Goal: Task Accomplishment & Management: Use online tool/utility

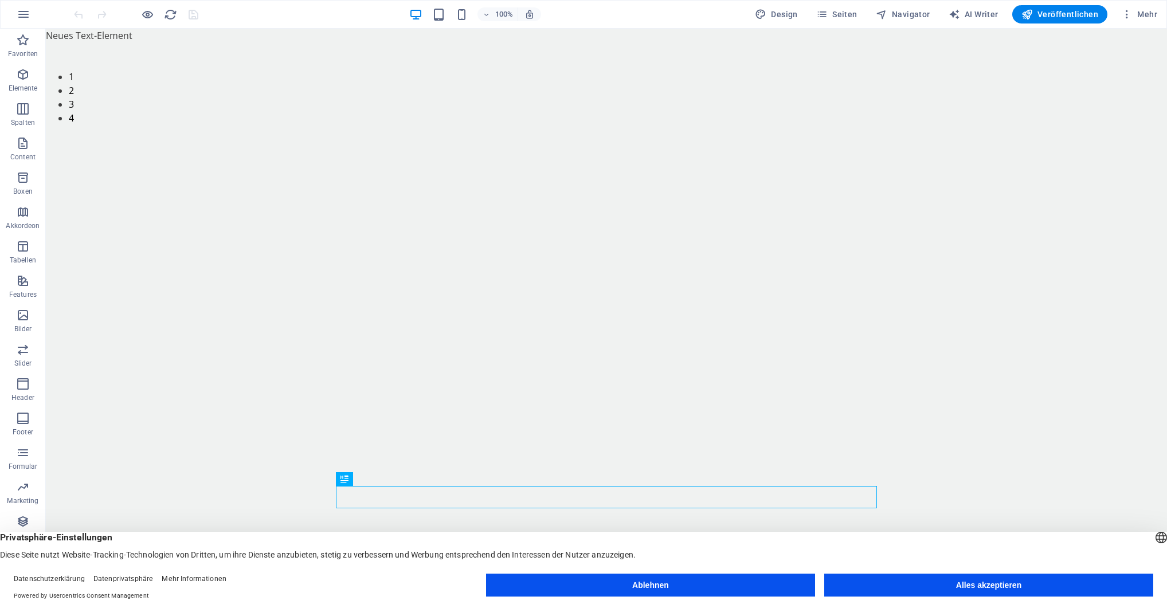
click at [864, 579] on button "Alles akzeptieren" at bounding box center [989, 585] width 329 height 23
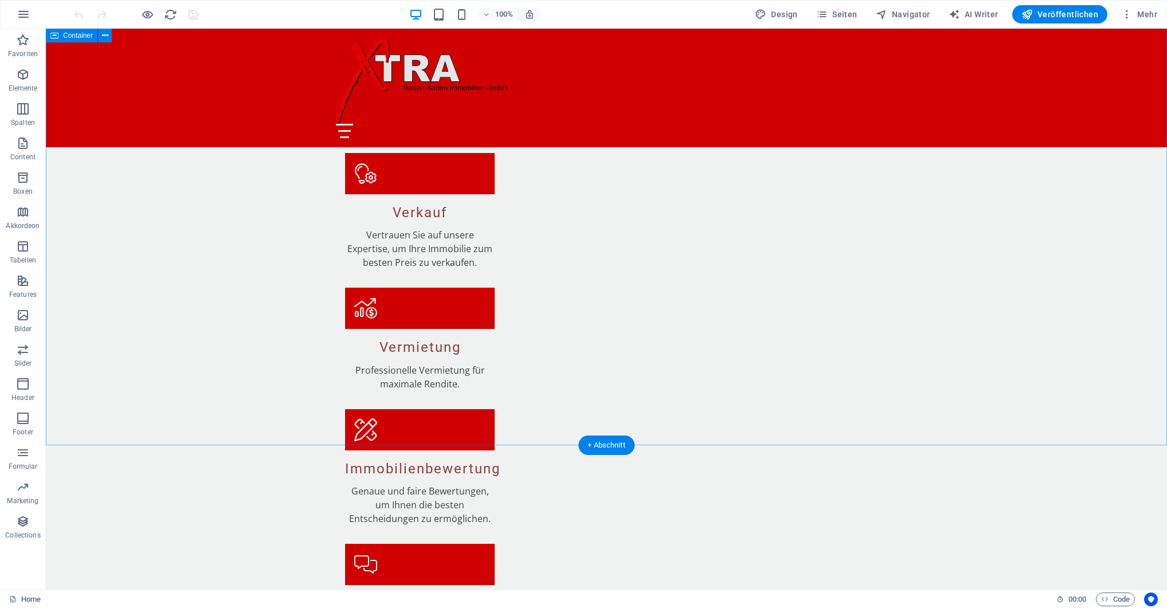
scroll to position [1618, 0]
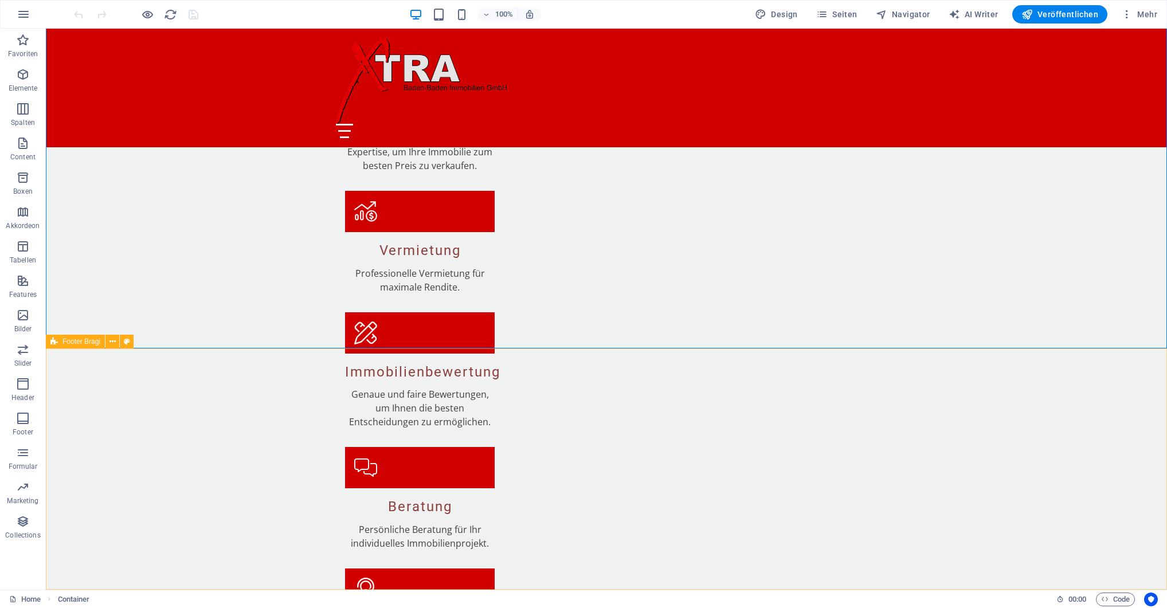
click at [57, 343] on icon at bounding box center [53, 342] width 7 height 14
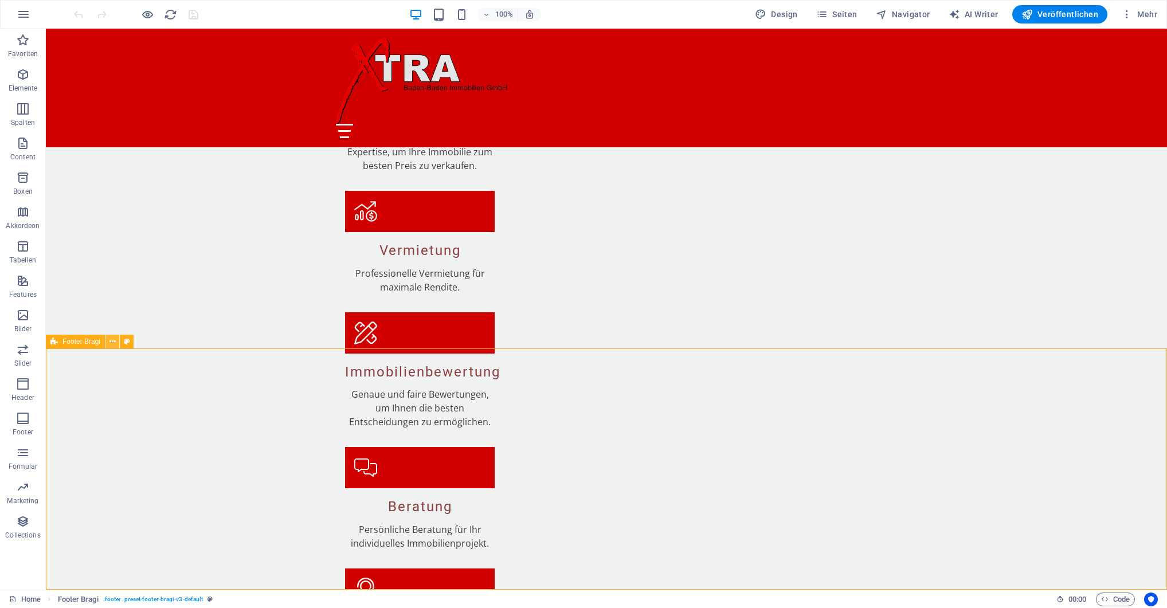
click at [108, 341] on button at bounding box center [113, 342] width 14 height 14
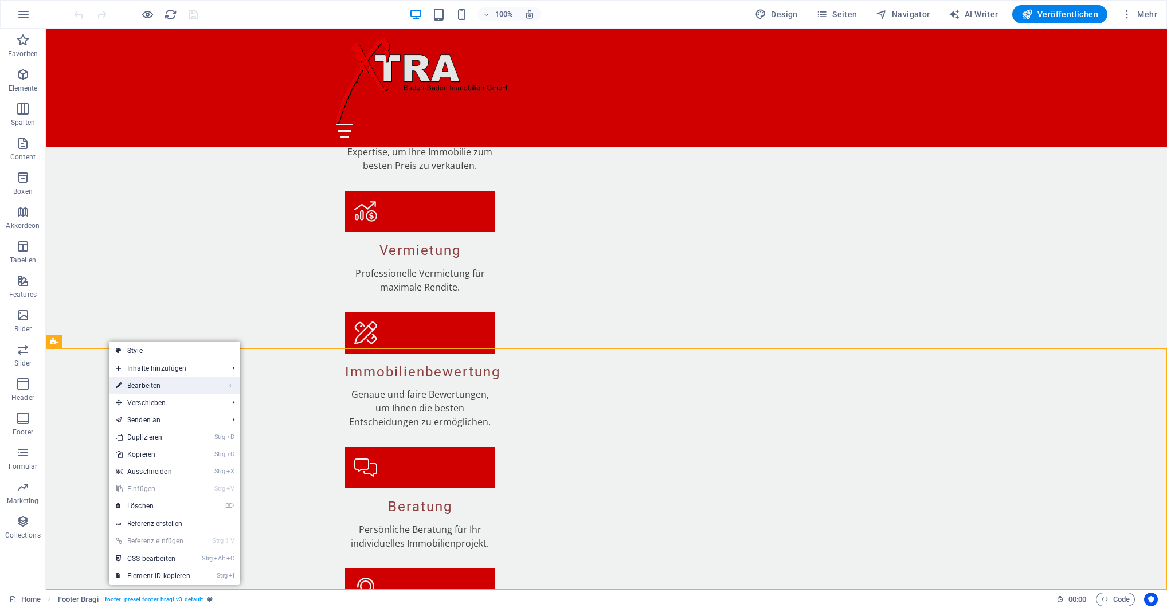
click at [138, 381] on link "⏎ Bearbeiten" at bounding box center [153, 385] width 88 height 17
select select "footer"
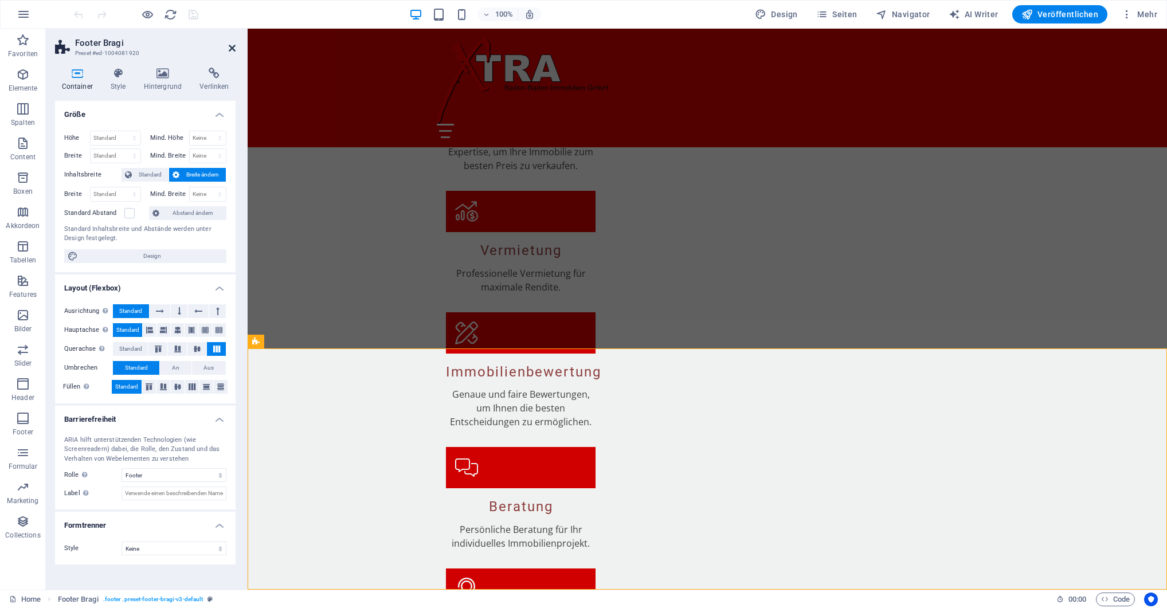
click at [232, 44] on icon at bounding box center [232, 48] width 7 height 9
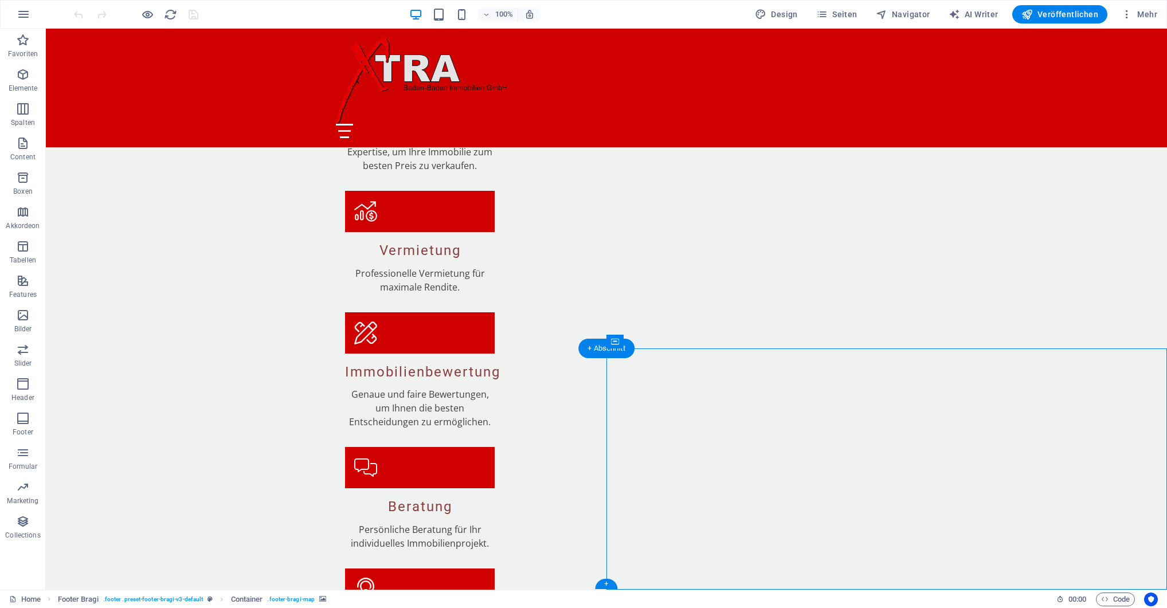
select select "px"
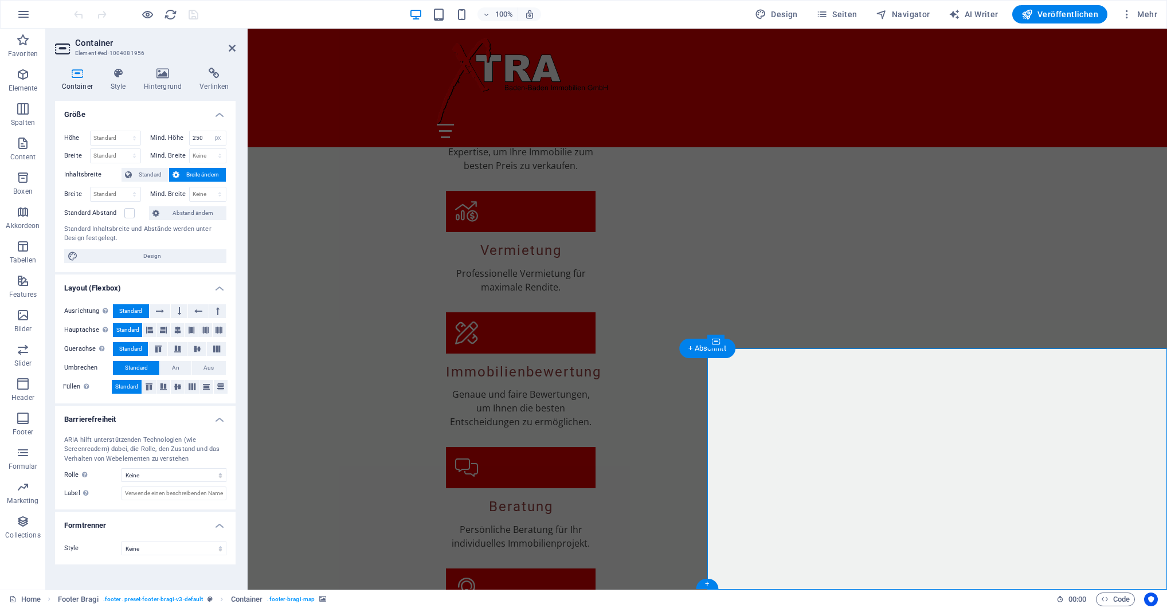
click at [124, 79] on icon at bounding box center [118, 73] width 29 height 11
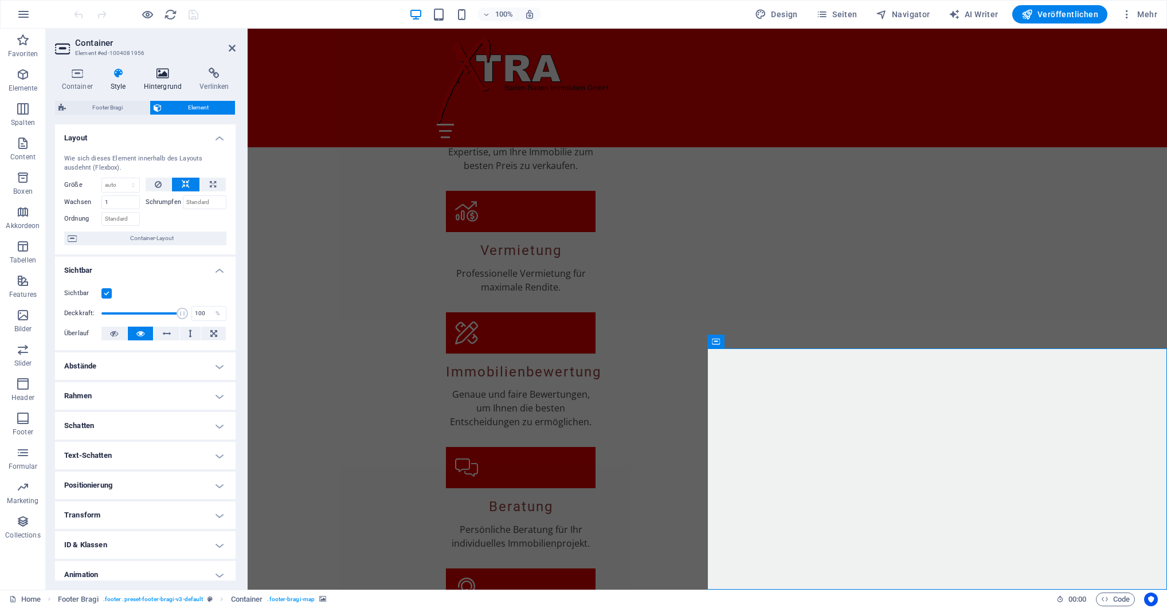
click at [161, 77] on icon at bounding box center [163, 73] width 52 height 11
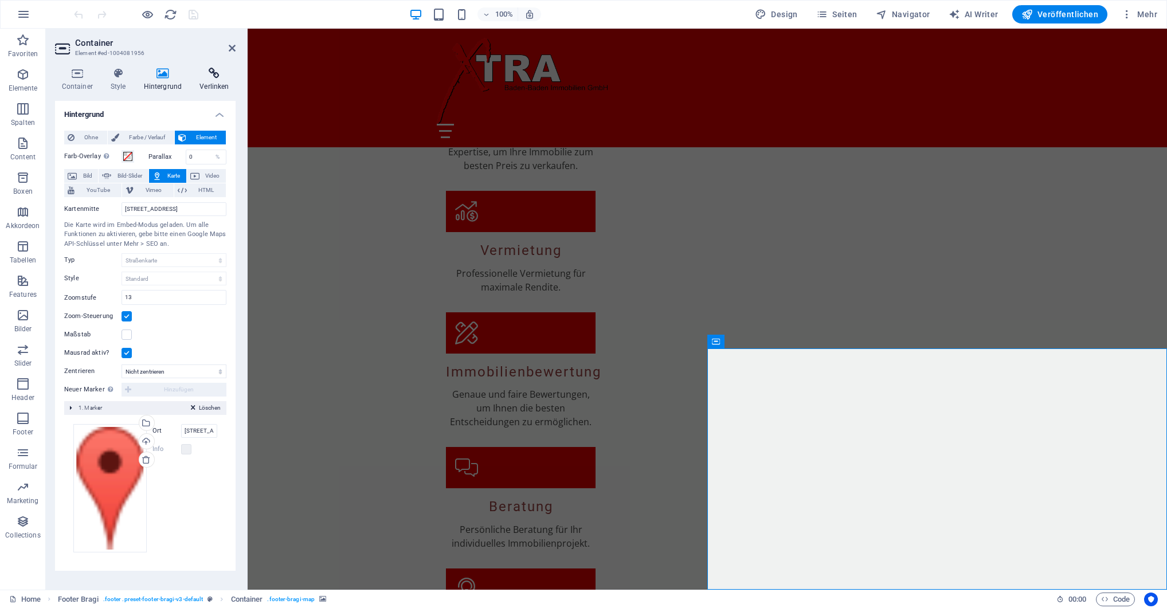
click at [212, 80] on h4 "Verlinken" at bounding box center [214, 80] width 42 height 24
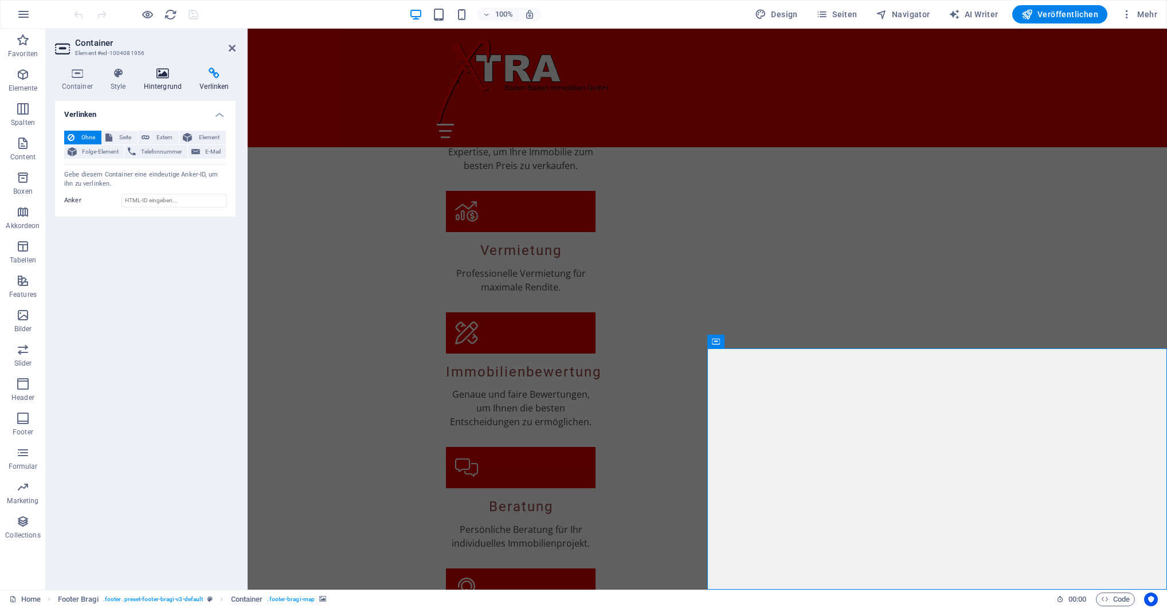
click at [162, 79] on h4 "Hintergrund" at bounding box center [165, 80] width 56 height 24
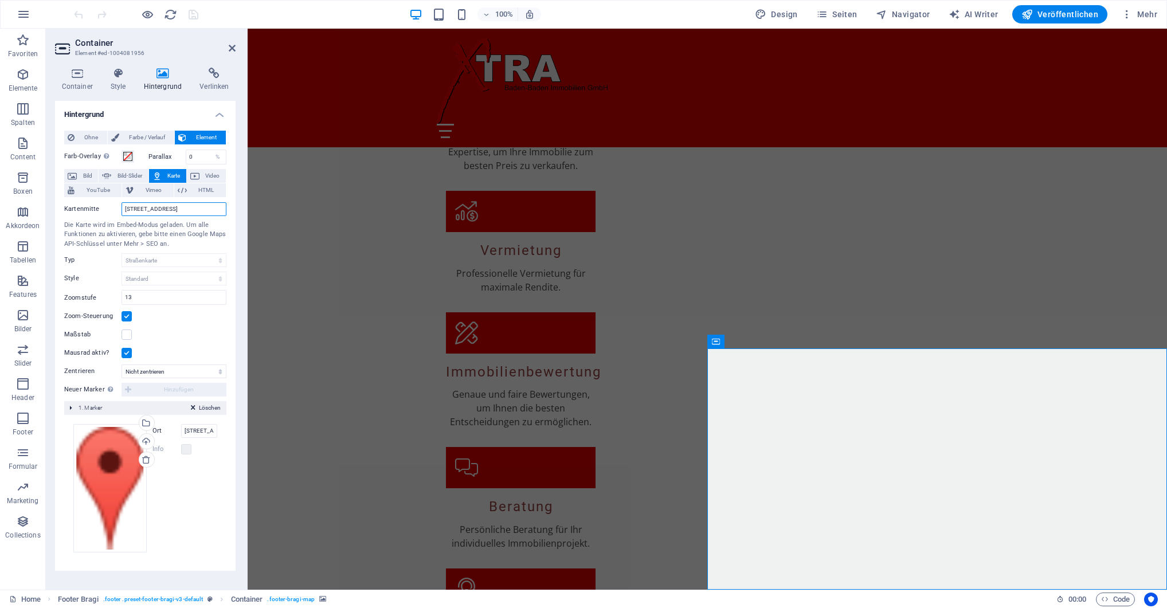
click at [158, 211] on input "[STREET_ADDRESS]" at bounding box center [174, 209] width 105 height 14
paste input "HRB Mannheim 714774 Geschäftsführung: Lothar Melcher"
type input "HRB Mannheim 714774 Geschäftsführung: Lothar Melcher"
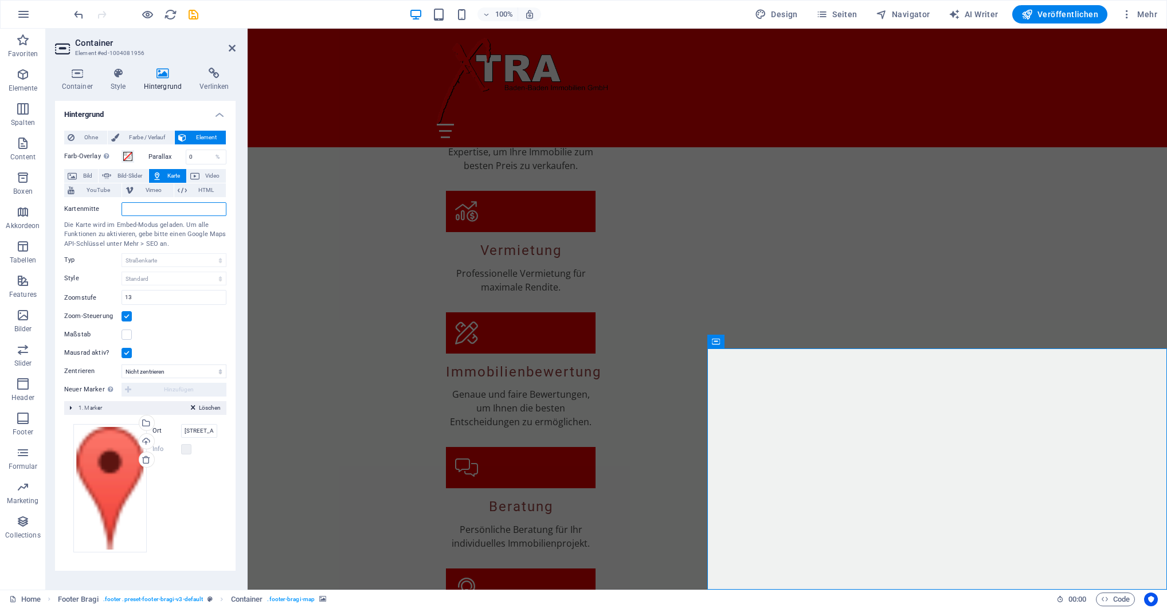
scroll to position [0, 0]
click at [221, 208] on input "76532 Baden-Baden, sandweierer str" at bounding box center [174, 209] width 105 height 14
click at [211, 209] on input "76532 Baden-Baden, sandweierer str 7" at bounding box center [174, 209] width 105 height 14
click at [180, 313] on div "Zoom-Steuerung" at bounding box center [145, 317] width 162 height 14
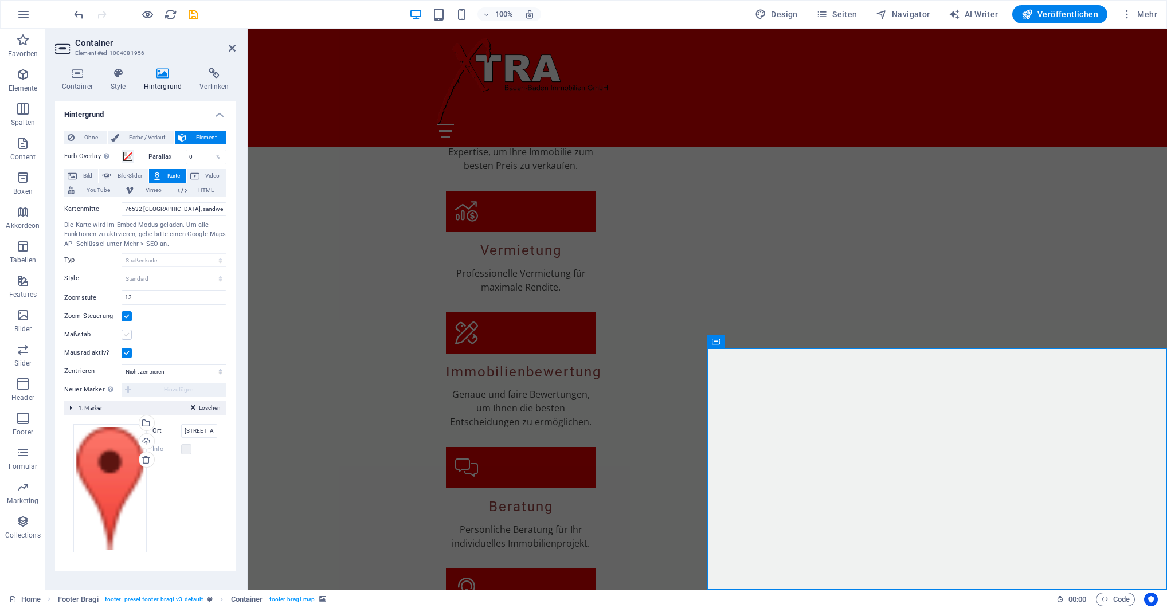
click at [126, 336] on label at bounding box center [127, 335] width 10 height 10
click at [0, 0] on input "Maßstab" at bounding box center [0, 0] width 0 height 0
click at [126, 336] on label at bounding box center [127, 335] width 10 height 10
click at [0, 0] on input "Maßstab" at bounding box center [0, 0] width 0 height 0
click at [181, 338] on div "Maßstab" at bounding box center [145, 335] width 162 height 14
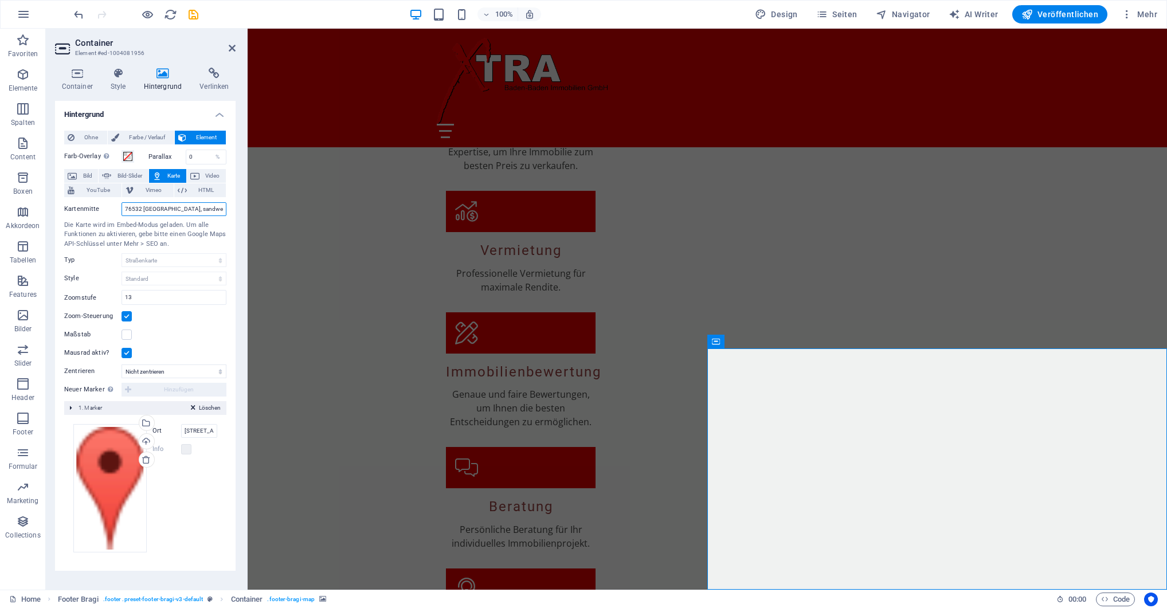
click at [161, 209] on input "76532 Baden-Baden, sandweierer Str. 7" at bounding box center [174, 209] width 105 height 14
click at [140, 212] on input "76532 Baden-Baden, sandweierer Str. 7" at bounding box center [174, 209] width 105 height 14
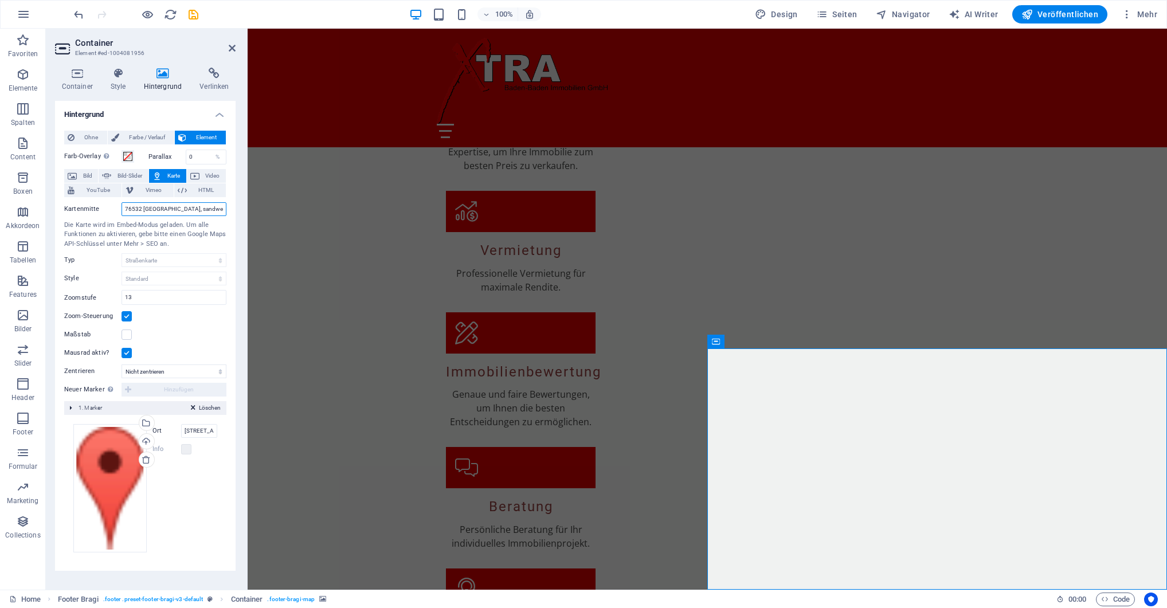
click at [140, 212] on input "76532 Baden-Baden, sandweierer Str. 7" at bounding box center [174, 209] width 105 height 14
paste input "Sandweierer Str. 7, 76532 [GEOGRAPHIC_DATA]"
type input "Sandweierer Str. 7, 76532 [GEOGRAPHIC_DATA]"
click at [122, 365] on select "Nicht zentrieren Marker zentrieren Marker zentrieren und zoomen" at bounding box center [174, 372] width 105 height 14
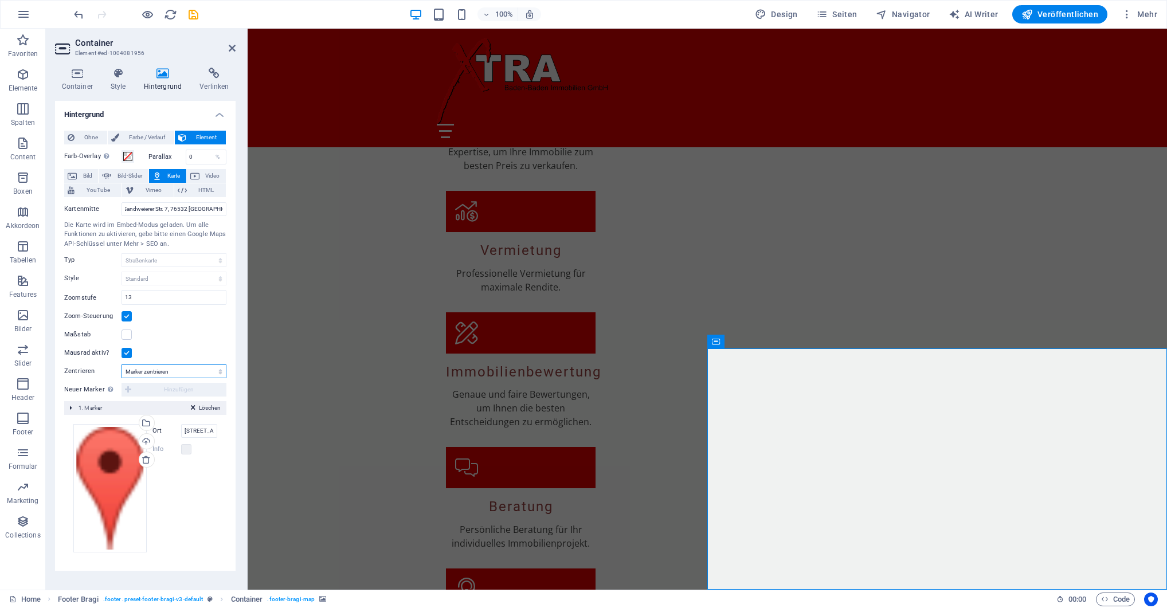
click option "Marker zentrieren" at bounding box center [0, 0] width 0 height 0
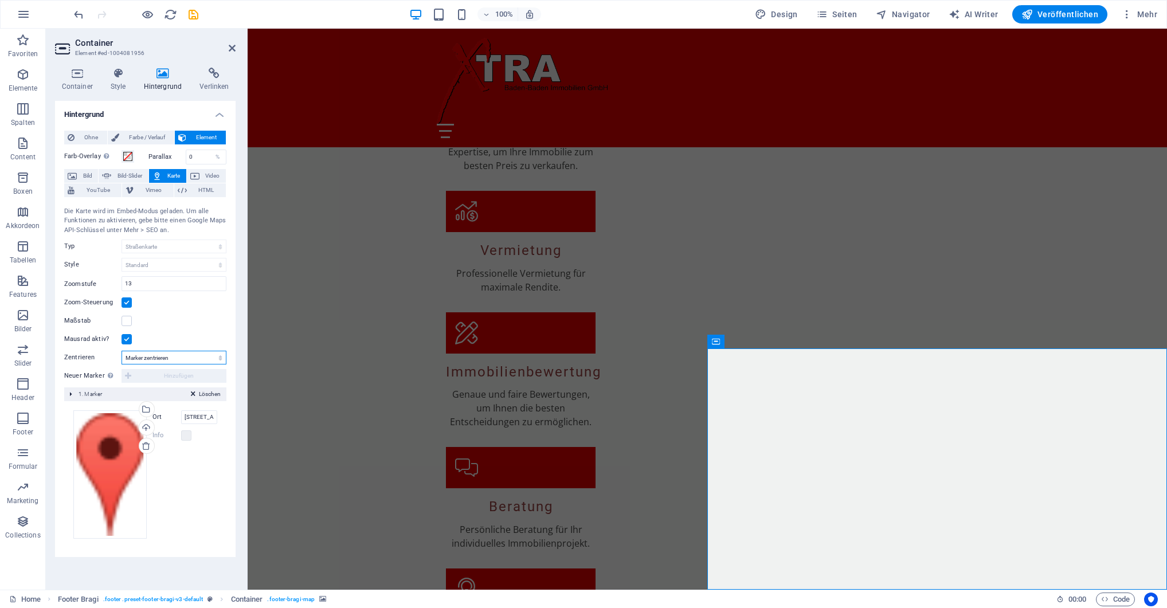
click at [122, 351] on select "Nicht zentrieren Marker zentrieren Marker zentrieren und zoomen" at bounding box center [174, 358] width 105 height 14
select select "0"
click option "Nicht zentrieren" at bounding box center [0, 0] width 0 height 0
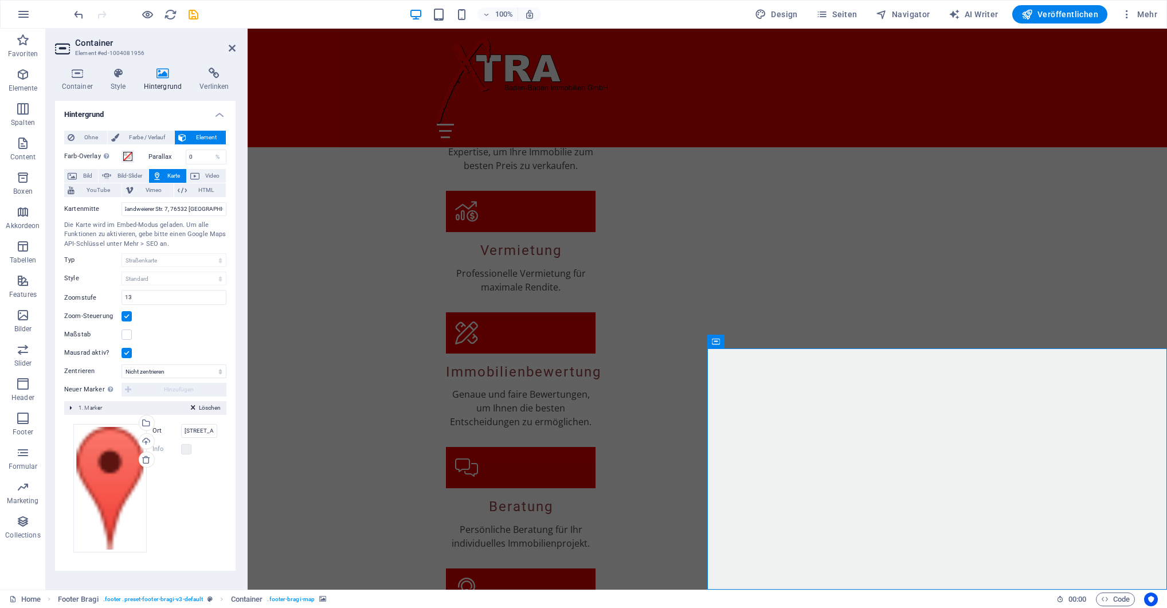
click at [137, 388] on div "Neuer Marker Um diese Funktion zu aktivieren, gebe bitte einen Google Maps API-…" at bounding box center [145, 390] width 162 height 14
click at [122, 365] on select "Nicht zentrieren Marker zentrieren Marker zentrieren und zoomen" at bounding box center [174, 372] width 105 height 14
click at [158, 347] on div "Mausrad aktiv?" at bounding box center [145, 353] width 162 height 14
click at [231, 49] on icon at bounding box center [232, 48] width 7 height 9
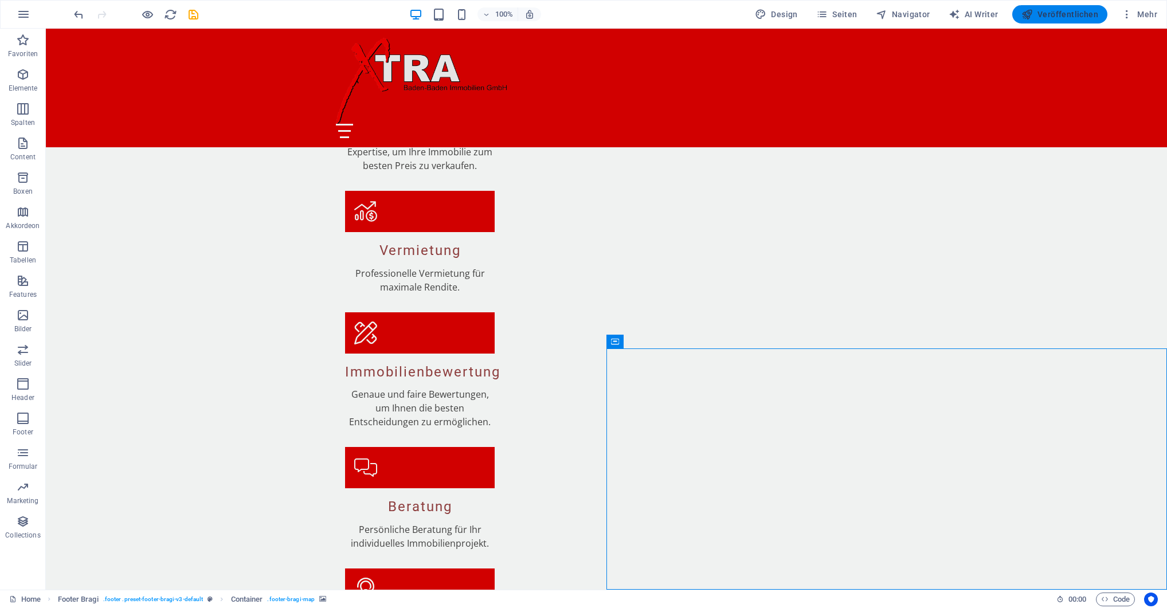
click at [1061, 19] on span "Veröffentlichen" at bounding box center [1060, 14] width 77 height 11
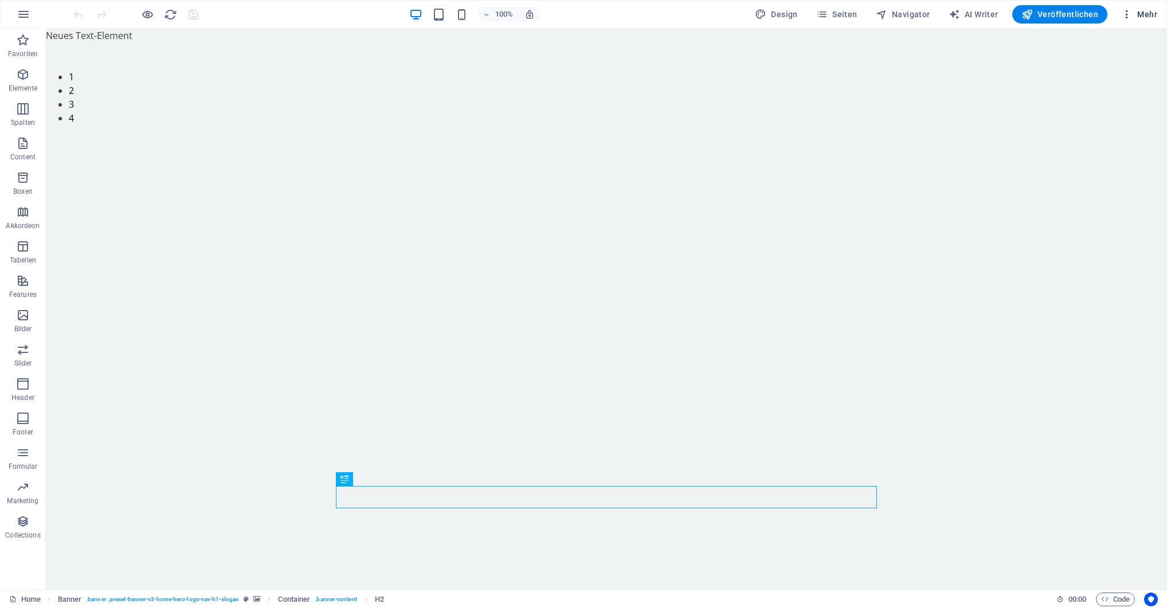
click at [1155, 13] on span "Mehr" at bounding box center [1140, 14] width 36 height 11
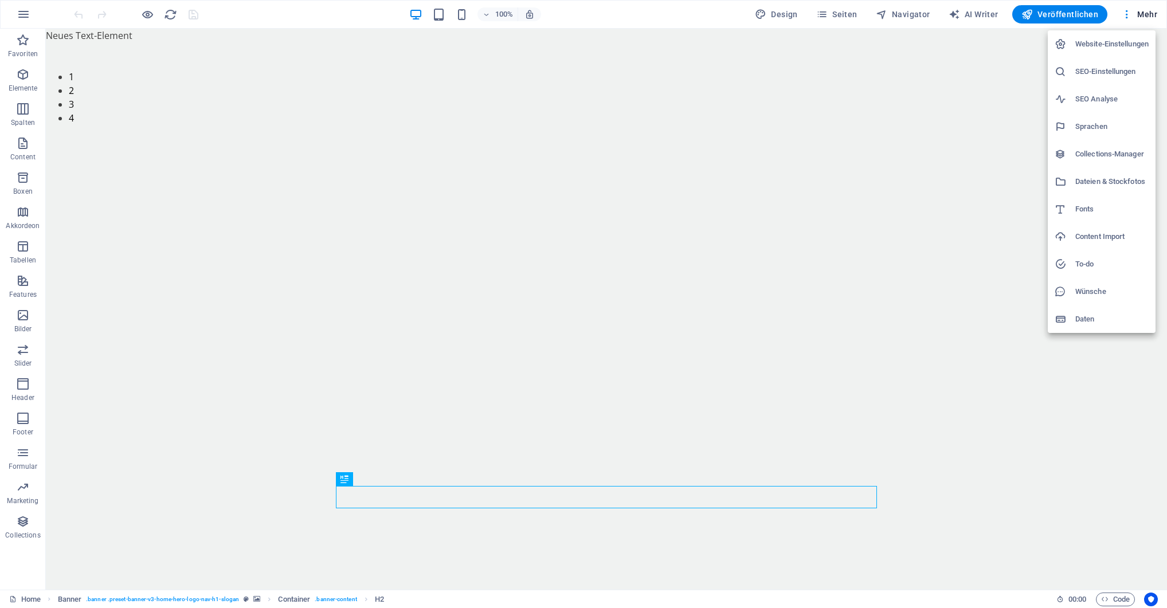
click at [628, 355] on div at bounding box center [583, 304] width 1167 height 608
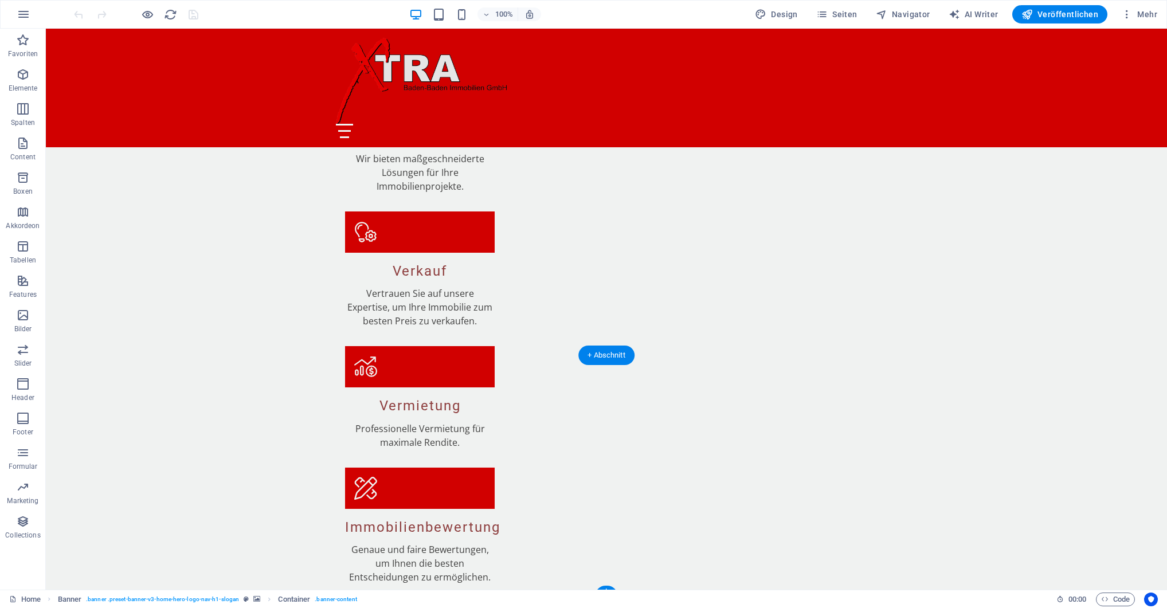
scroll to position [1618, 0]
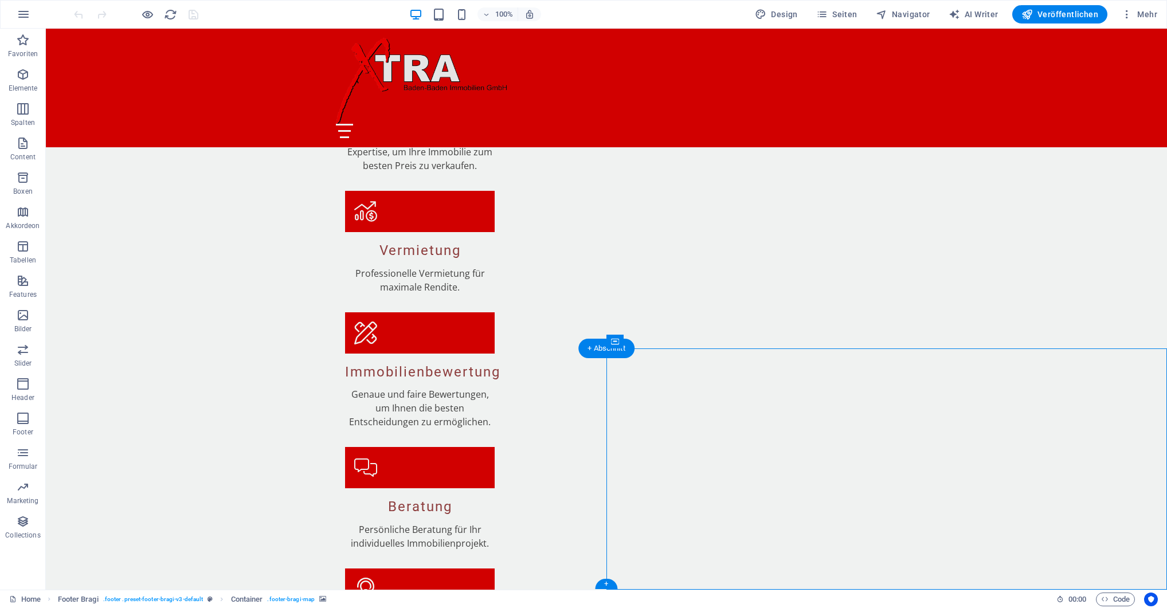
select select "px"
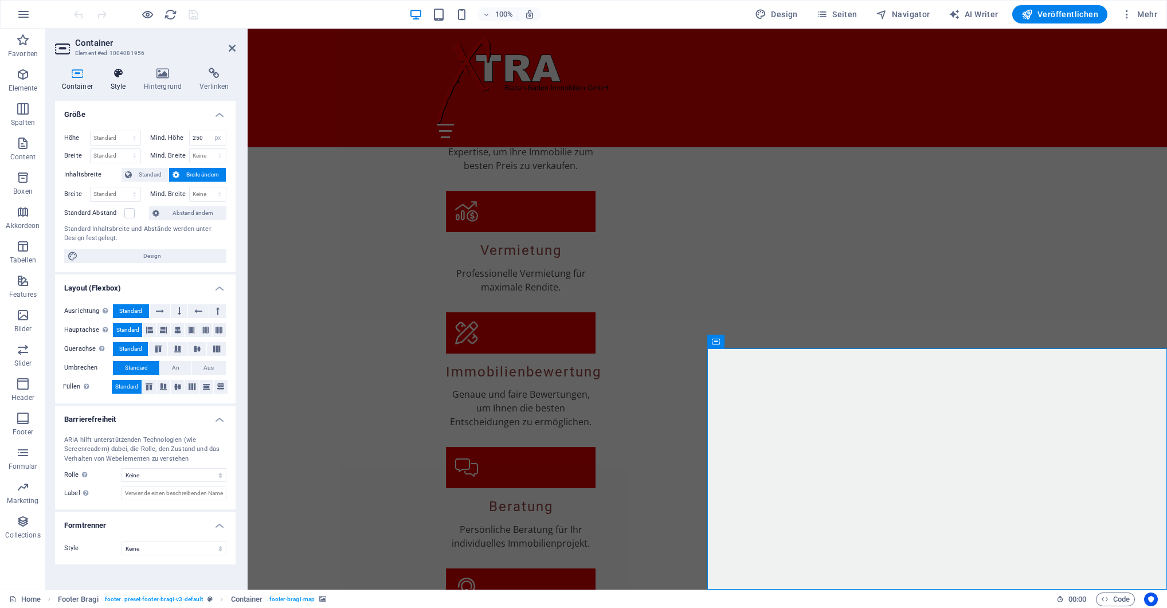
click at [116, 81] on h4 "Style" at bounding box center [120, 80] width 33 height 24
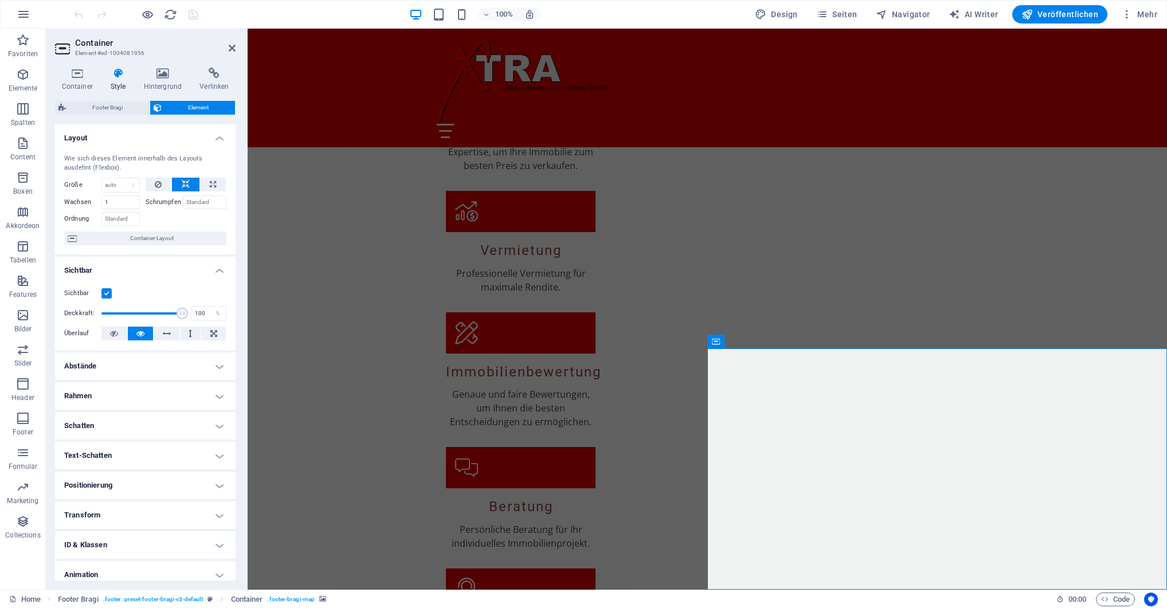
click at [280, 344] on span "Footer Bragi" at bounding box center [283, 341] width 38 height 7
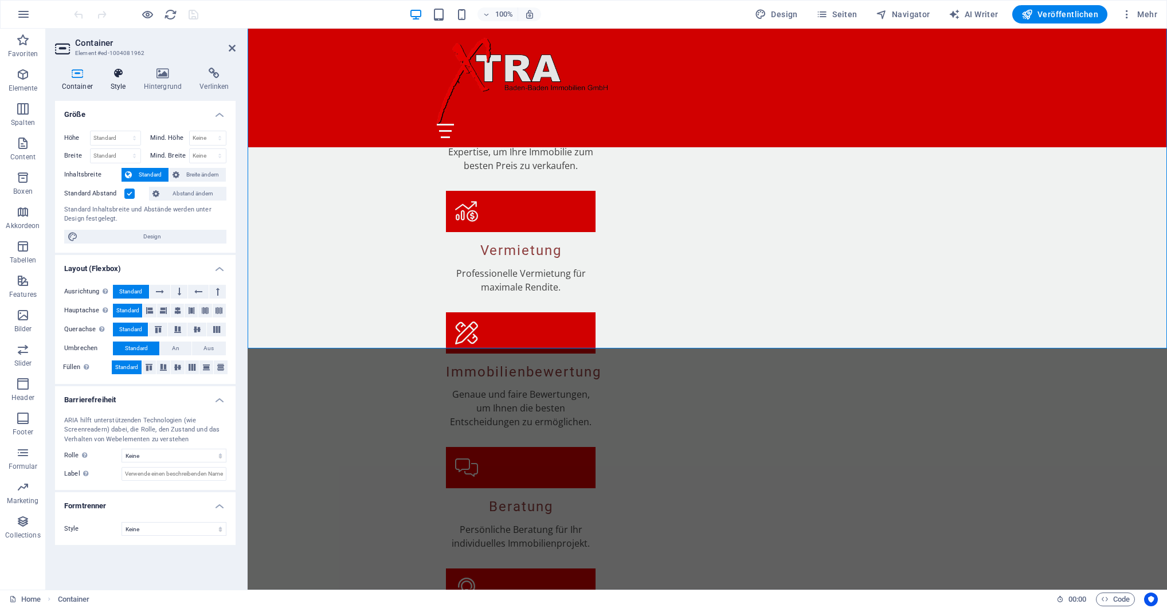
click at [119, 80] on h4 "Style" at bounding box center [120, 80] width 33 height 24
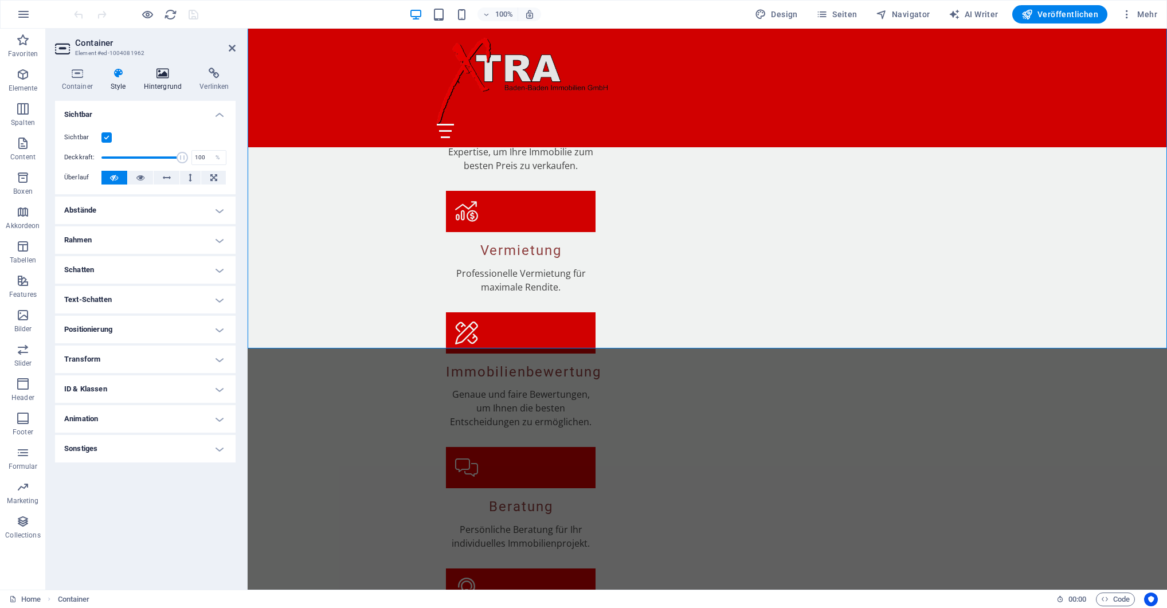
click at [162, 79] on icon at bounding box center [163, 73] width 52 height 11
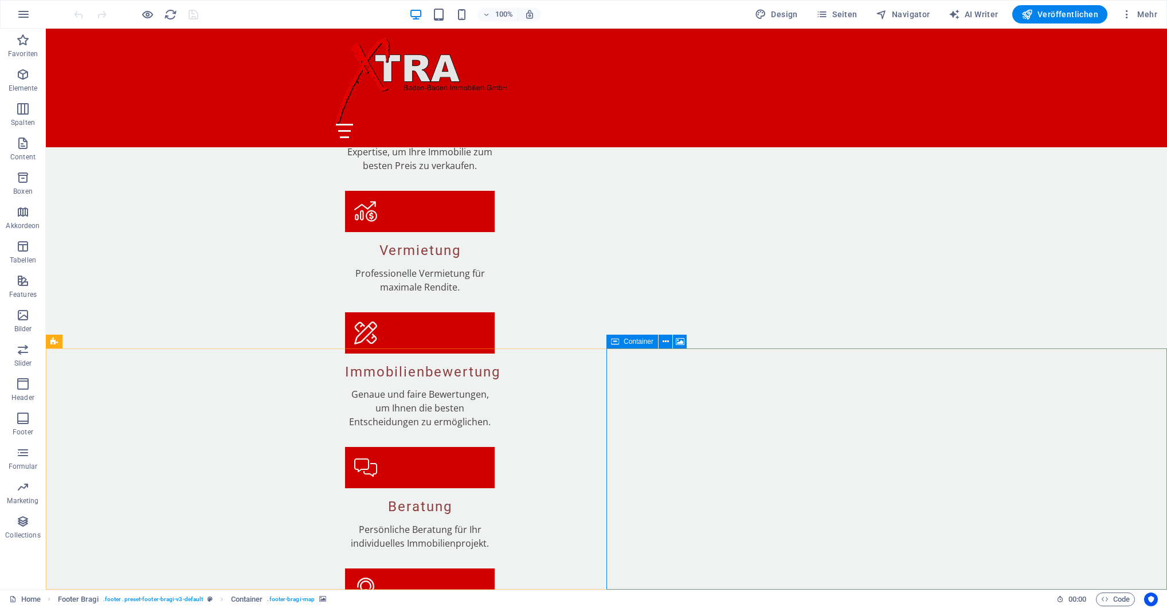
click at [624, 340] on span "Container" at bounding box center [639, 341] width 30 height 7
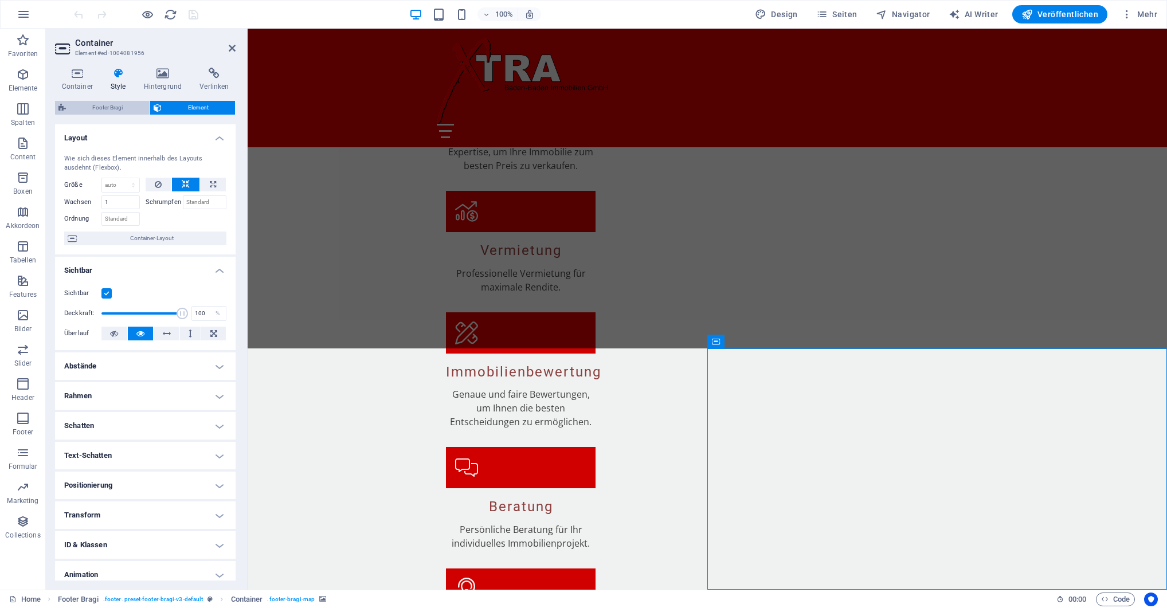
click at [107, 107] on span "Footer Bragi" at bounding box center [107, 108] width 77 height 14
select select "%"
select select "rem"
select select "px"
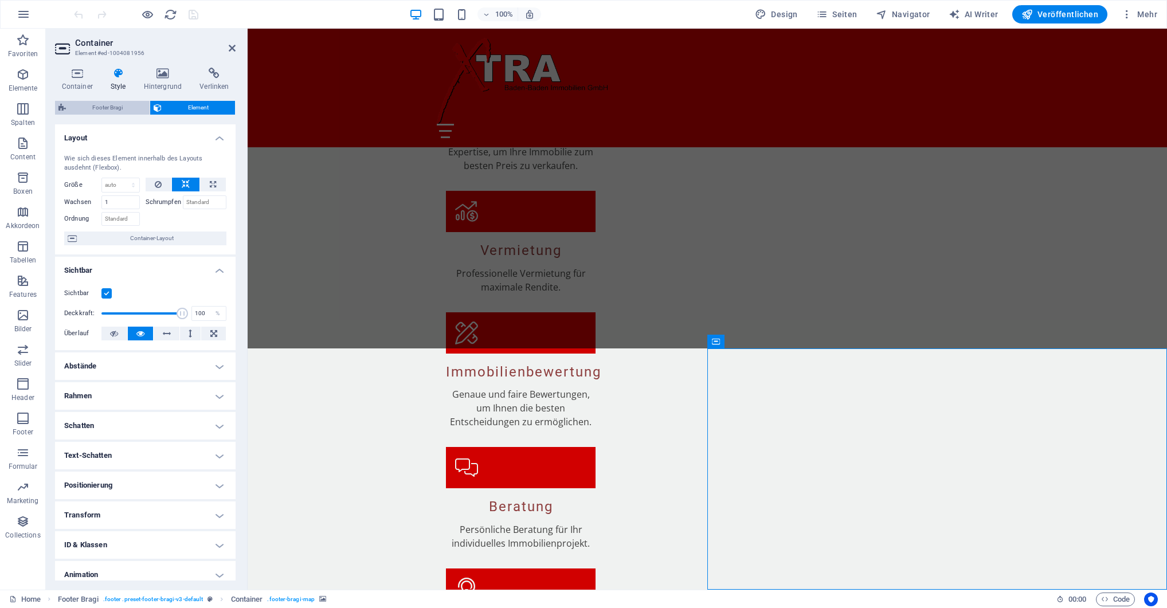
select select "rem"
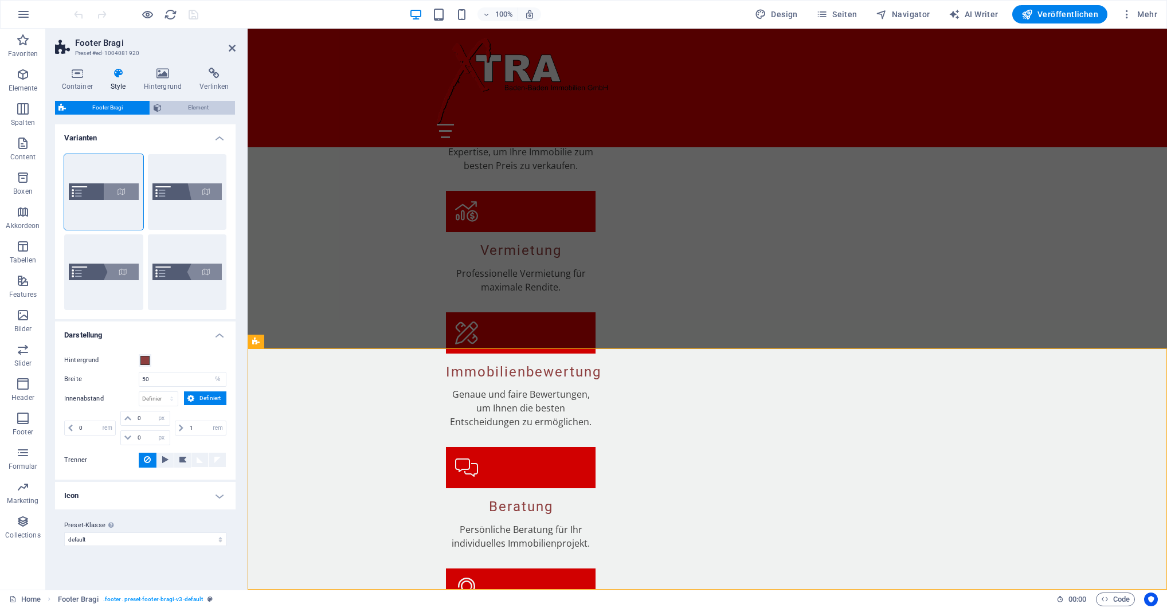
click at [193, 107] on span "Element" at bounding box center [198, 108] width 67 height 14
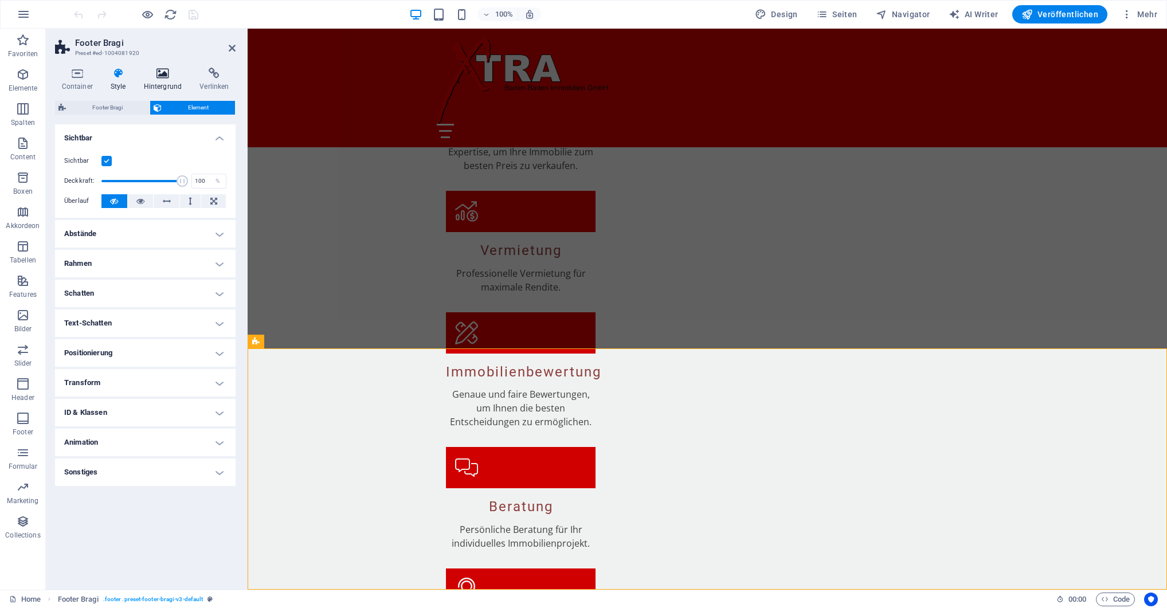
click at [167, 76] on icon at bounding box center [163, 73] width 52 height 11
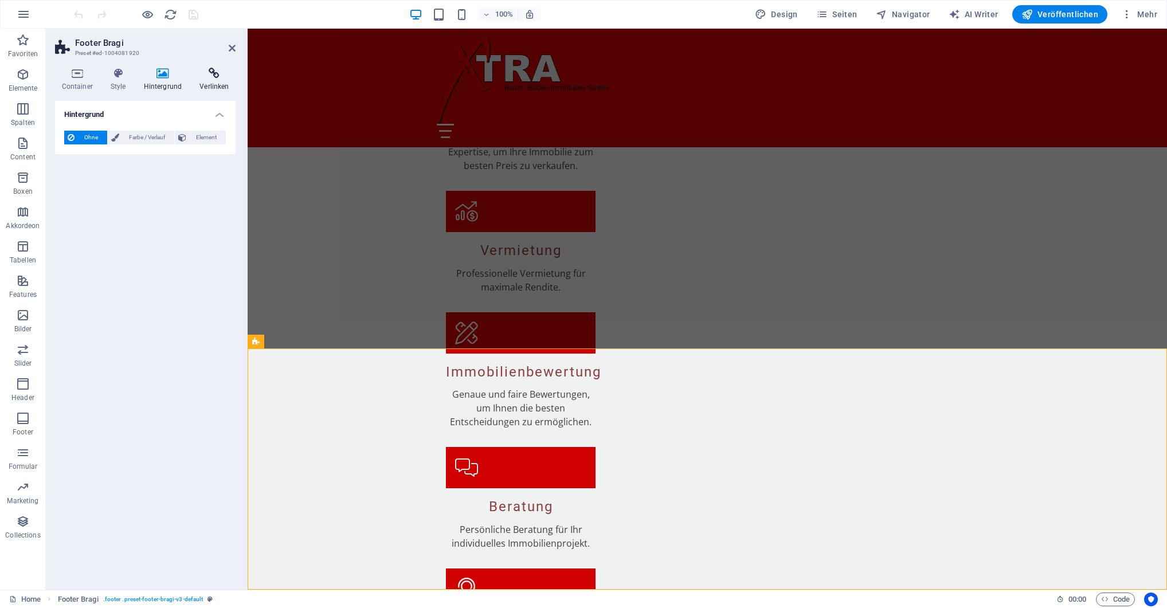
click at [210, 75] on icon at bounding box center [214, 73] width 42 height 11
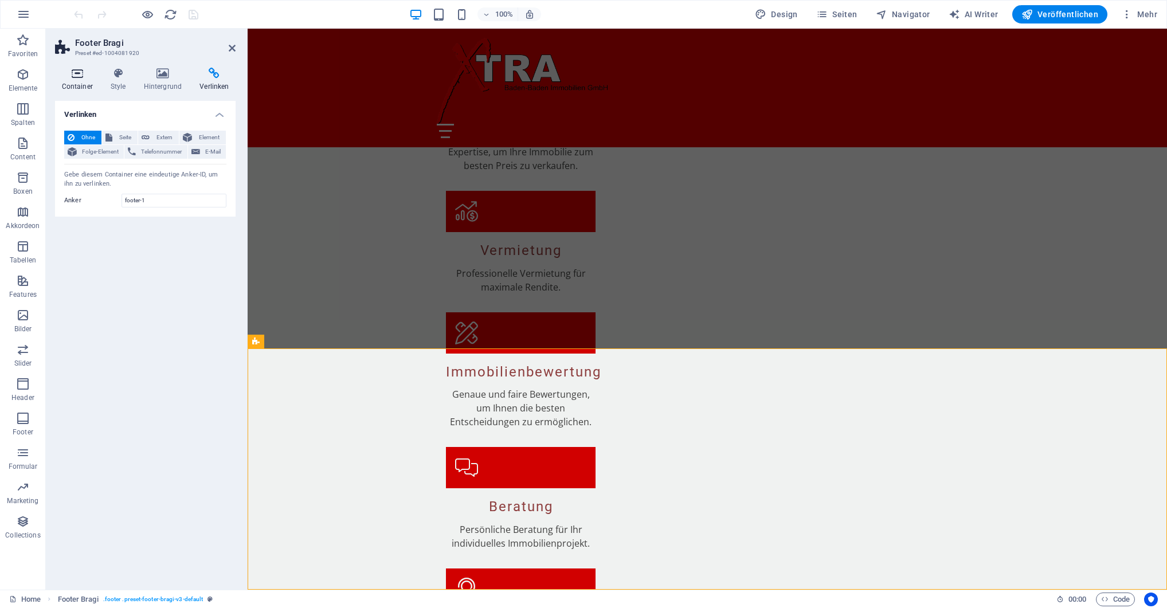
click at [72, 85] on h4 "Container" at bounding box center [79, 80] width 49 height 24
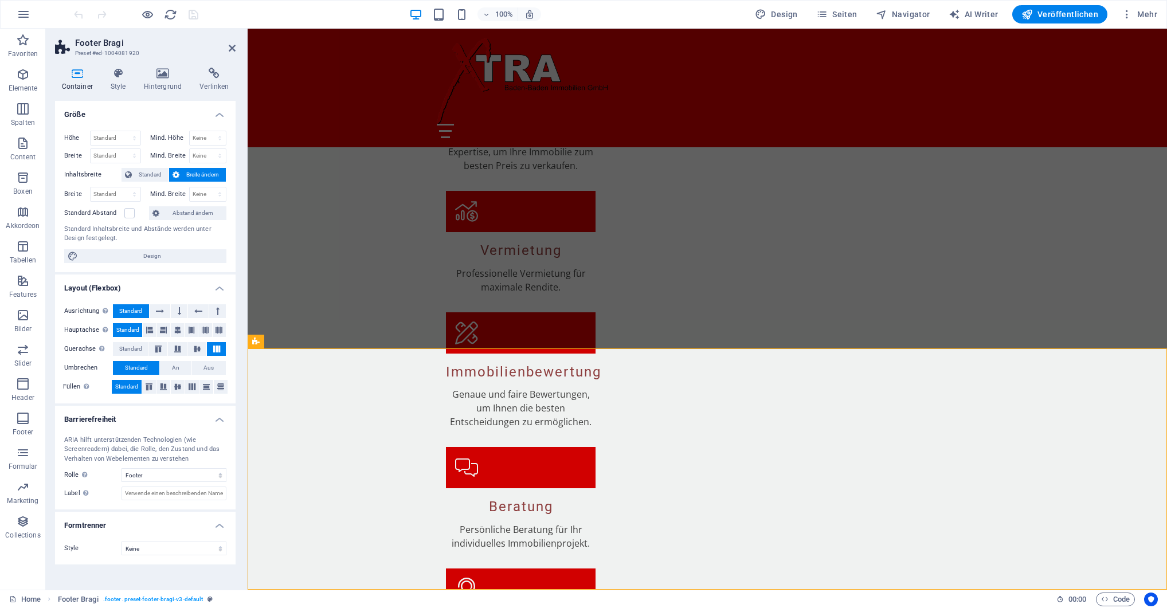
click at [106, 42] on h2 "Footer Bragi" at bounding box center [155, 43] width 161 height 10
drag, startPoint x: 233, startPoint y: 49, endPoint x: 187, endPoint y: 24, distance: 52.9
click at [233, 49] on icon at bounding box center [232, 48] width 7 height 9
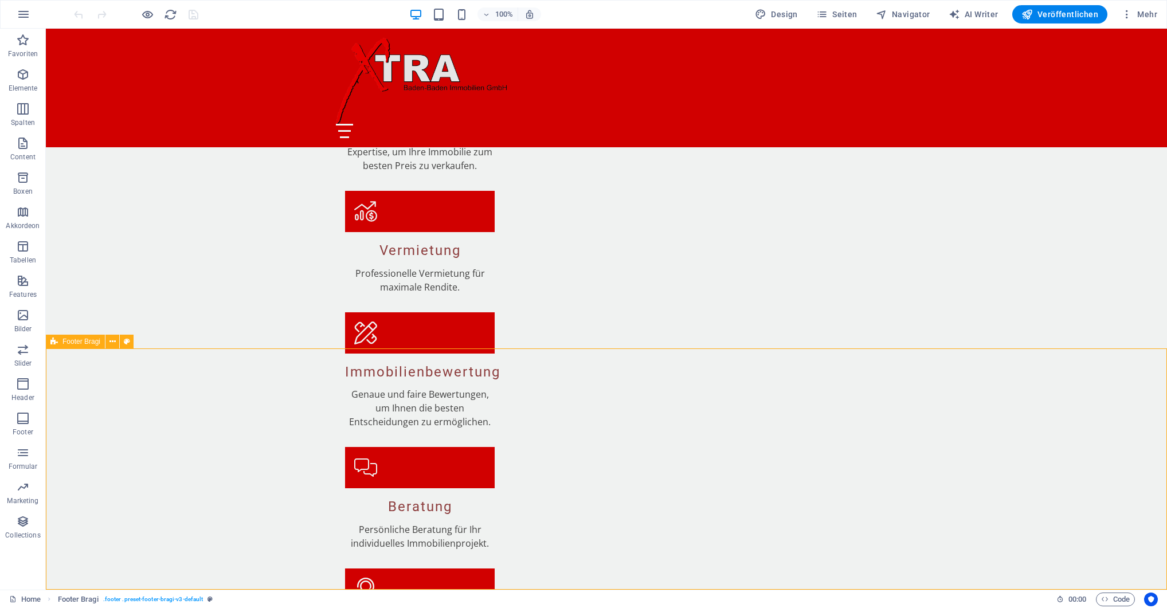
click at [56, 343] on icon at bounding box center [53, 342] width 7 height 14
click at [111, 342] on icon at bounding box center [113, 342] width 6 height 12
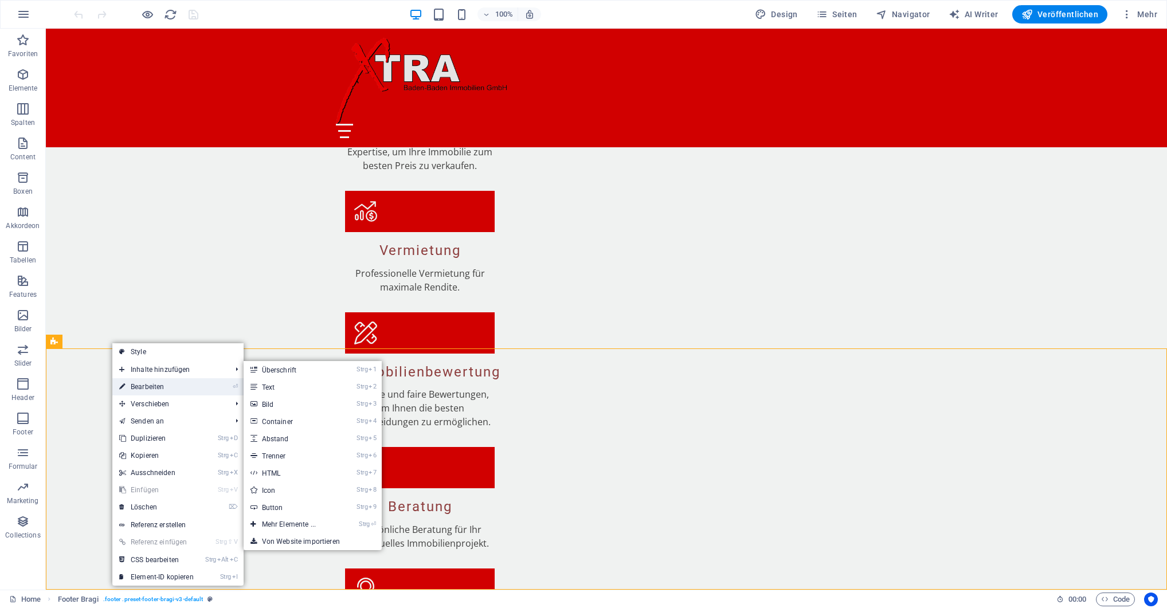
click at [167, 385] on link "⏎ Bearbeiten" at bounding box center [156, 386] width 88 height 17
select select "footer"
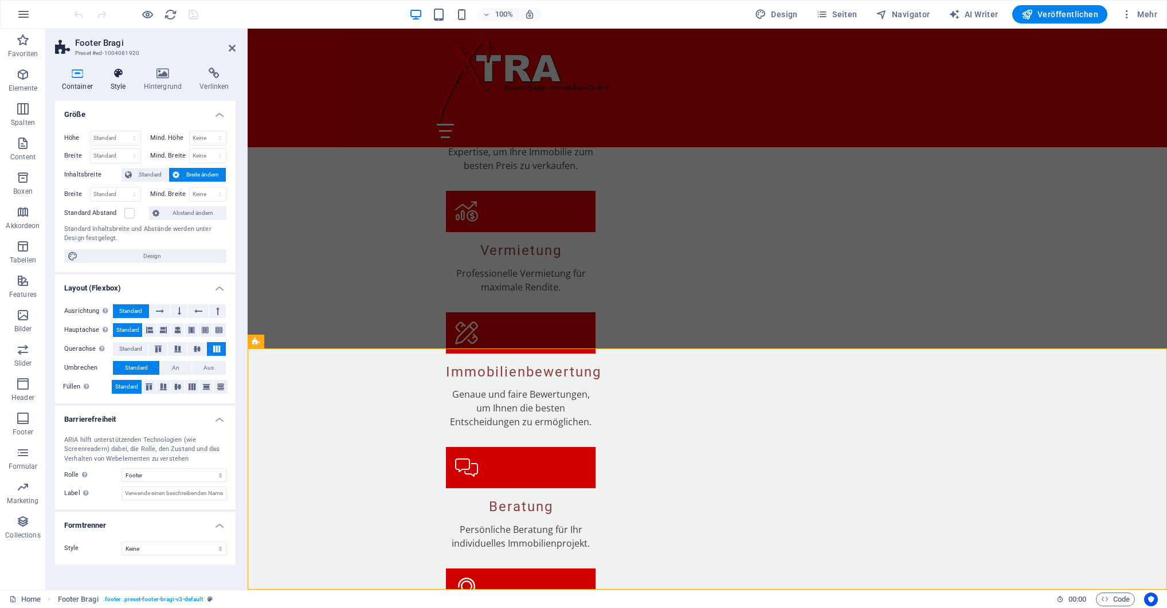
click at [118, 77] on icon at bounding box center [118, 73] width 29 height 11
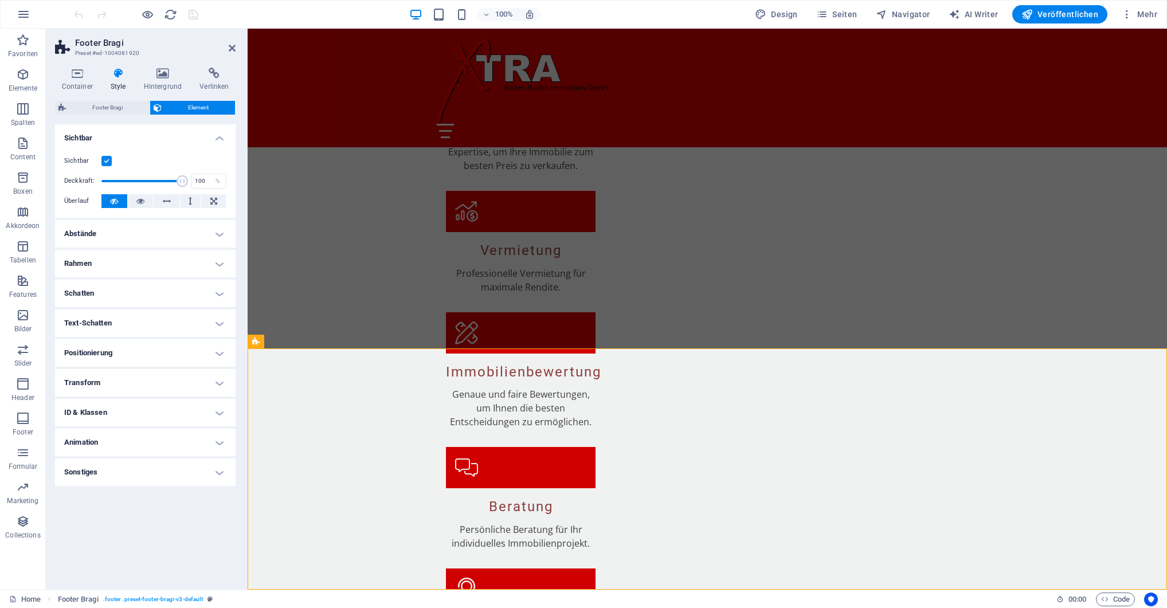
click at [142, 350] on h4 "Positionierung" at bounding box center [145, 353] width 181 height 28
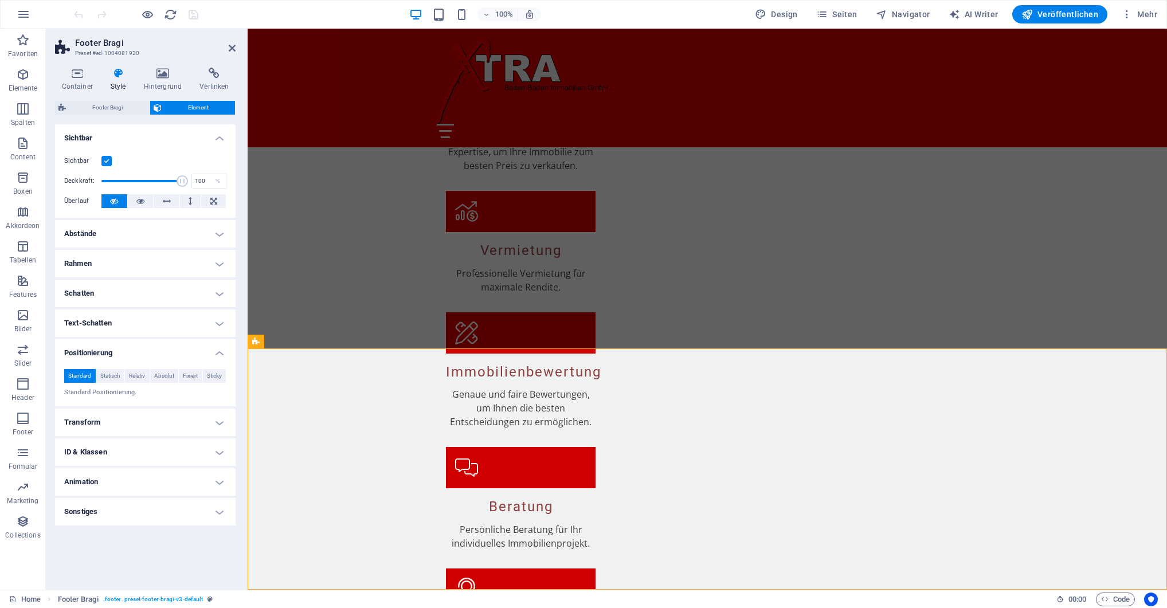
click at [142, 350] on h4 "Positionierung" at bounding box center [145, 349] width 181 height 21
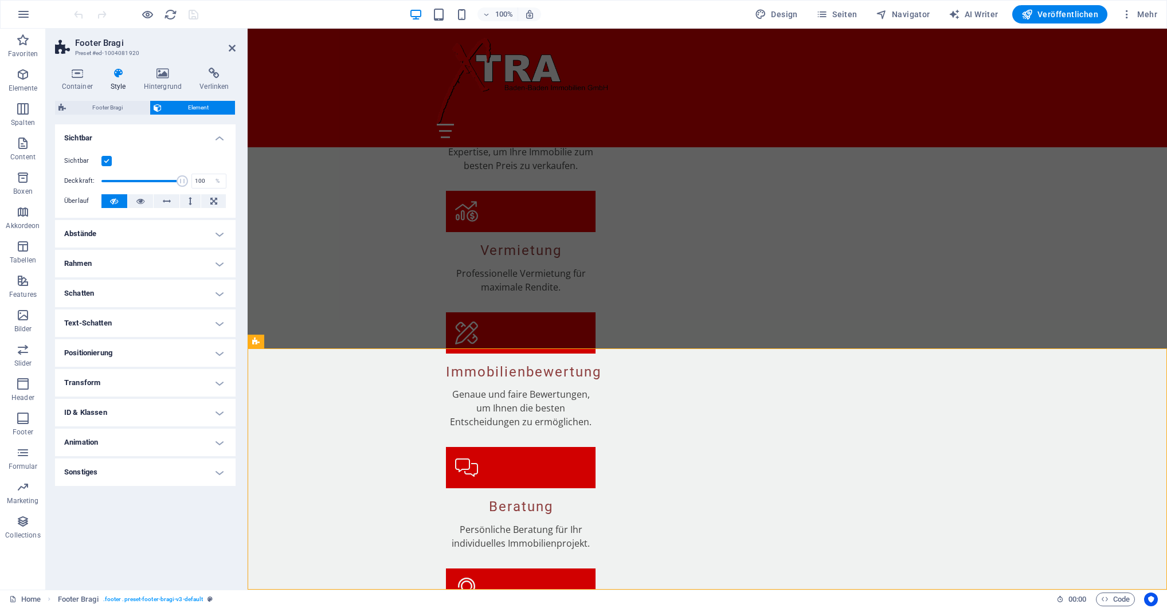
click at [127, 479] on h4 "Sonstiges" at bounding box center [145, 473] width 181 height 28
click at [127, 479] on div "Mindestanzahl Definiere, ob dieses Element wiederholbar sein soll. 1 Maximalanz…" at bounding box center [145, 518] width 181 height 78
click at [155, 77] on icon at bounding box center [163, 73] width 52 height 11
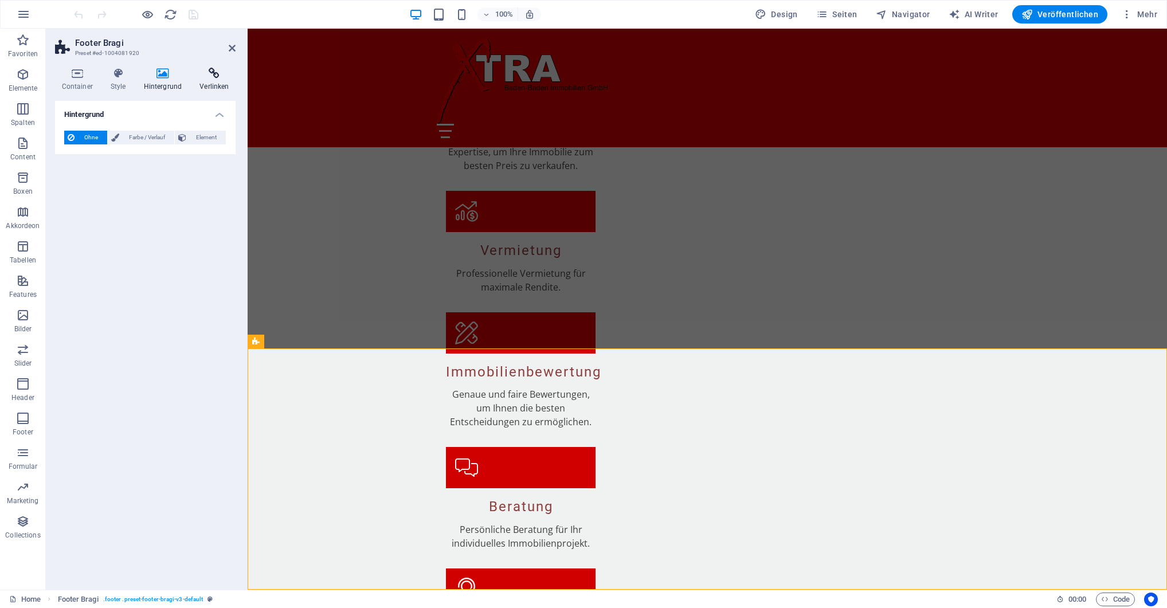
click at [210, 79] on h4 "Verlinken" at bounding box center [214, 80] width 42 height 24
click at [231, 48] on icon at bounding box center [232, 48] width 7 height 9
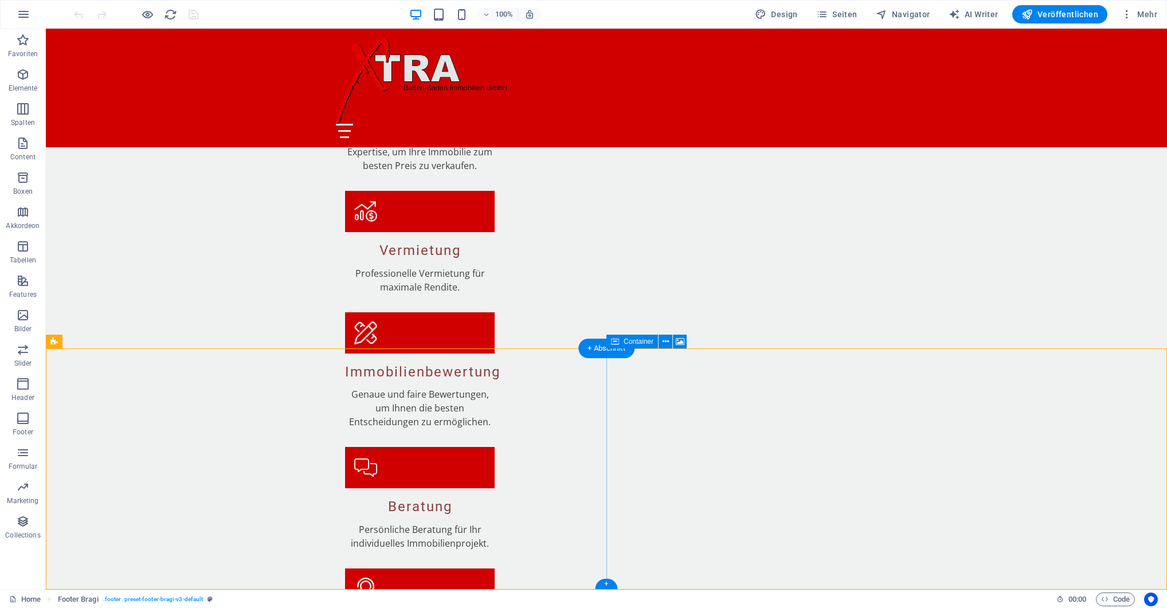
click at [679, 342] on icon at bounding box center [680, 342] width 9 height 12
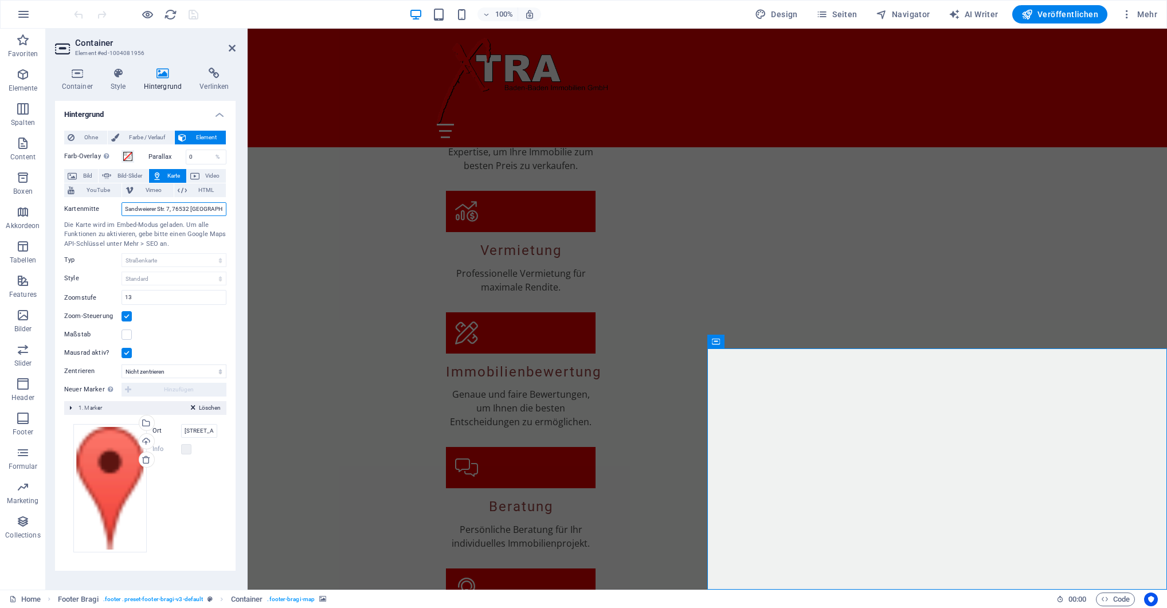
click at [173, 209] on input "Sandweierer Str. 7, 76532 [GEOGRAPHIC_DATA]" at bounding box center [174, 209] width 105 height 14
click at [231, 46] on icon at bounding box center [232, 48] width 7 height 9
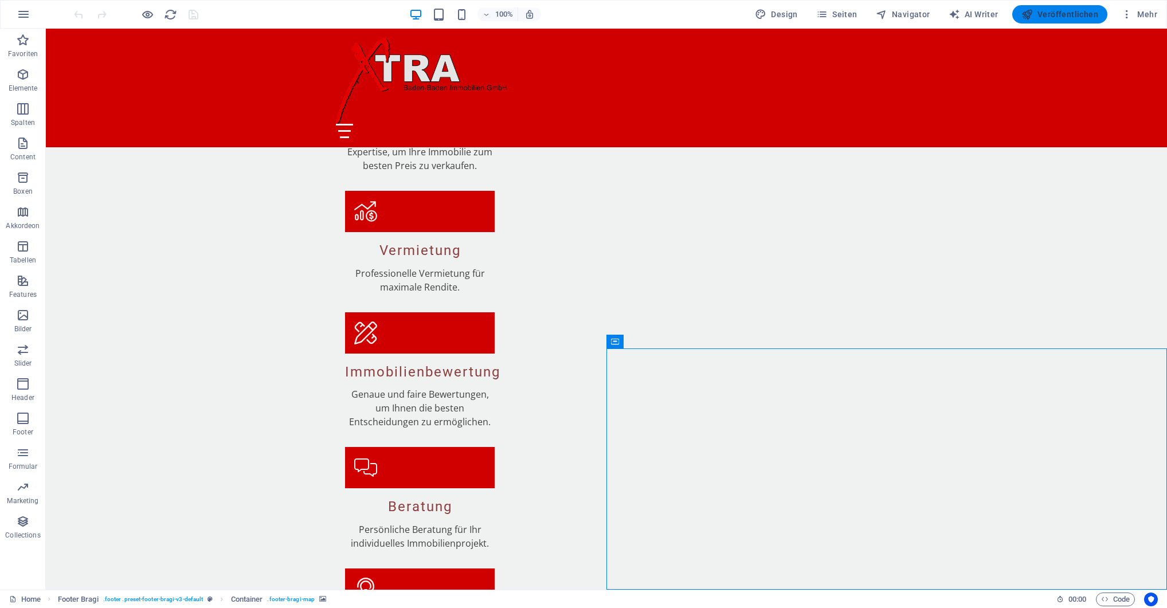
click at [1046, 15] on span "Veröffentlichen" at bounding box center [1060, 14] width 77 height 11
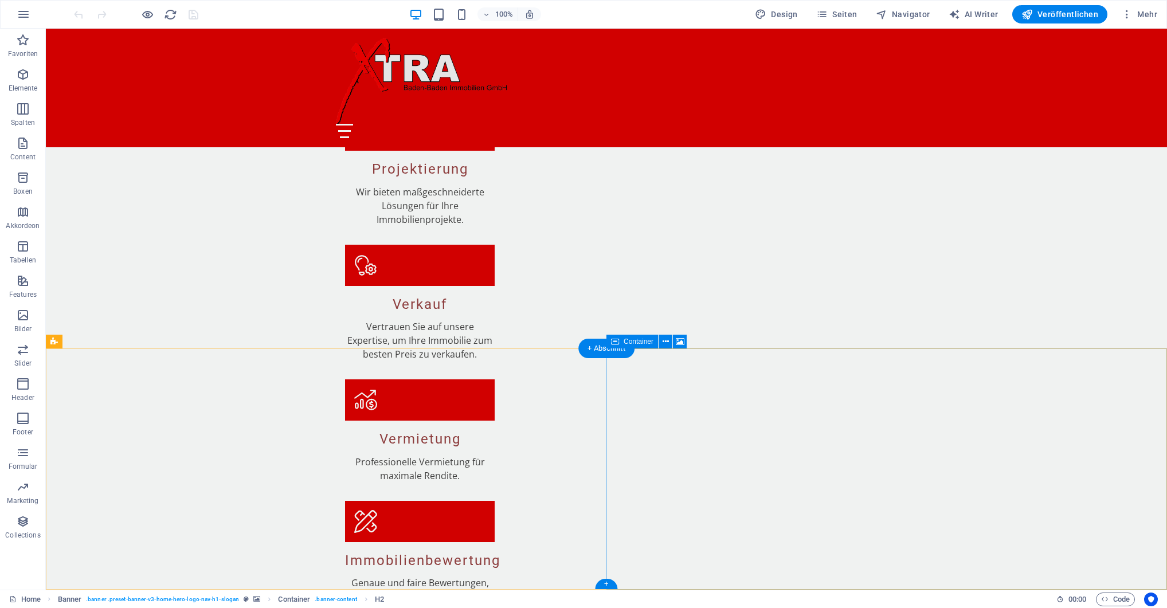
scroll to position [1618, 0]
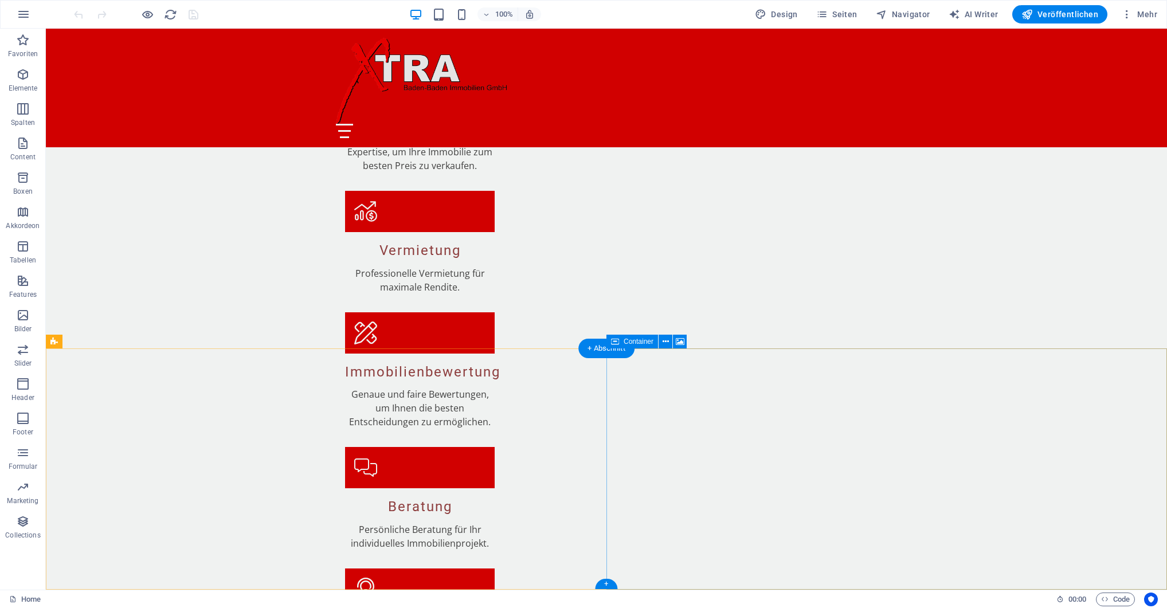
click at [663, 340] on icon at bounding box center [666, 342] width 6 height 12
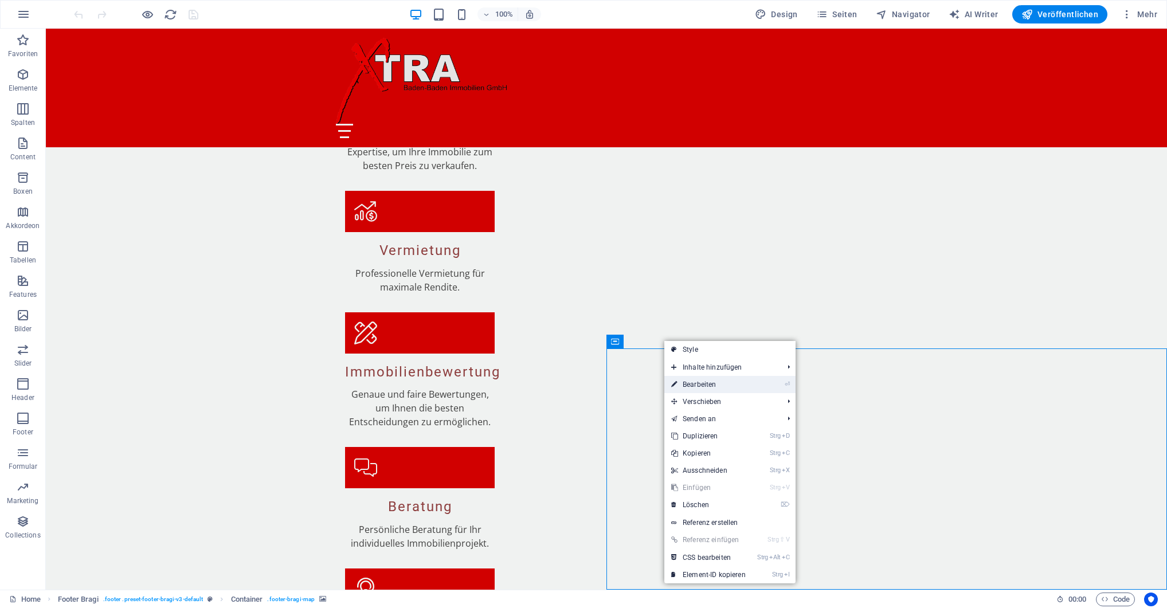
click at [702, 385] on link "⏎ Bearbeiten" at bounding box center [709, 384] width 88 height 17
select select "px"
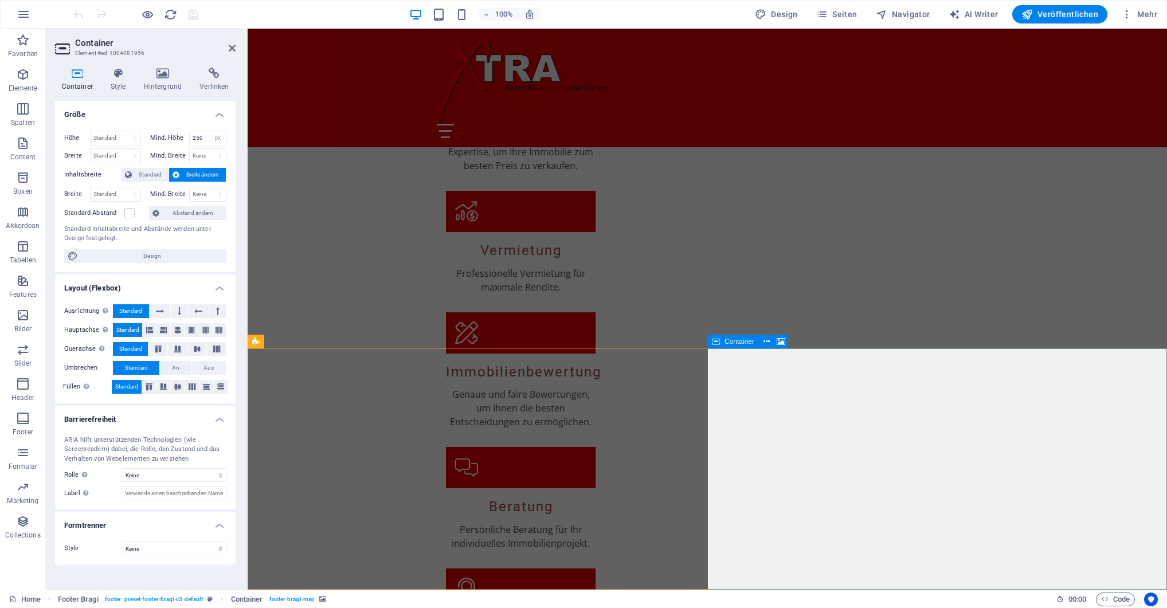
click at [714, 341] on icon at bounding box center [716, 342] width 8 height 14
click at [726, 342] on span "Container" at bounding box center [740, 341] width 30 height 7
click at [782, 343] on icon at bounding box center [781, 342] width 9 height 12
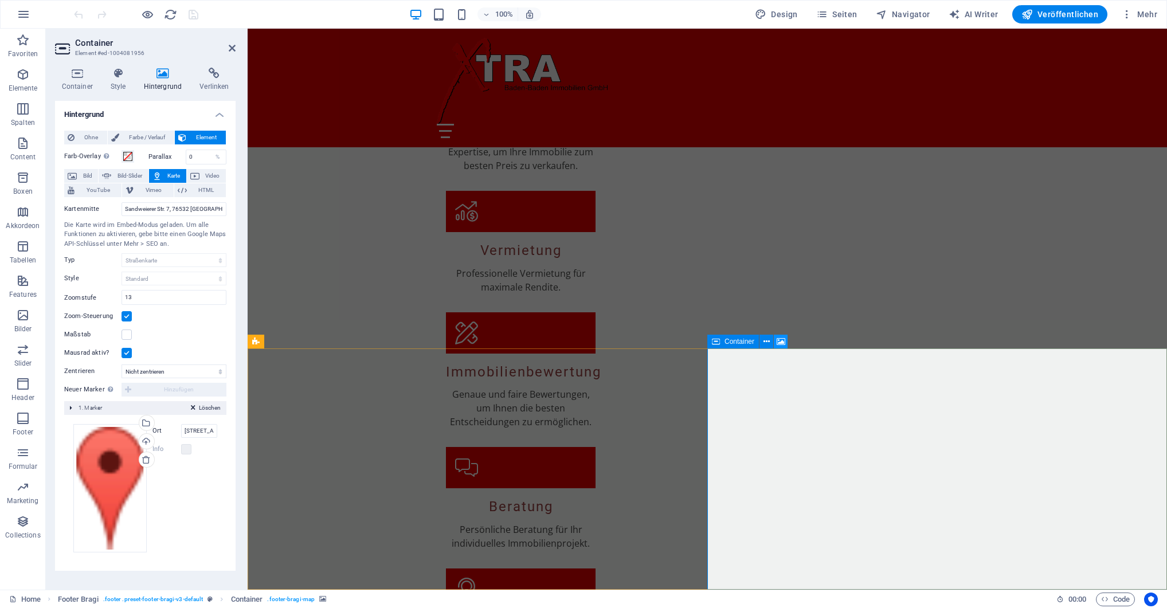
click at [782, 343] on icon at bounding box center [781, 342] width 9 height 12
click at [76, 79] on icon at bounding box center [77, 73] width 44 height 11
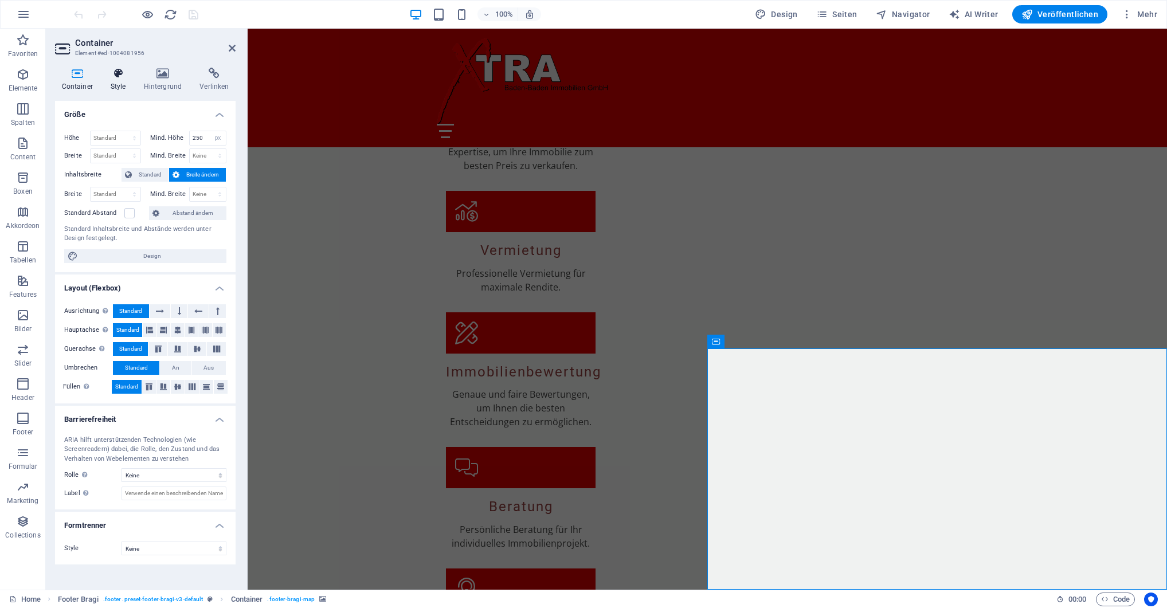
click at [126, 79] on icon at bounding box center [118, 73] width 29 height 11
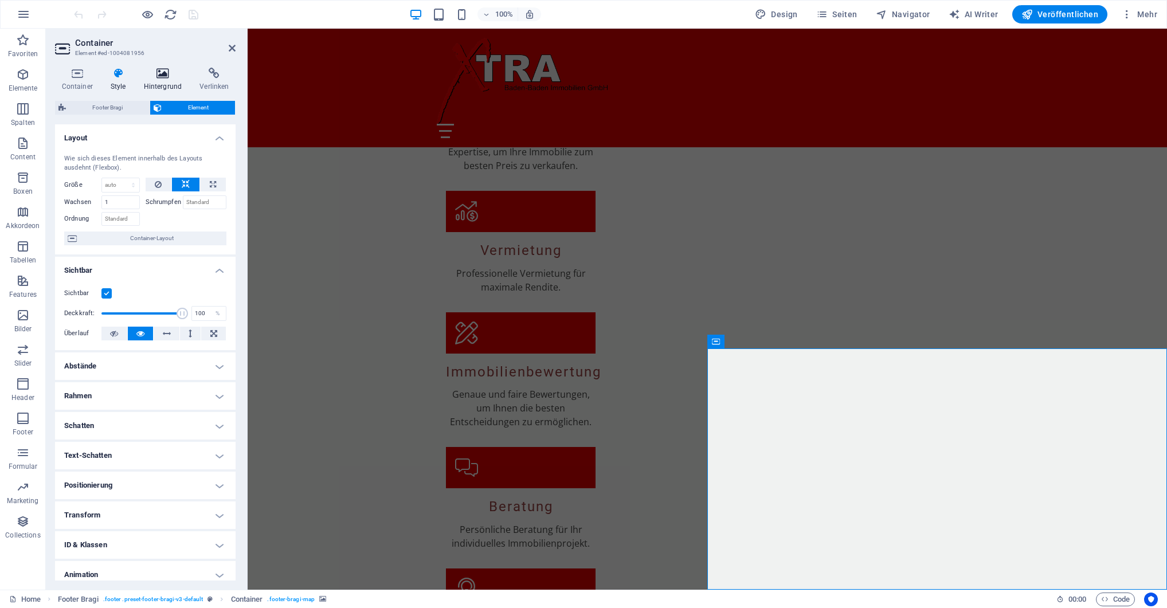
click at [151, 77] on icon at bounding box center [163, 73] width 52 height 11
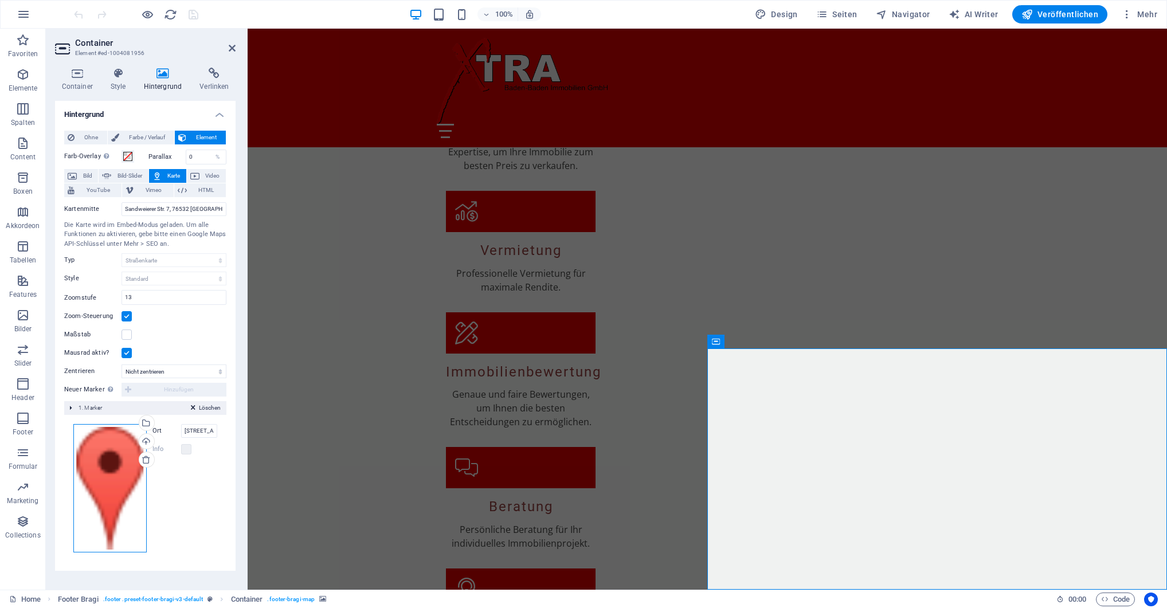
click at [111, 441] on div "Ziehe Dateien zum Hochladen hierher oder klicke hier, um aus Dateien oder koste…" at bounding box center [109, 488] width 73 height 128
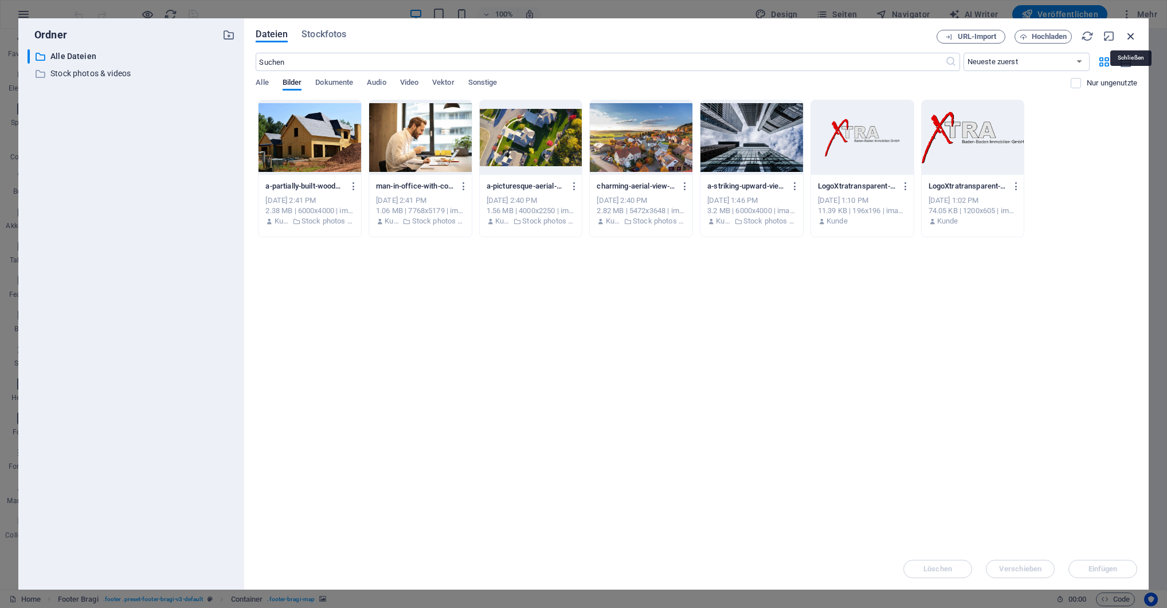
drag, startPoint x: 1134, startPoint y: 34, endPoint x: 785, endPoint y: 78, distance: 351.3
click at [1134, 34] on icon "button" at bounding box center [1131, 36] width 13 height 13
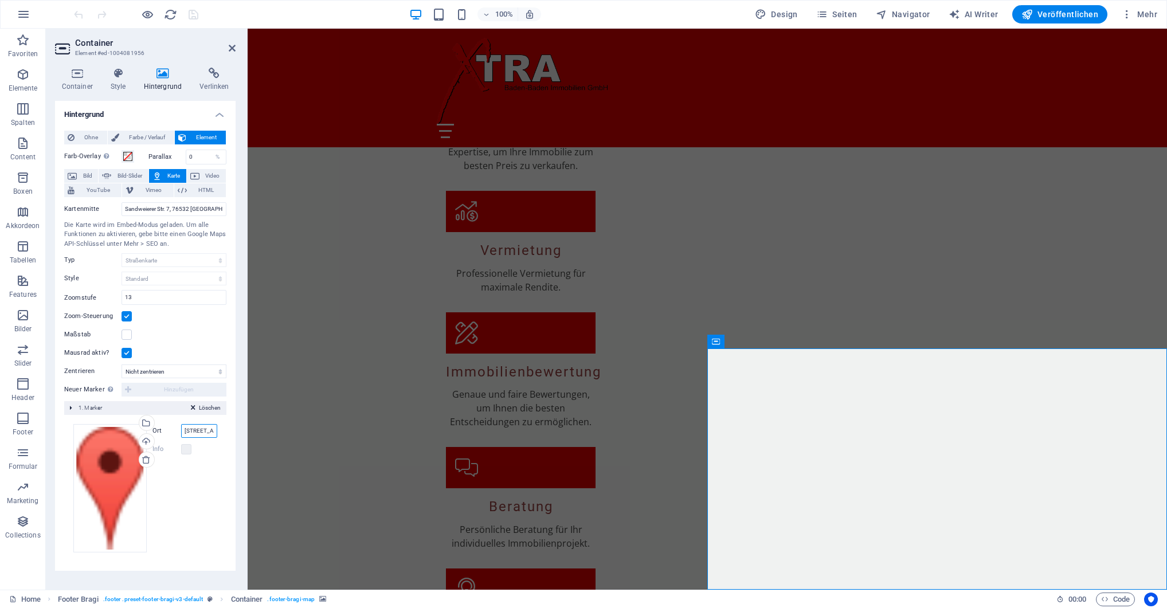
click at [189, 433] on input "Musterstraße 1, 76530 Baden-Baden" at bounding box center [199, 431] width 37 height 14
click at [174, 209] on input "Sandweierer Str. 7, 76532 [GEOGRAPHIC_DATA]" at bounding box center [174, 209] width 105 height 14
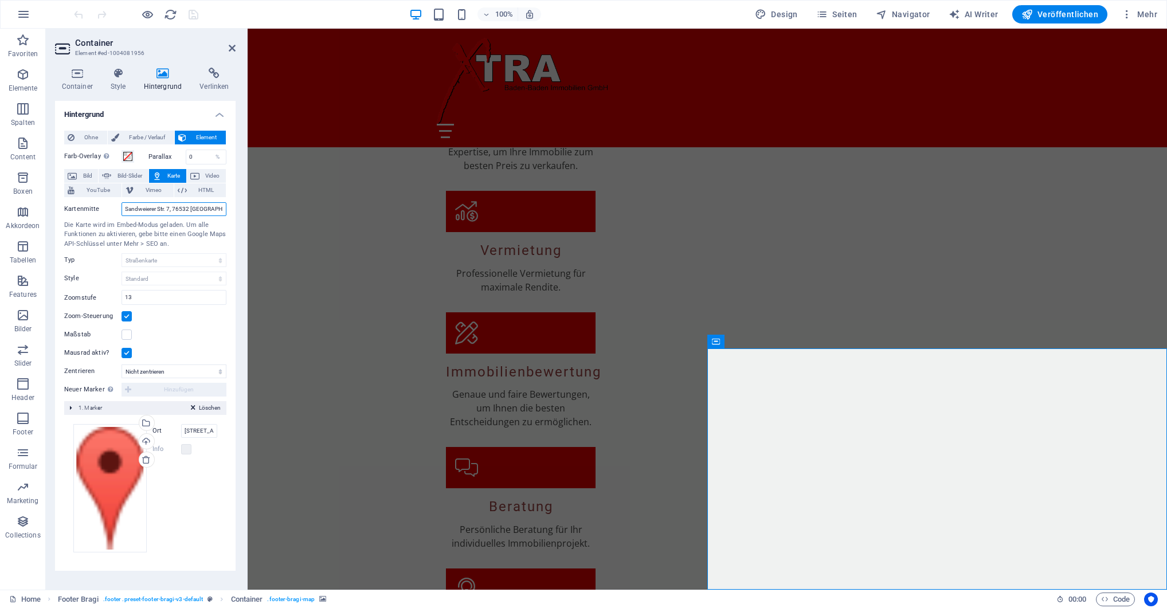
click at [174, 209] on input "Sandweierer Str. 7, 76532 [GEOGRAPHIC_DATA]" at bounding box center [174, 209] width 105 height 14
click at [204, 432] on input "Musterstraße 1, 76530 Baden-Baden" at bounding box center [199, 431] width 37 height 14
paste input "Sandweierer Str. 7, 76532 [GEOGRAPHIC_DATA]"
type input "Sandweierer Str. 7, 76532 Baden-Baden1, 76530 Baden-Baden"
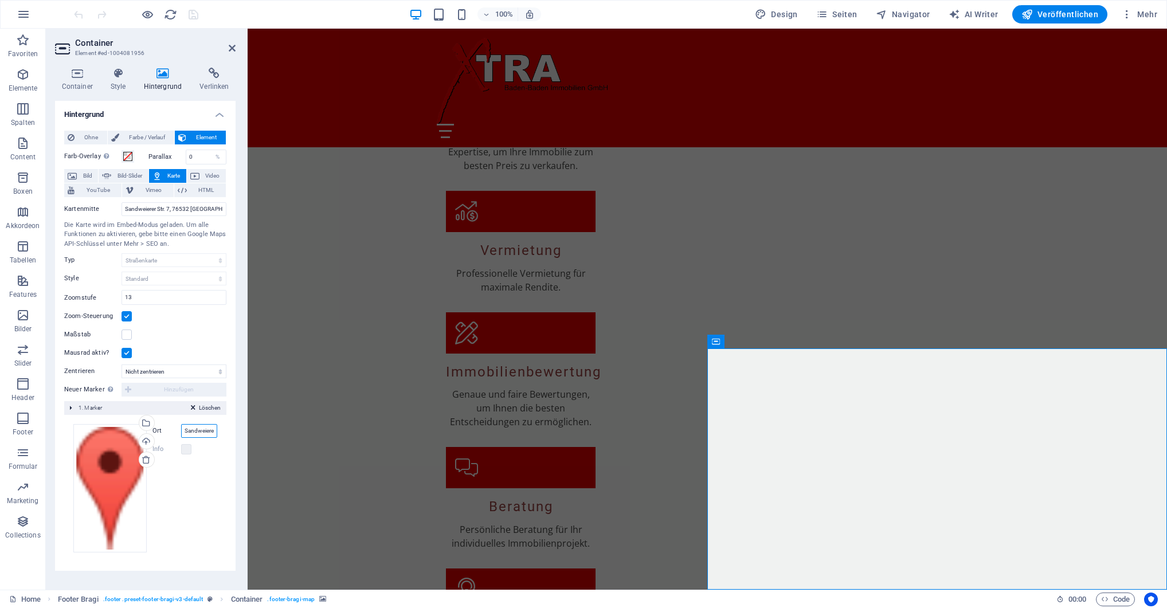
scroll to position [0, 70]
click at [194, 432] on input "Sandweierer Str. 7, 76532 Baden-Baden1, 76530 Baden-Baden" at bounding box center [199, 431] width 37 height 14
type input "xtra immobilien"
click at [1064, 13] on span "Veröffentlichen" at bounding box center [1060, 14] width 77 height 11
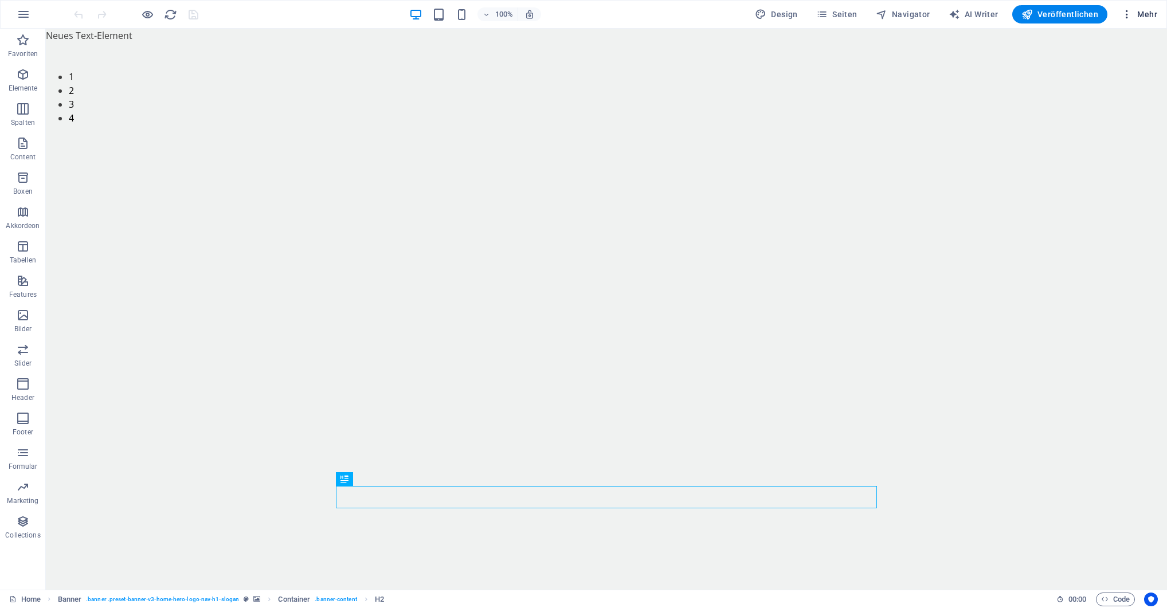
click at [1157, 13] on span "Mehr" at bounding box center [1140, 14] width 36 height 11
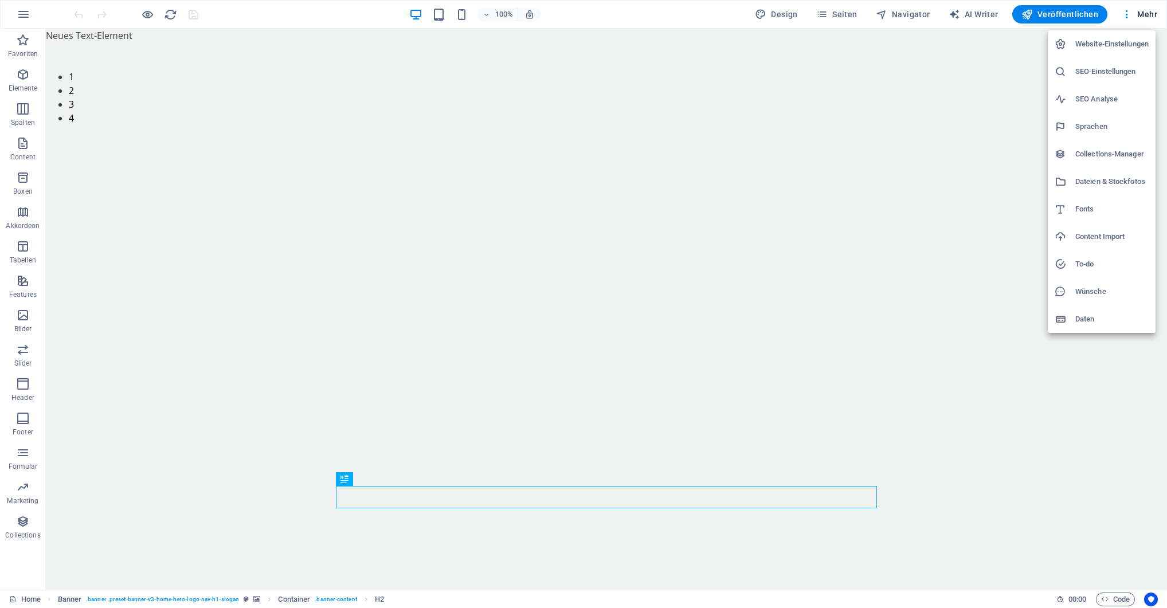
click at [1091, 320] on h6 "Daten" at bounding box center [1112, 319] width 73 height 14
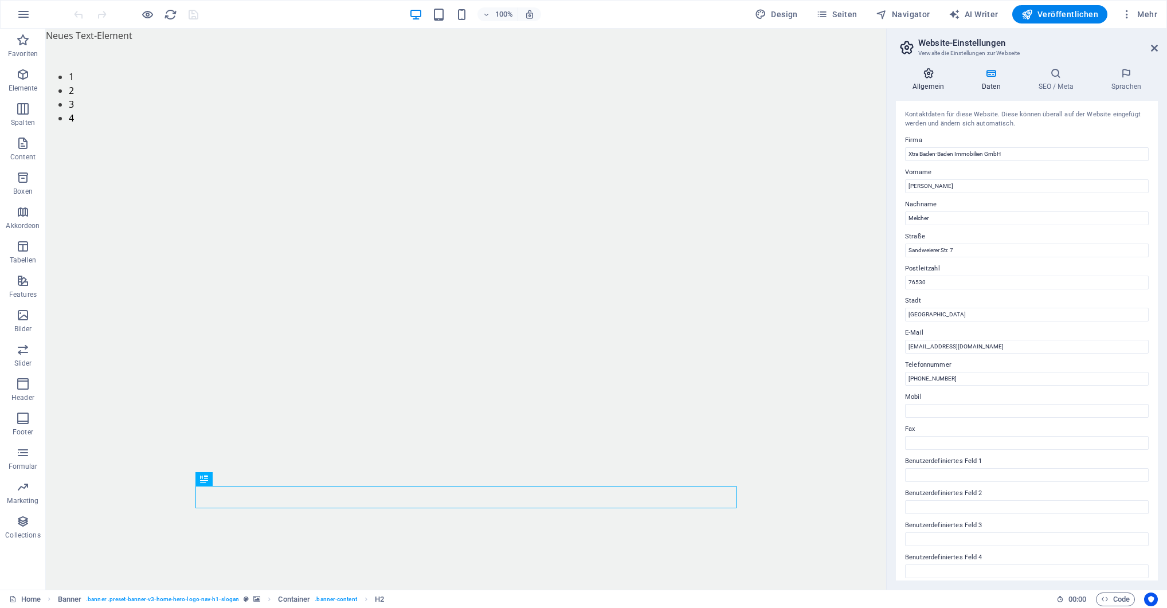
click at [940, 77] on icon at bounding box center [928, 73] width 65 height 11
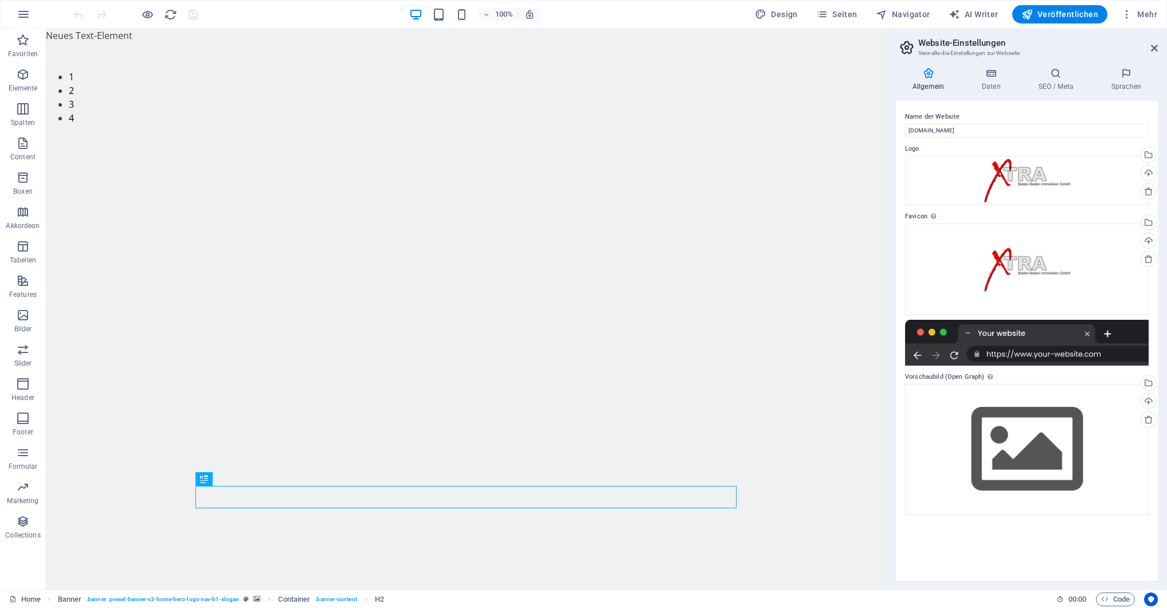
click at [1158, 46] on aside "Website-Einstellungen Verwalte die Einstellungen zur Webseite Allgemein Daten S…" at bounding box center [1026, 309] width 281 height 561
click at [1153, 48] on icon at bounding box center [1154, 48] width 7 height 9
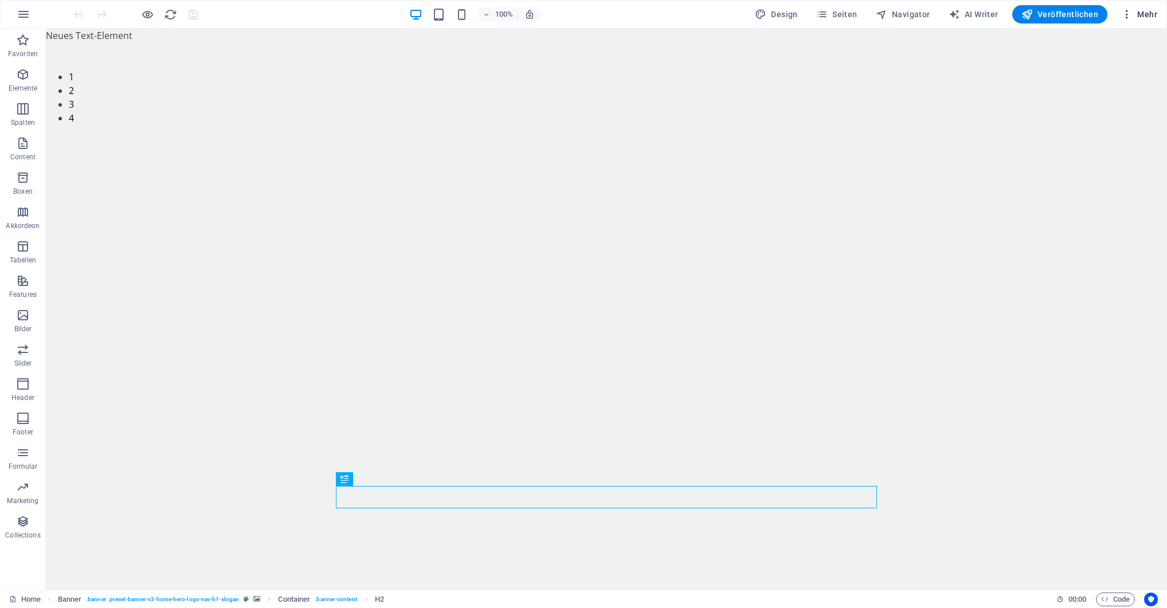
click at [1150, 19] on button "Mehr" at bounding box center [1139, 14] width 45 height 18
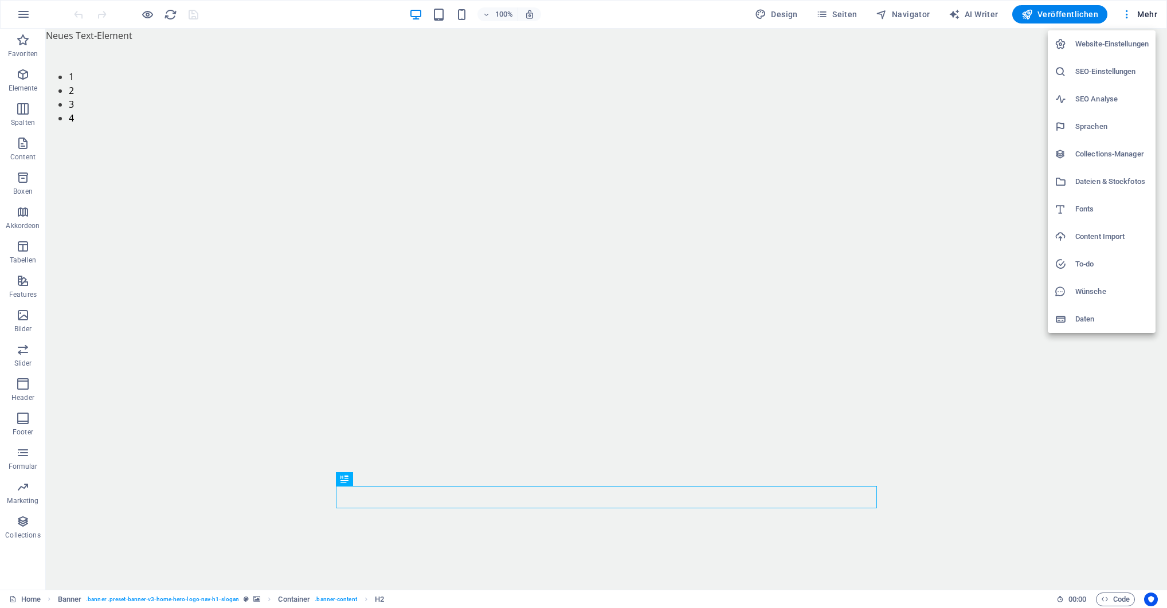
click at [1107, 46] on h6 "Website-Einstellungen" at bounding box center [1112, 44] width 73 height 14
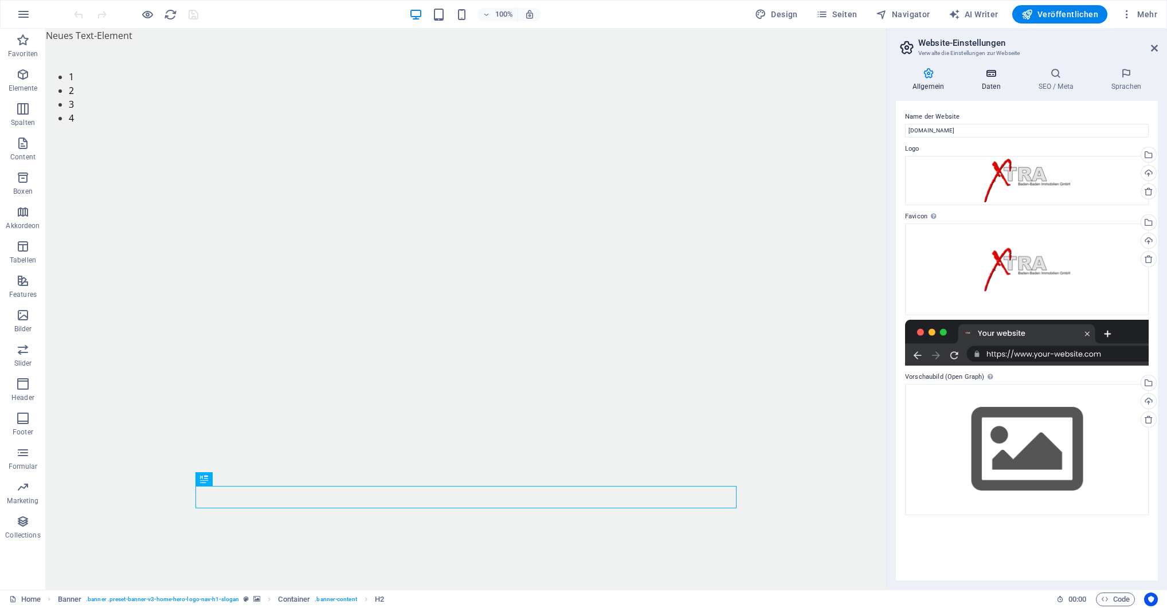
click at [988, 79] on icon at bounding box center [992, 73] width 52 height 11
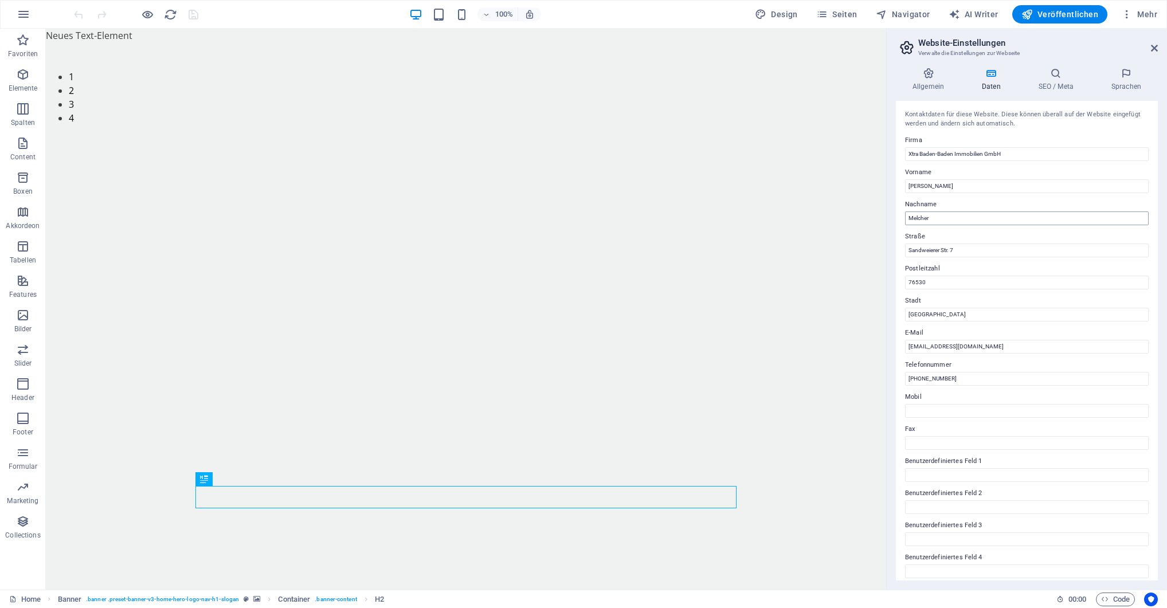
scroll to position [71, 0]
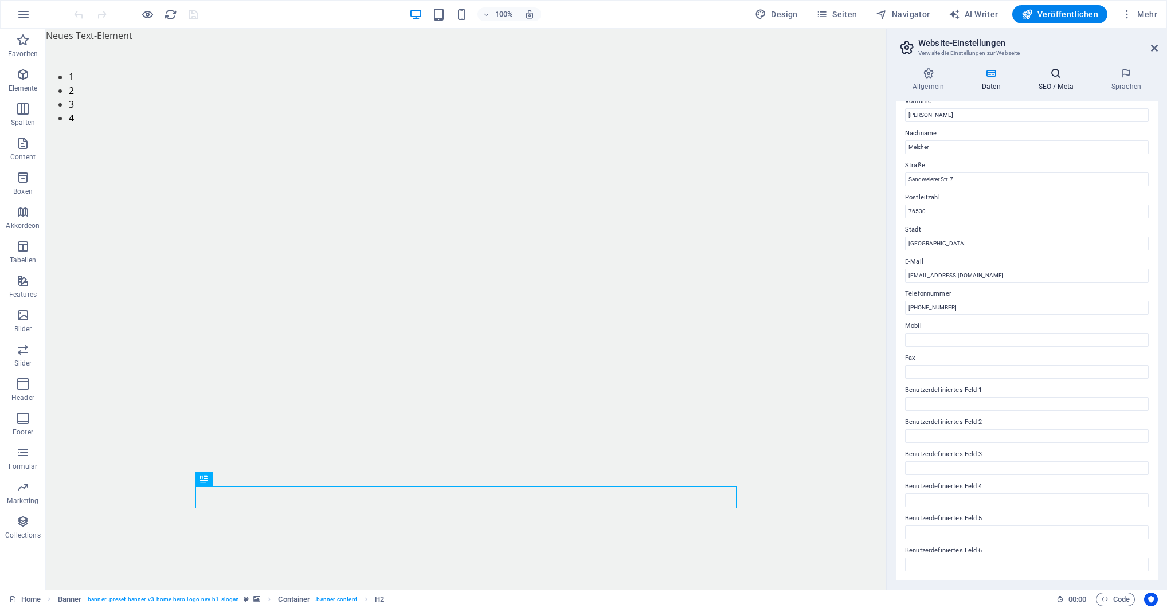
click at [1061, 76] on icon at bounding box center [1056, 73] width 68 height 11
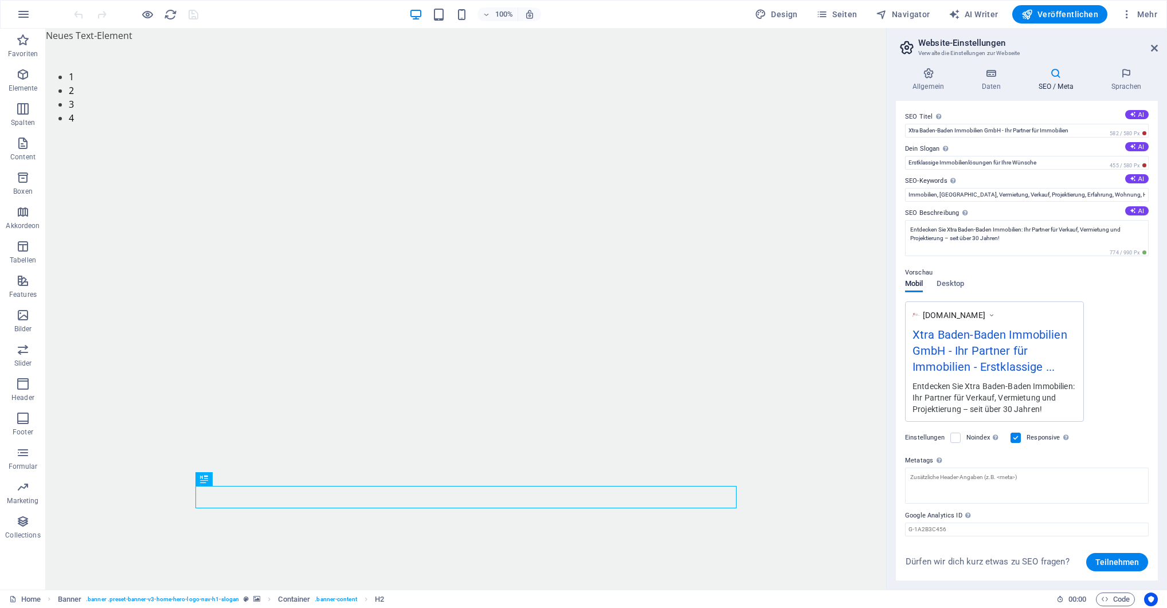
scroll to position [35, 0]
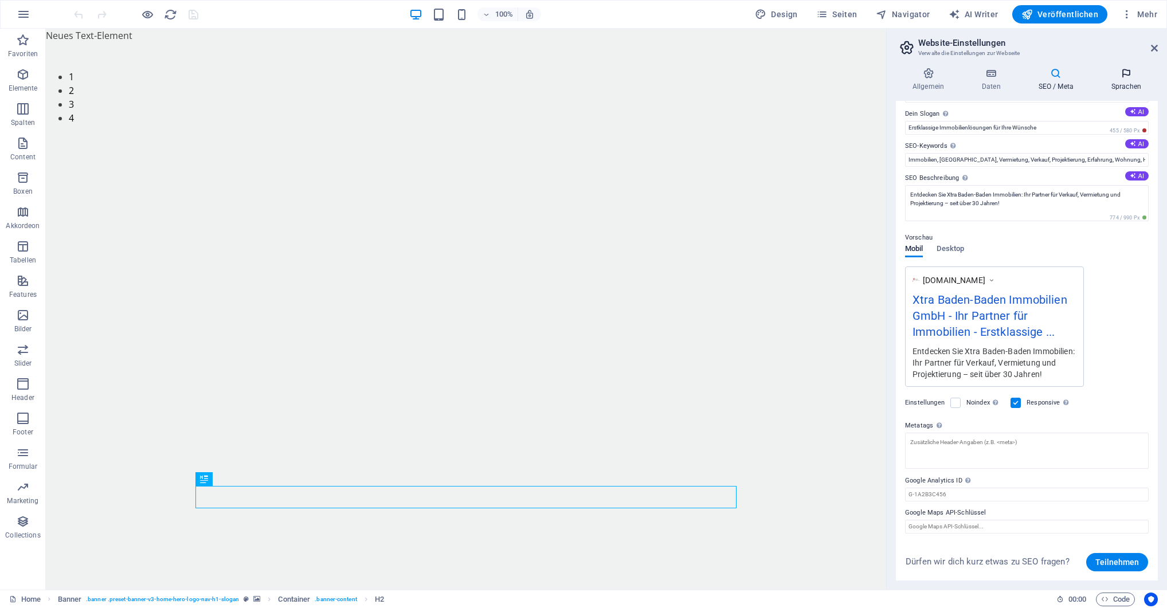
click at [1115, 77] on icon at bounding box center [1126, 73] width 63 height 11
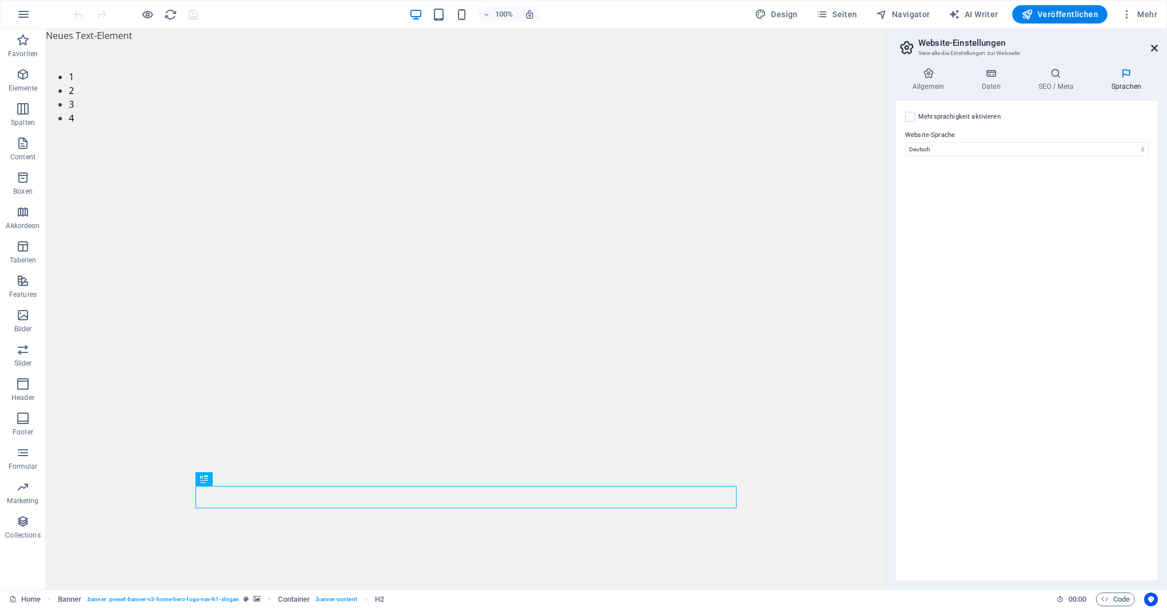
click at [1157, 44] on icon at bounding box center [1154, 48] width 7 height 9
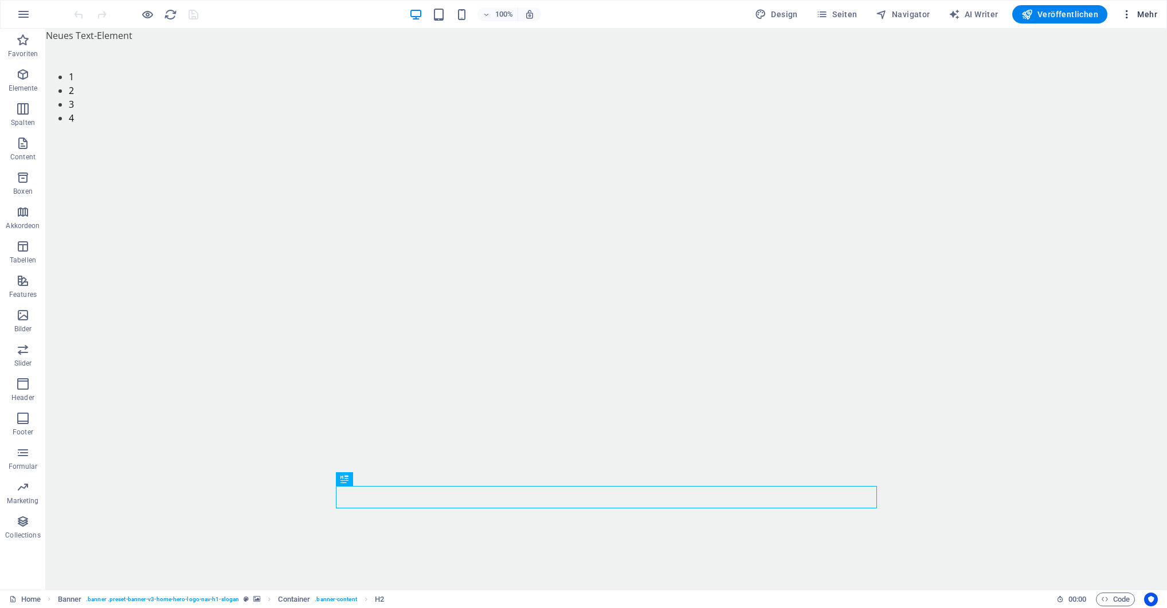
click at [1126, 15] on icon "button" at bounding box center [1127, 14] width 11 height 11
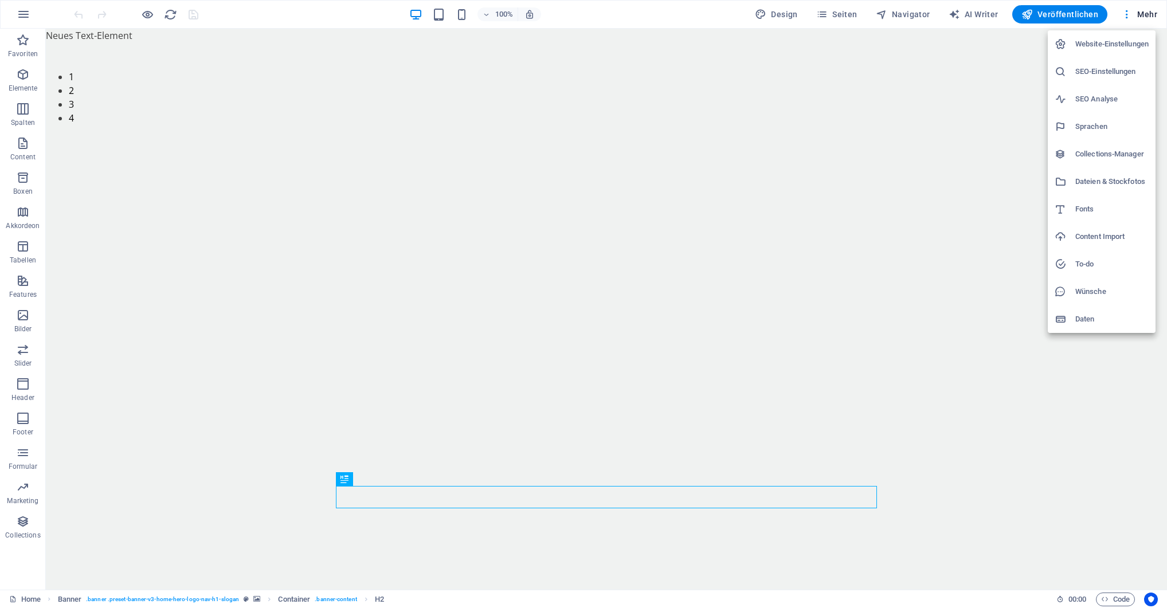
click at [1091, 263] on h6 "To-do" at bounding box center [1112, 264] width 73 height 14
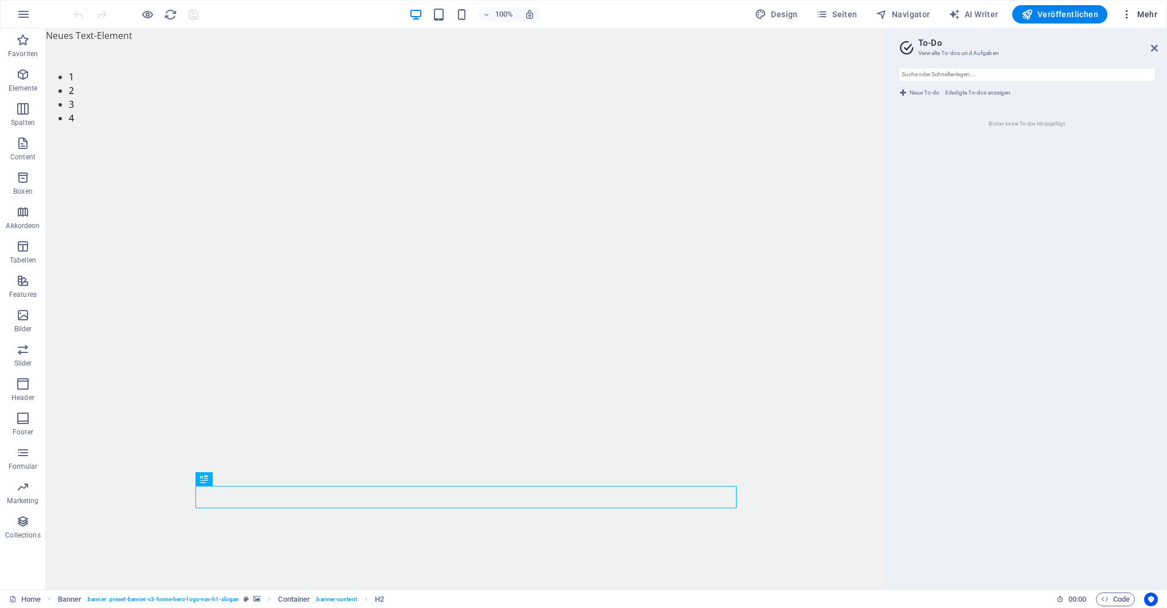
click at [1128, 13] on icon "button" at bounding box center [1127, 14] width 11 height 11
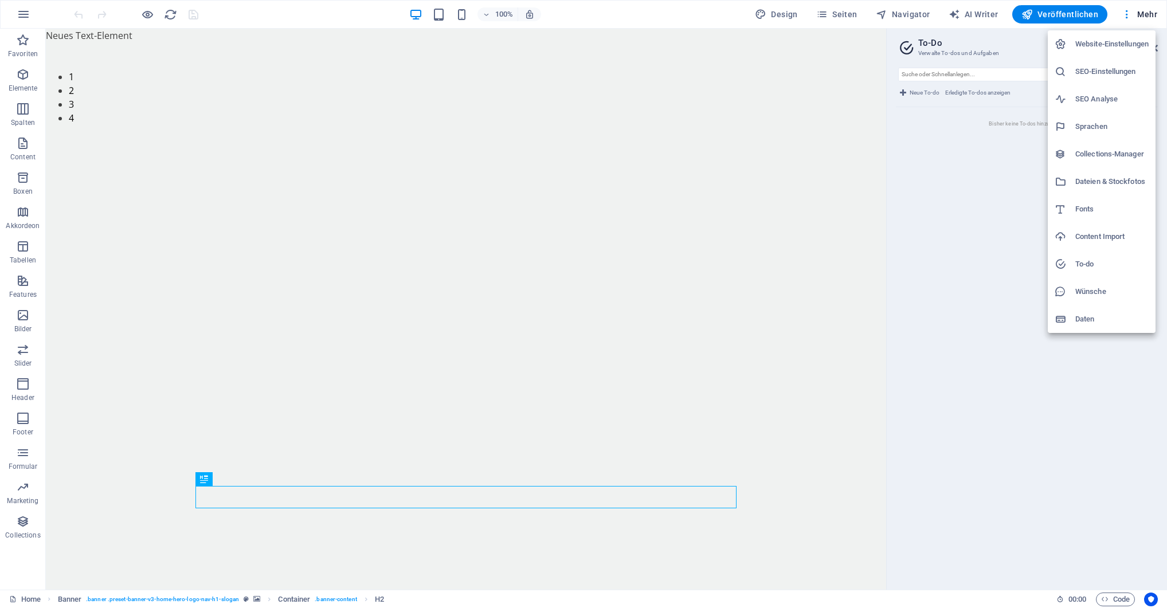
click at [1099, 156] on h6 "Collections-Manager" at bounding box center [1112, 154] width 73 height 14
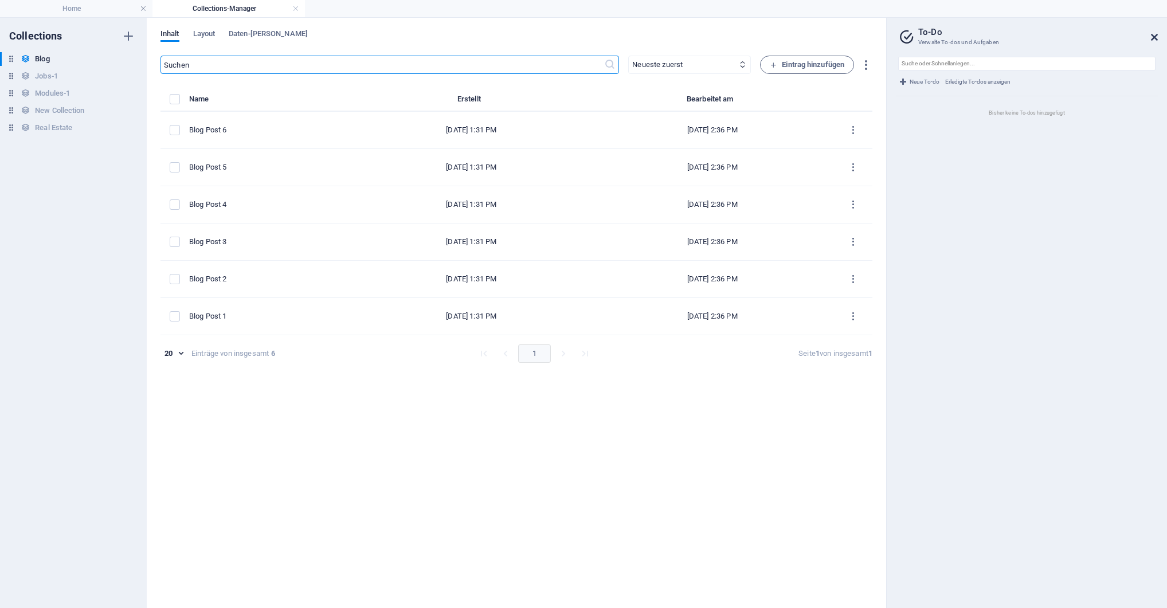
click at [1153, 37] on icon at bounding box center [1154, 37] width 7 height 9
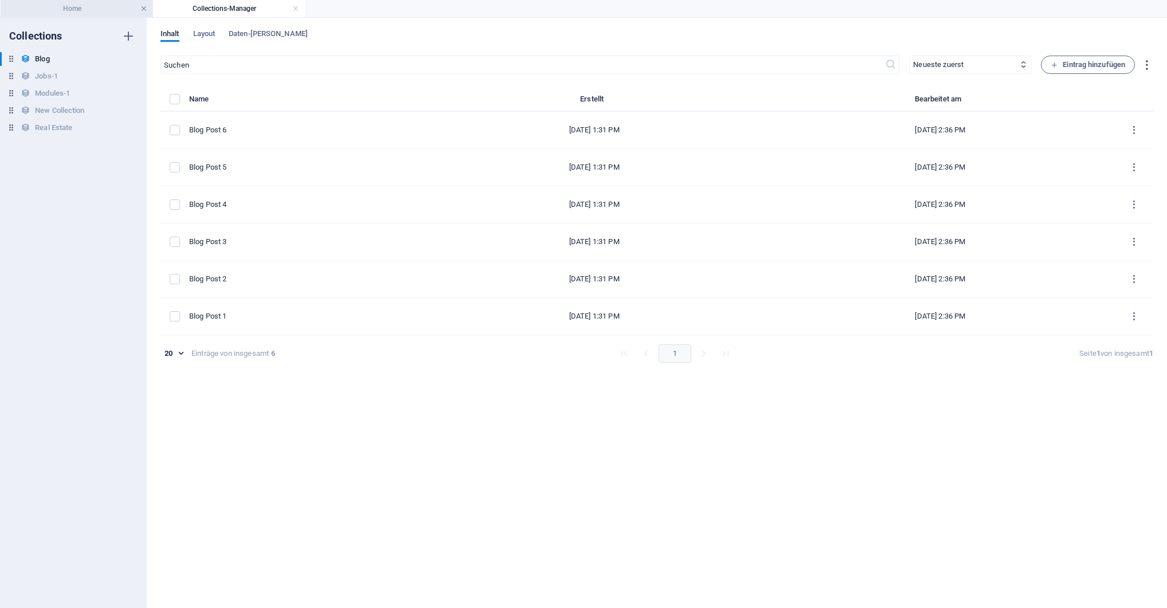
click at [141, 7] on link at bounding box center [143, 8] width 7 height 11
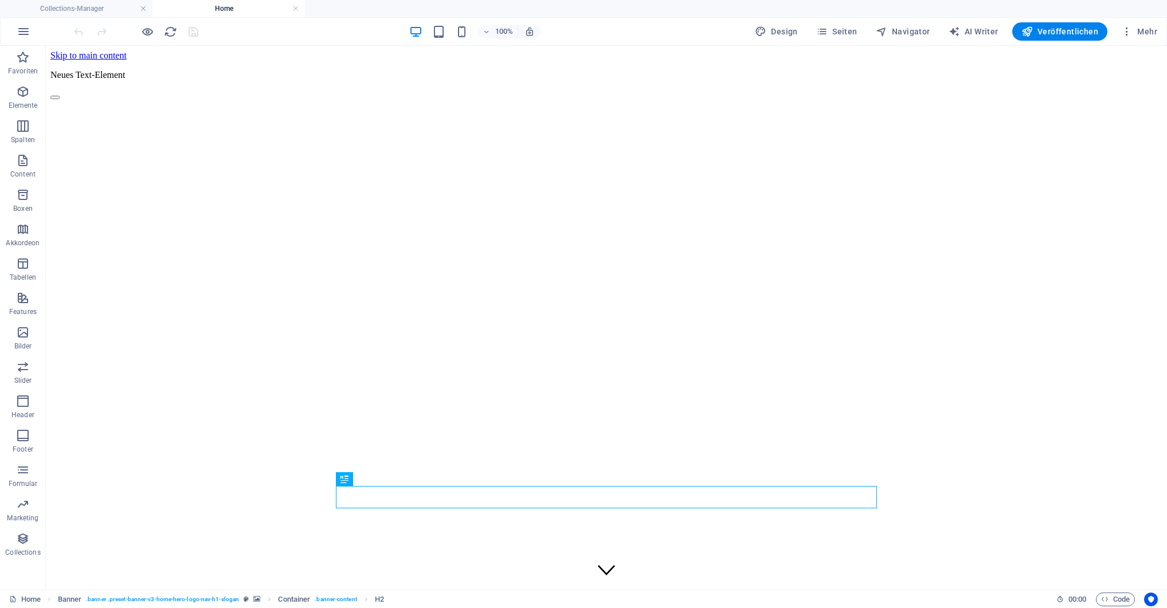
scroll to position [0, 0]
click at [1116, 600] on span "Code" at bounding box center [1115, 600] width 29 height 14
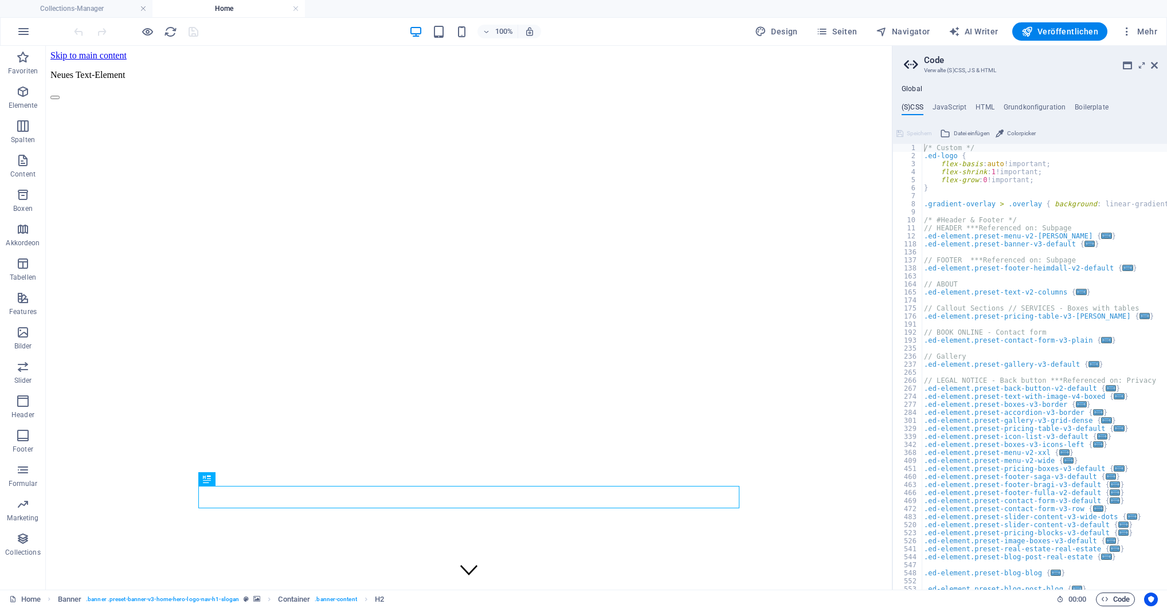
click at [1116, 600] on span "Code" at bounding box center [1115, 600] width 29 height 14
click at [1118, 598] on span "Code" at bounding box center [1115, 600] width 29 height 14
click at [1157, 64] on icon at bounding box center [1154, 65] width 7 height 9
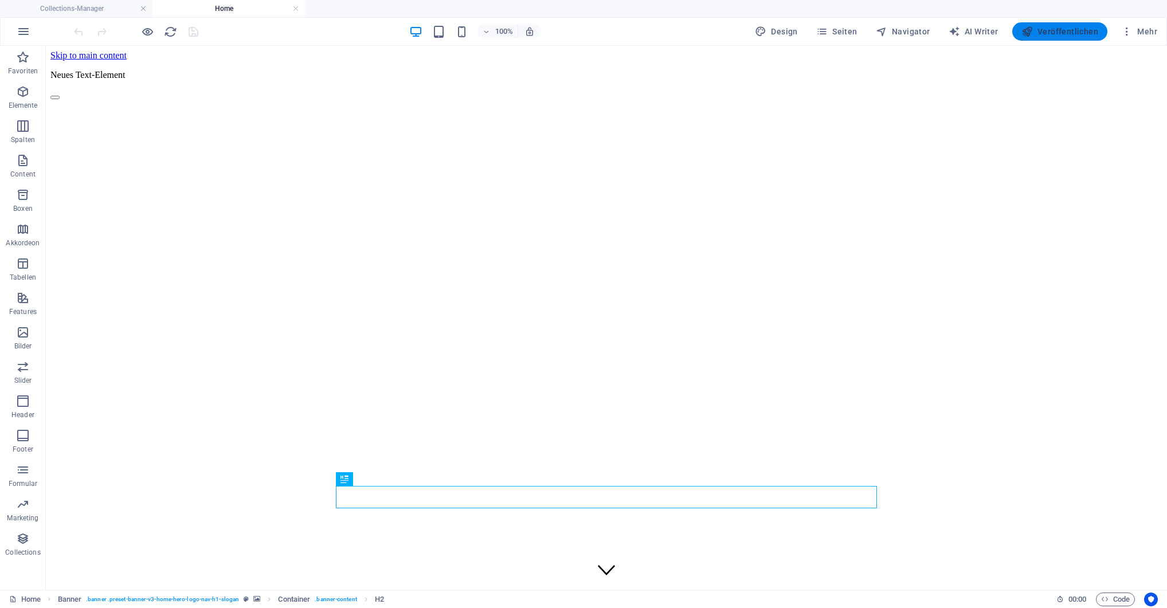
click at [1041, 30] on span "Veröffentlichen" at bounding box center [1060, 31] width 77 height 11
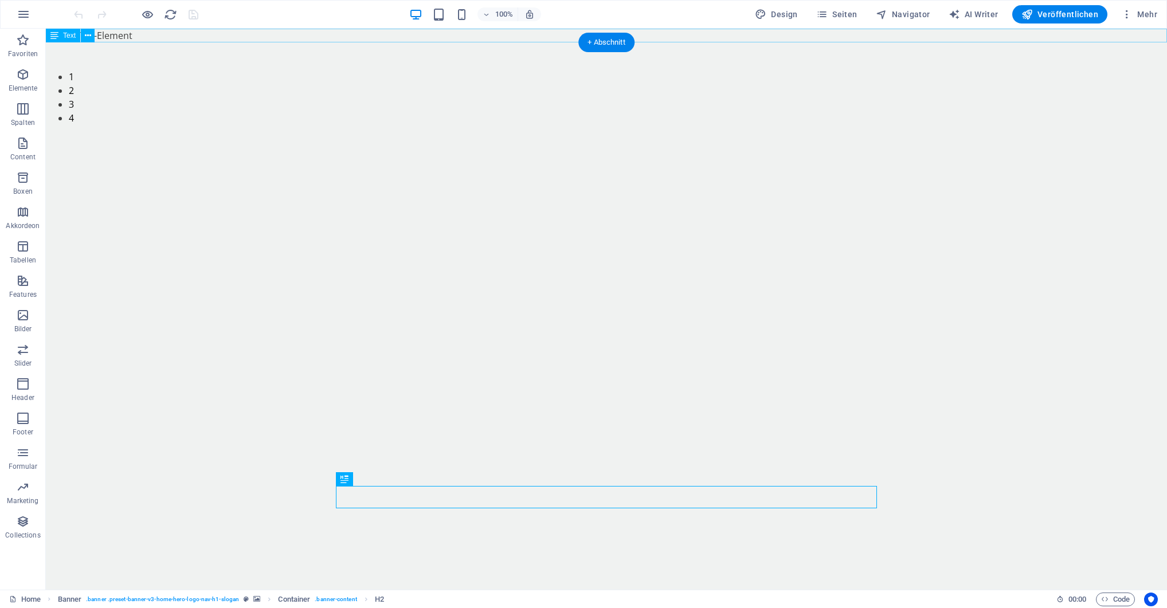
click at [107, 33] on div "Neues Text-Element" at bounding box center [607, 36] width 1122 height 14
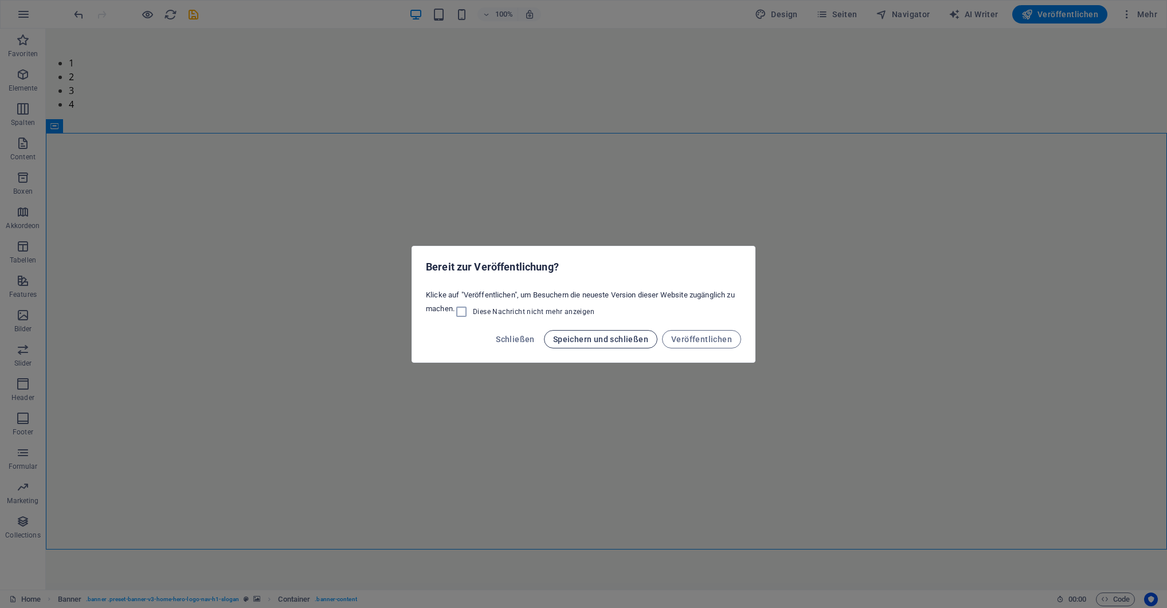
click at [627, 341] on span "Speichern und schließen" at bounding box center [600, 339] width 95 height 9
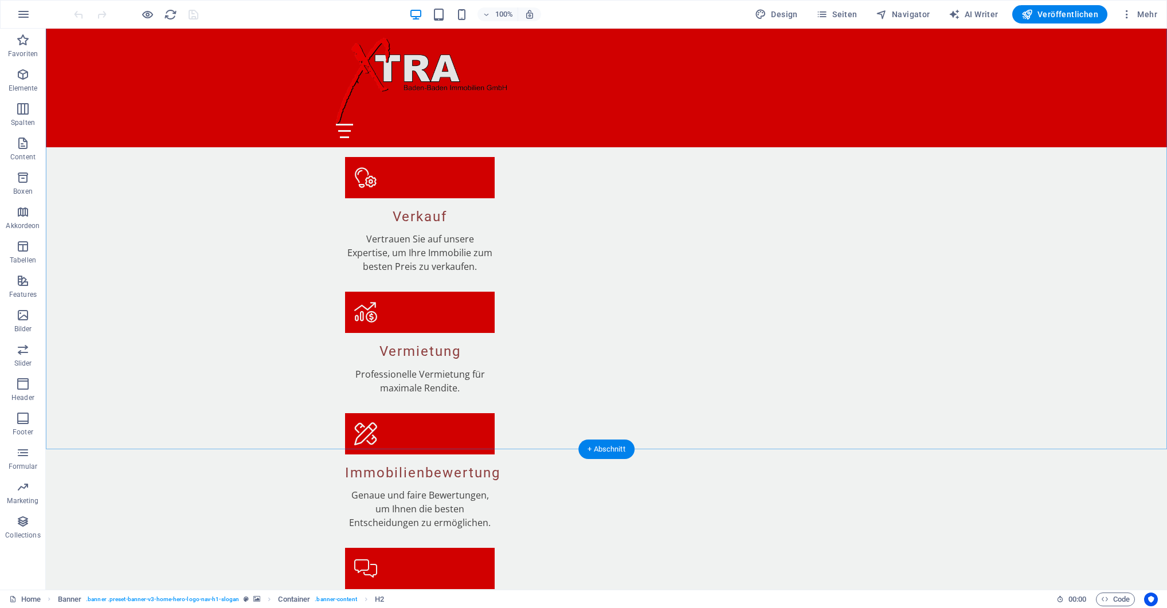
scroll to position [1604, 0]
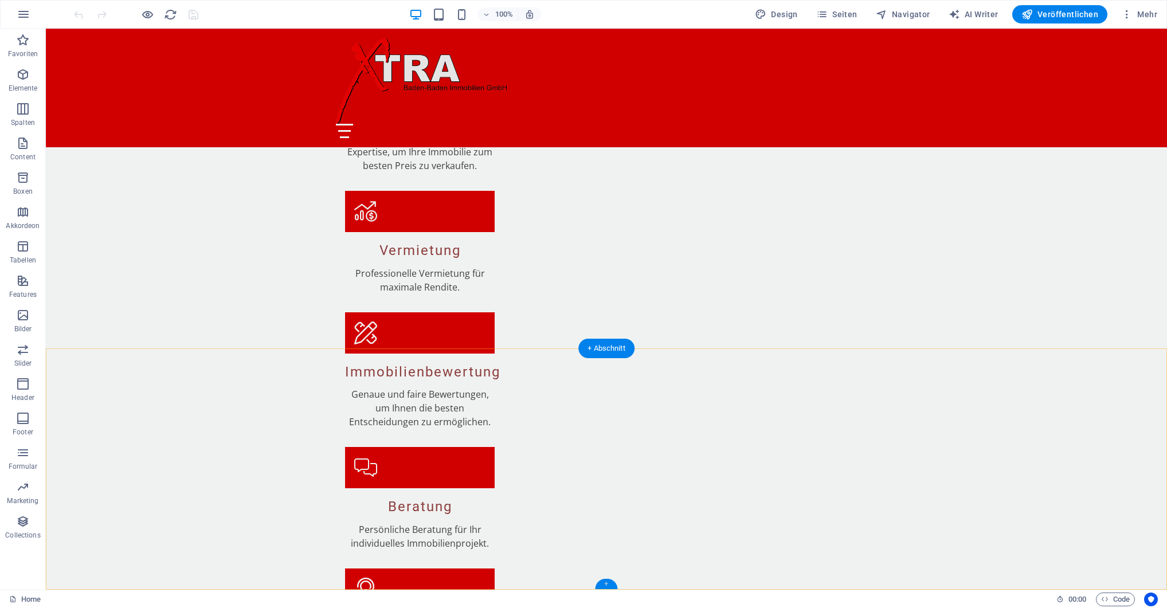
click at [610, 584] on div "+" at bounding box center [606, 584] width 22 height 10
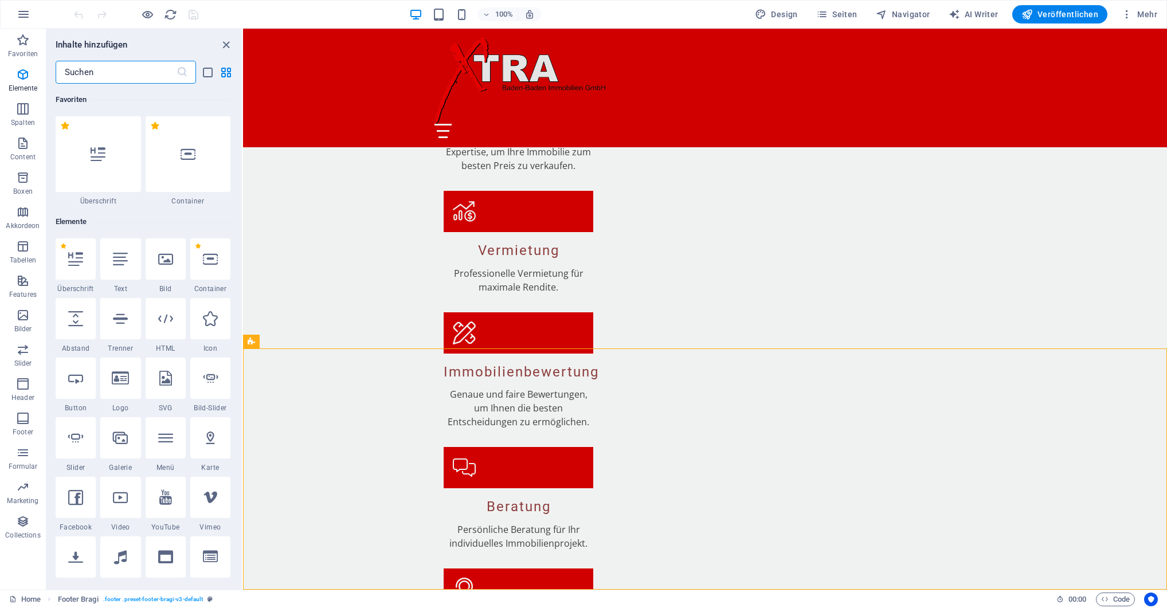
scroll to position [361, 0]
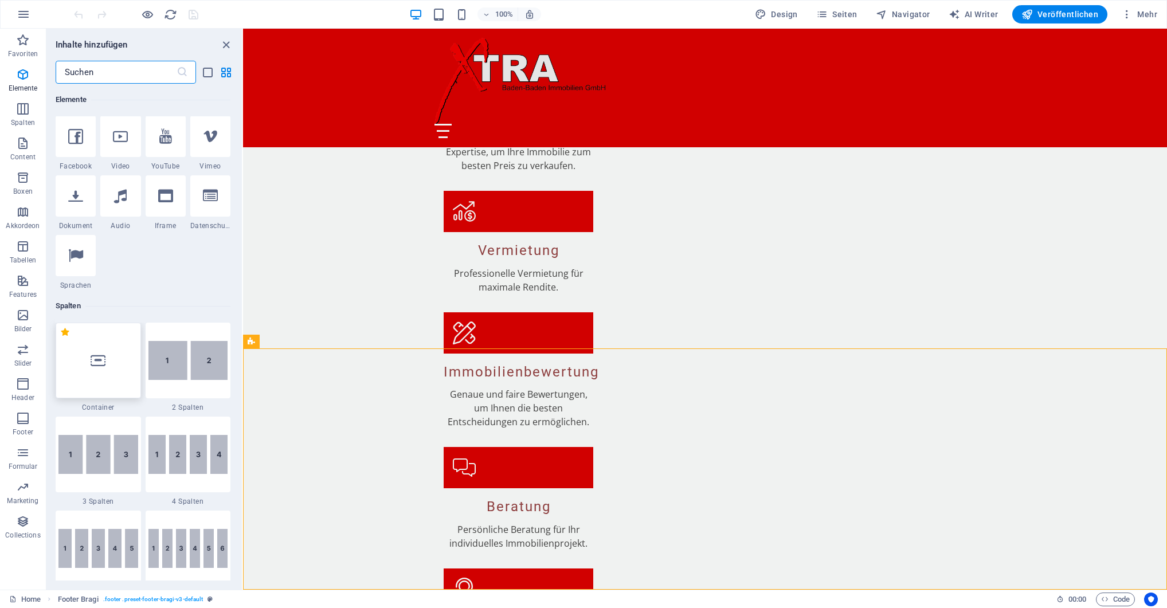
click at [101, 374] on div at bounding box center [98, 361] width 85 height 76
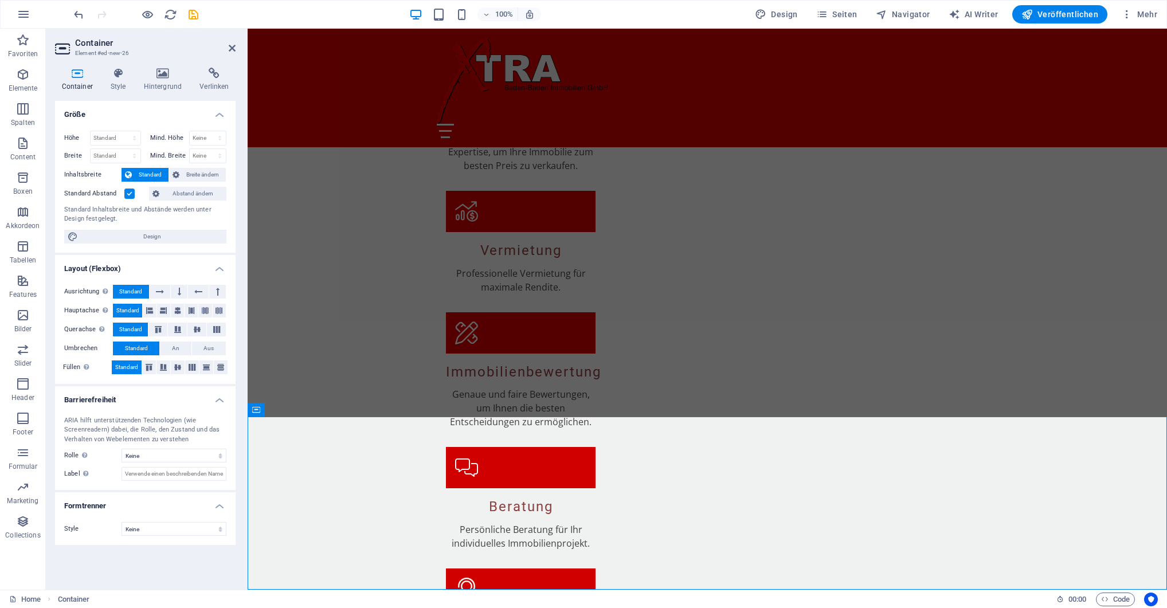
scroll to position [1777, 0]
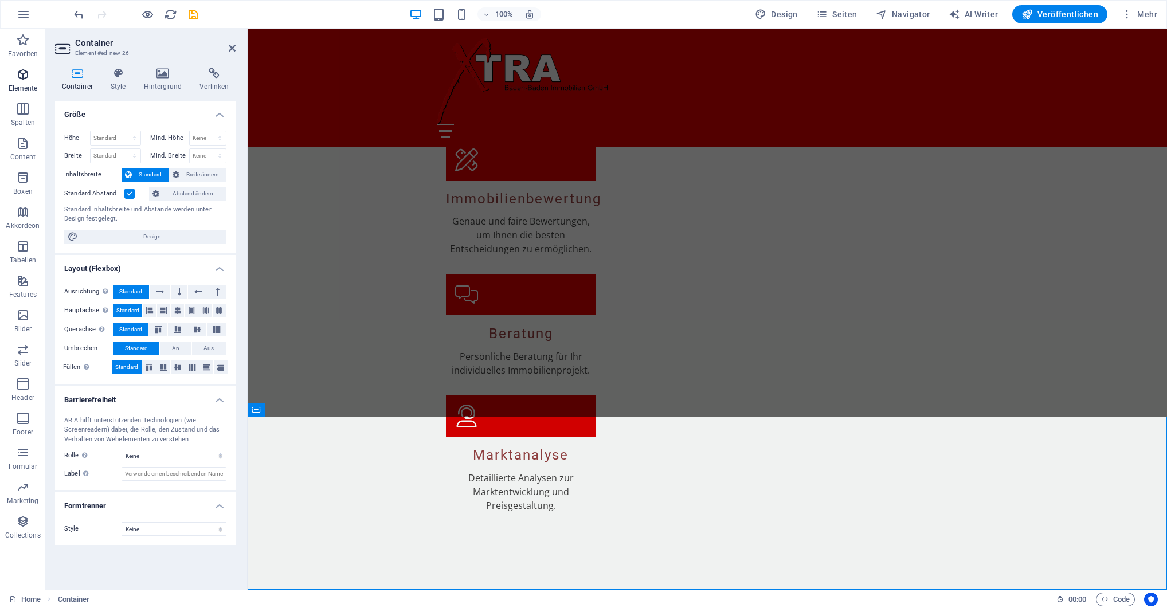
click at [22, 73] on icon "button" at bounding box center [23, 75] width 14 height 14
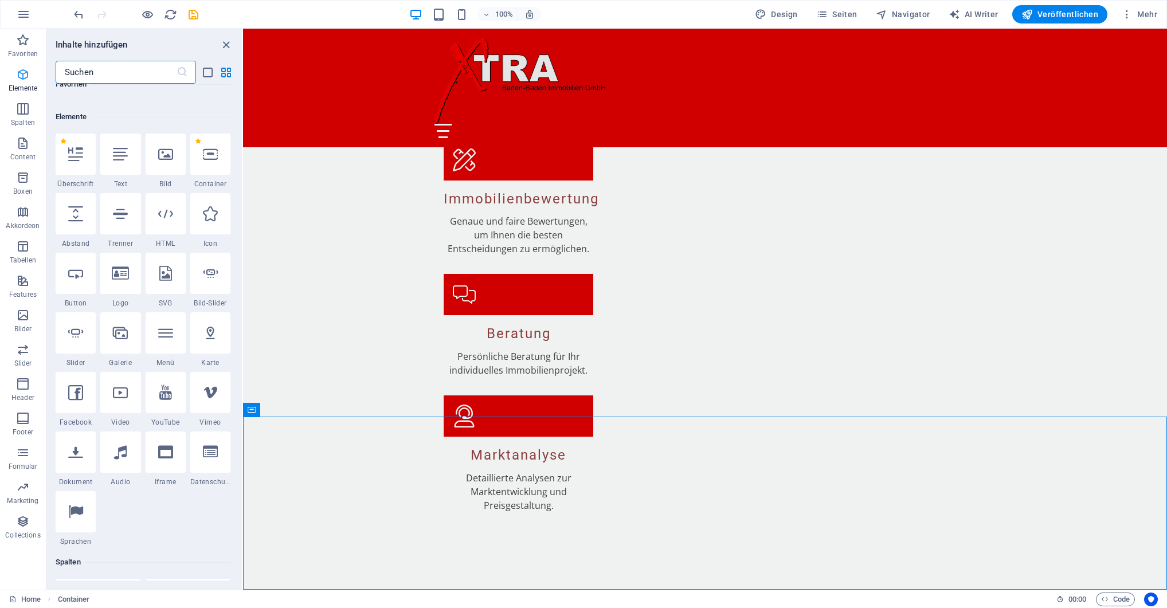
scroll to position [122, 0]
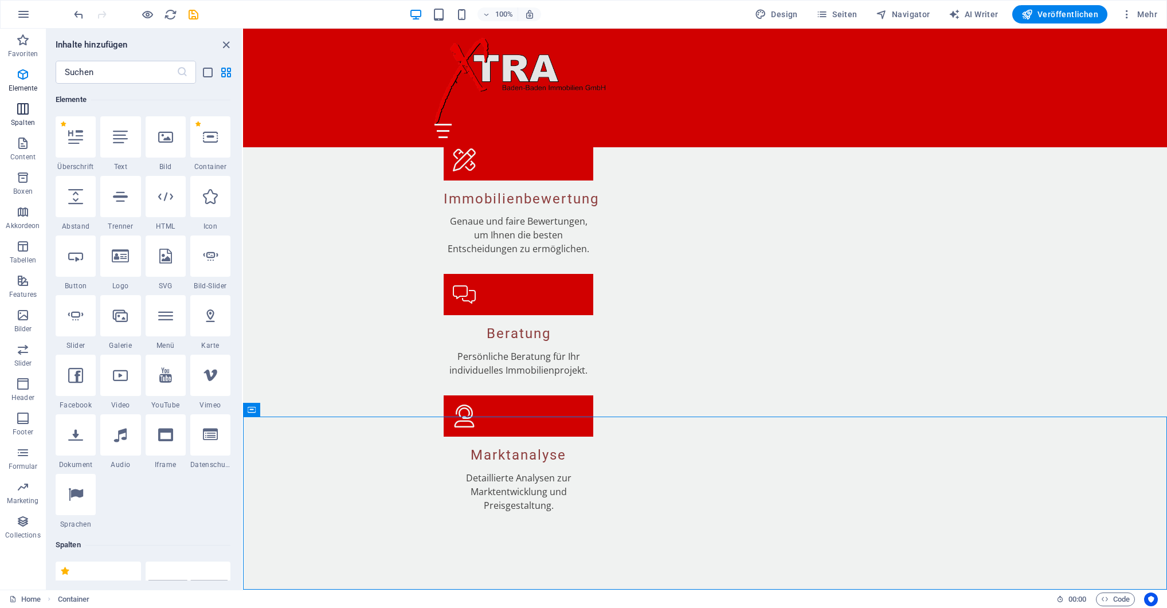
click at [29, 110] on icon "button" at bounding box center [23, 109] width 14 height 14
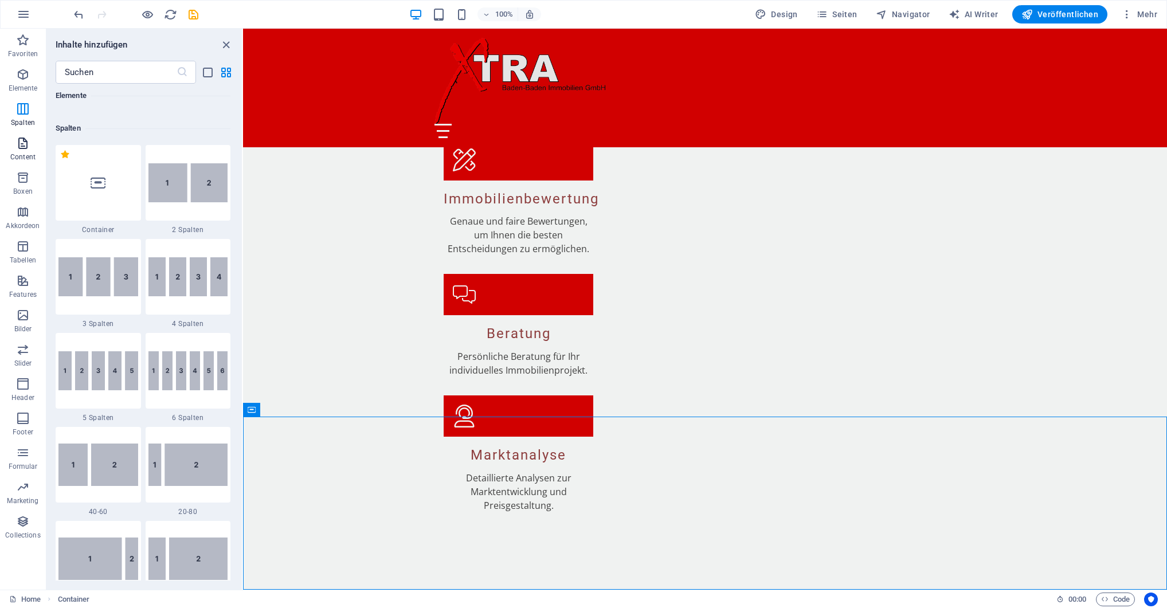
click at [23, 146] on icon "button" at bounding box center [23, 143] width 14 height 14
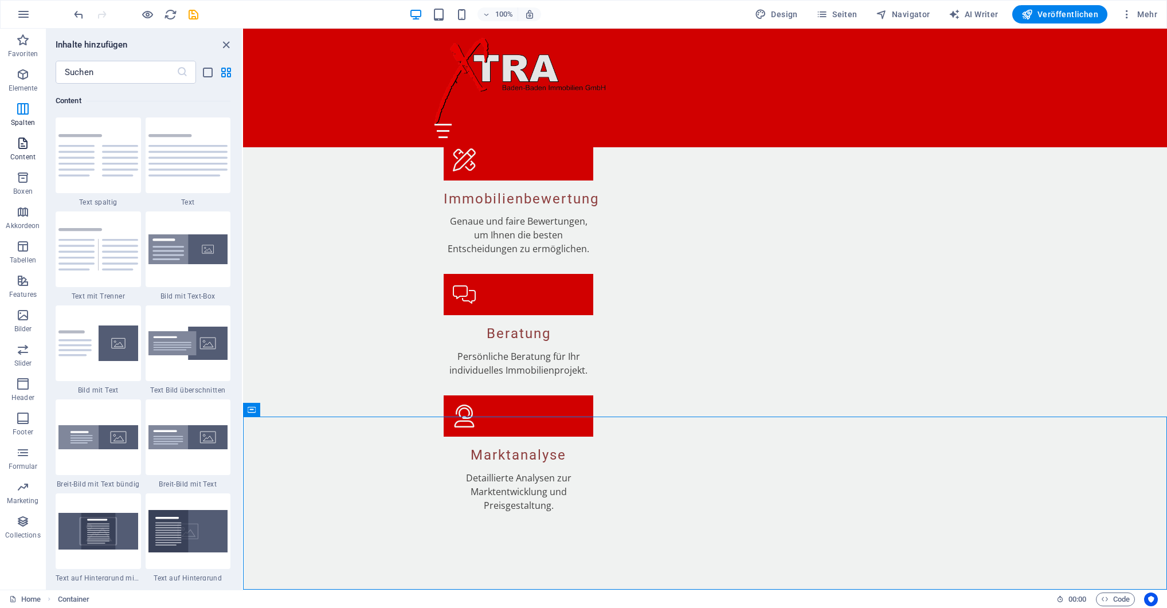
scroll to position [2006, 0]
click at [22, 177] on icon "button" at bounding box center [23, 178] width 14 height 14
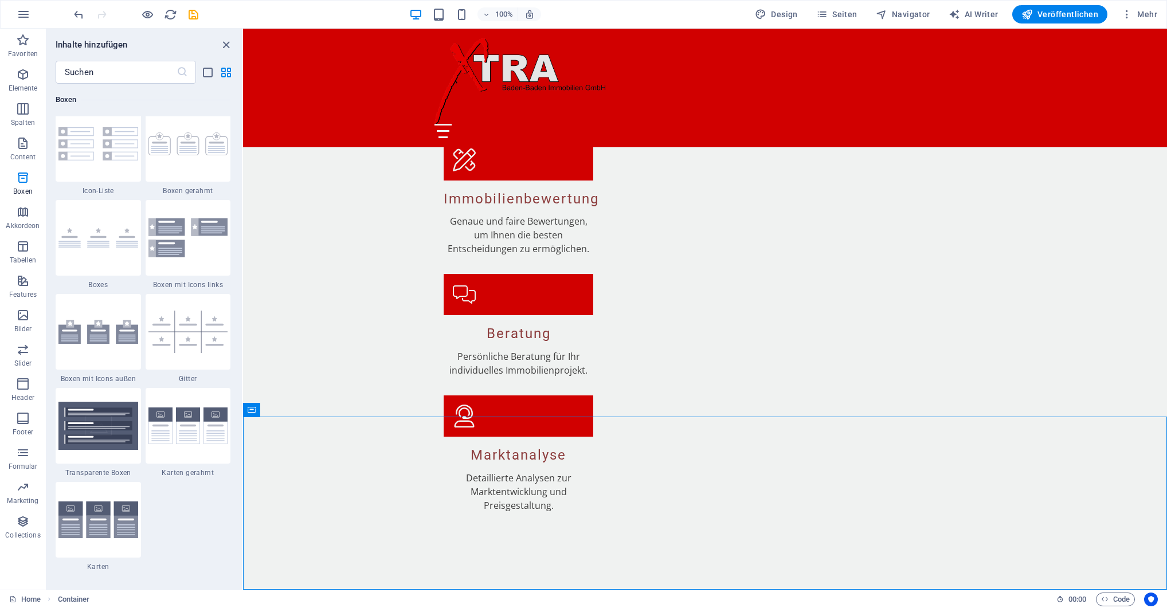
scroll to position [3163, 0]
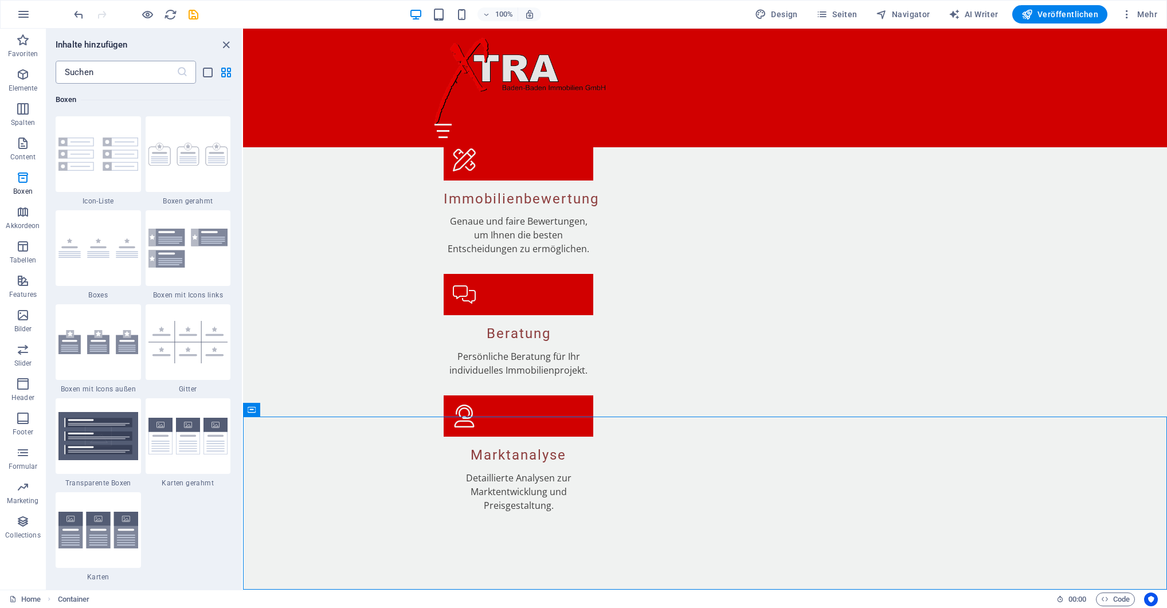
click at [113, 76] on input "text" at bounding box center [116, 72] width 121 height 23
click at [97, 69] on input "text" at bounding box center [116, 72] width 121 height 23
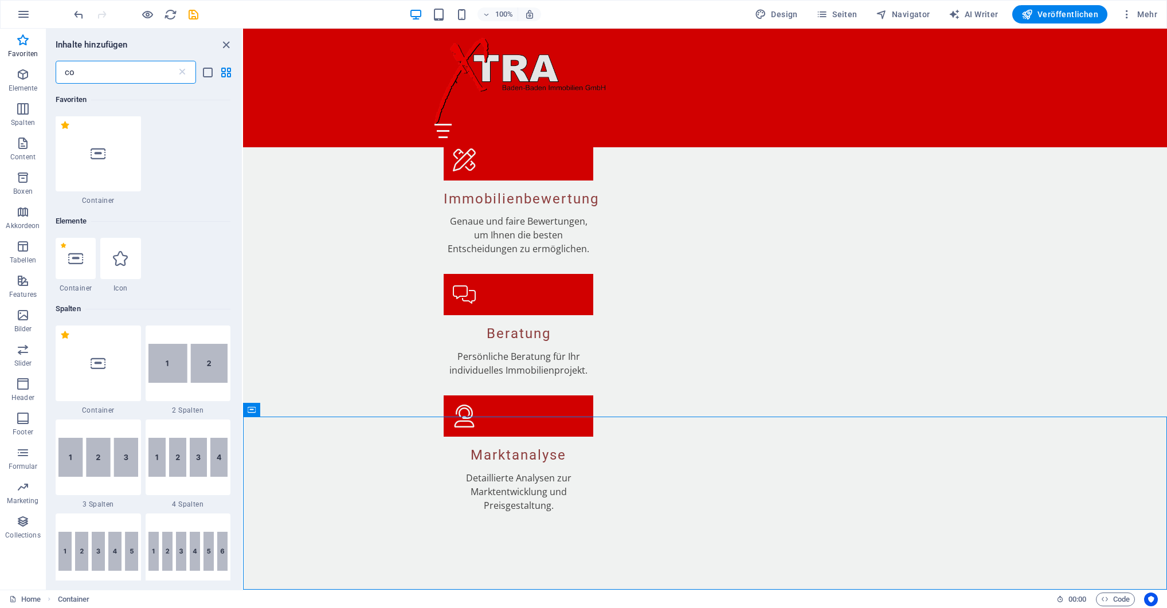
scroll to position [0, 0]
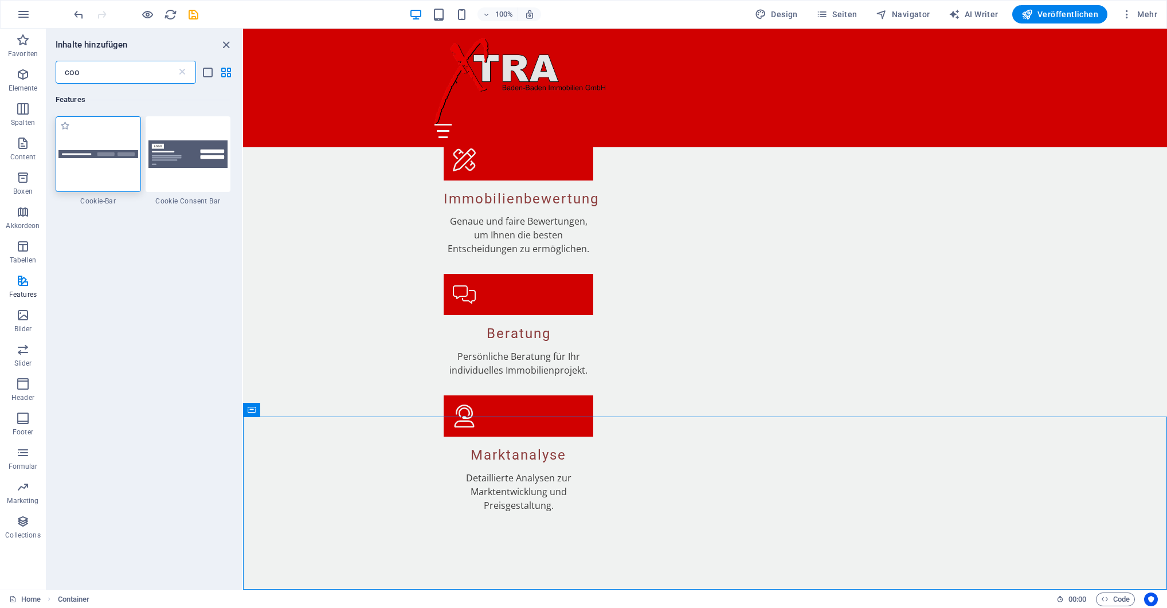
type input "coo"
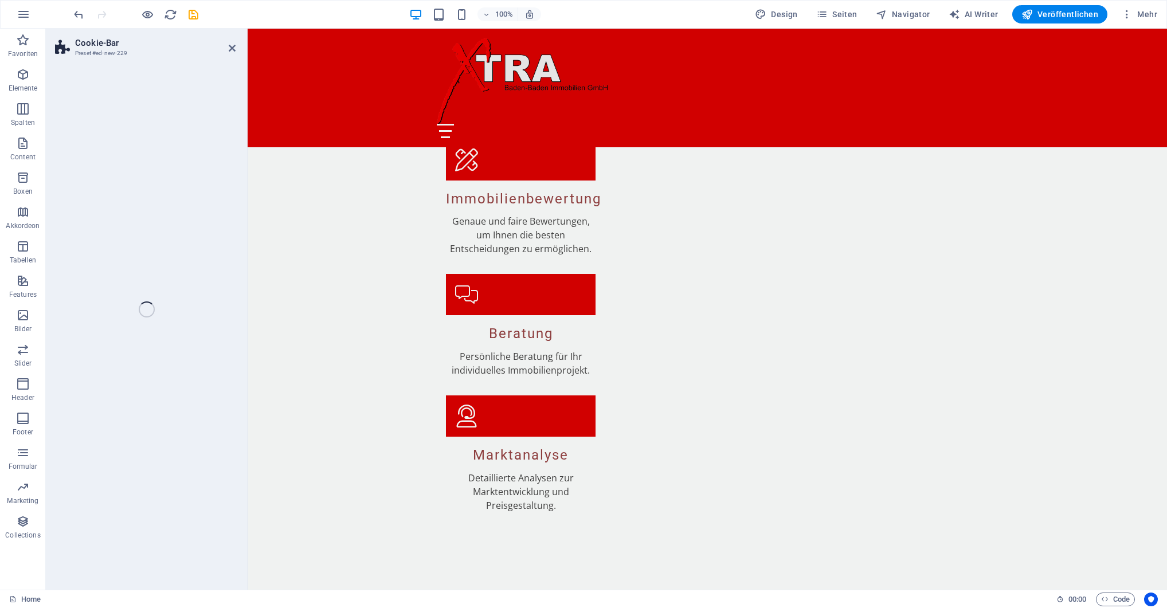
scroll to position [1815, 0]
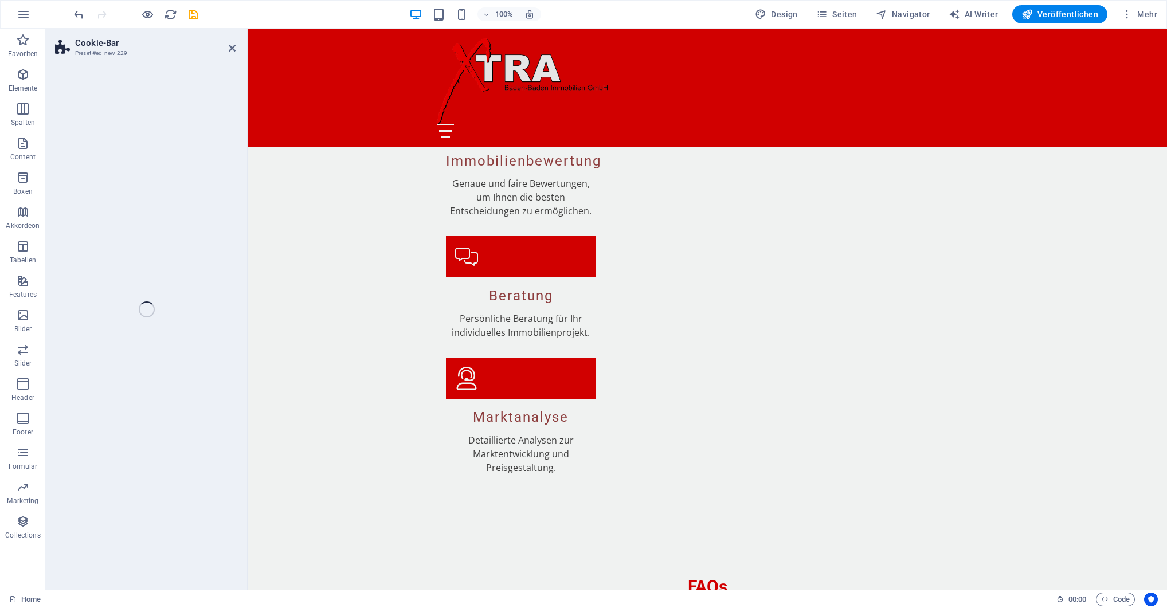
select select "px"
select select "rem"
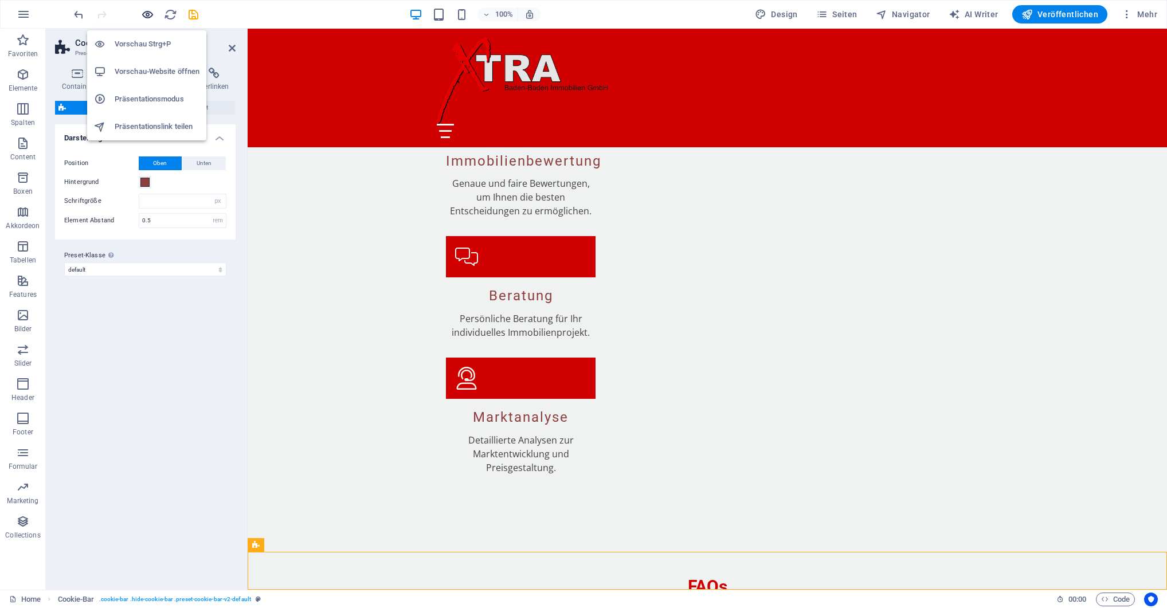
click at [150, 14] on icon "button" at bounding box center [147, 14] width 13 height 13
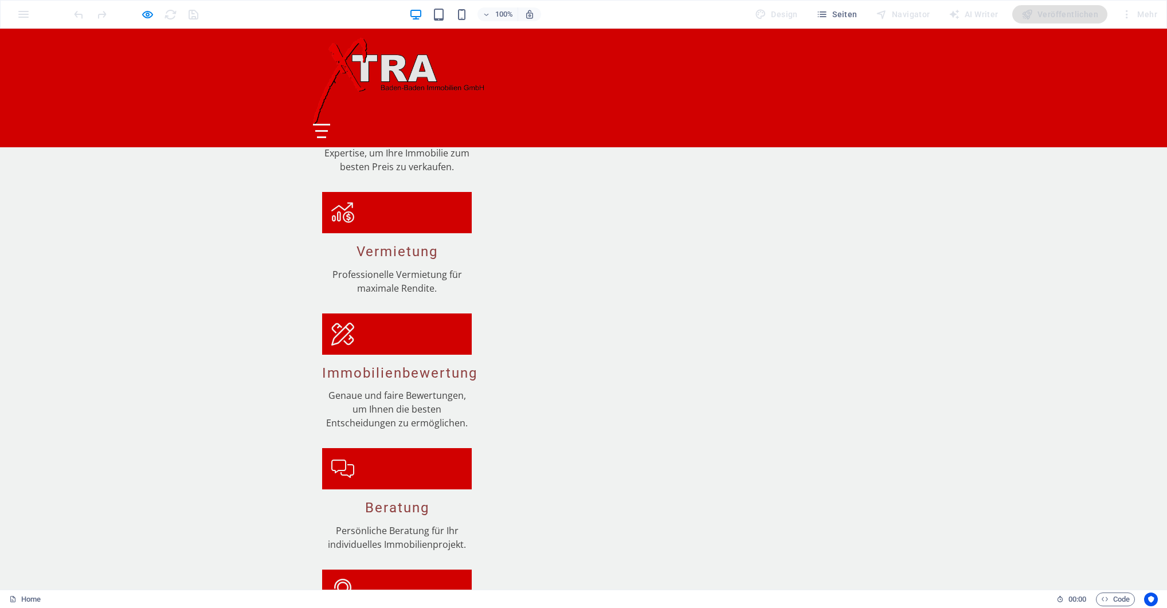
scroll to position [1229, 0]
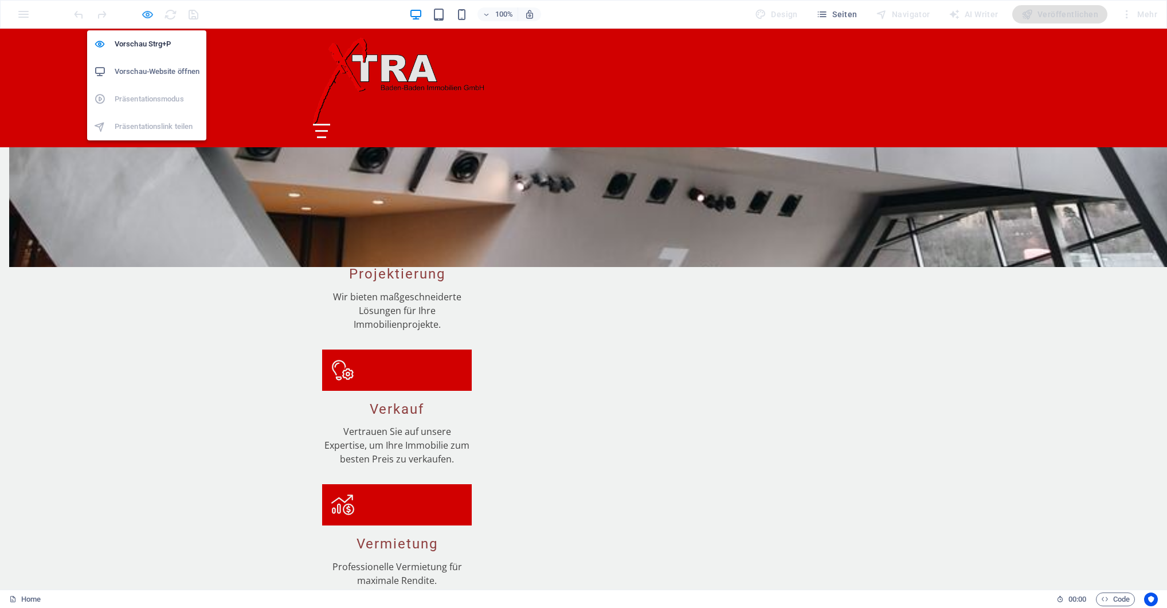
click at [149, 15] on icon "button" at bounding box center [147, 14] width 13 height 13
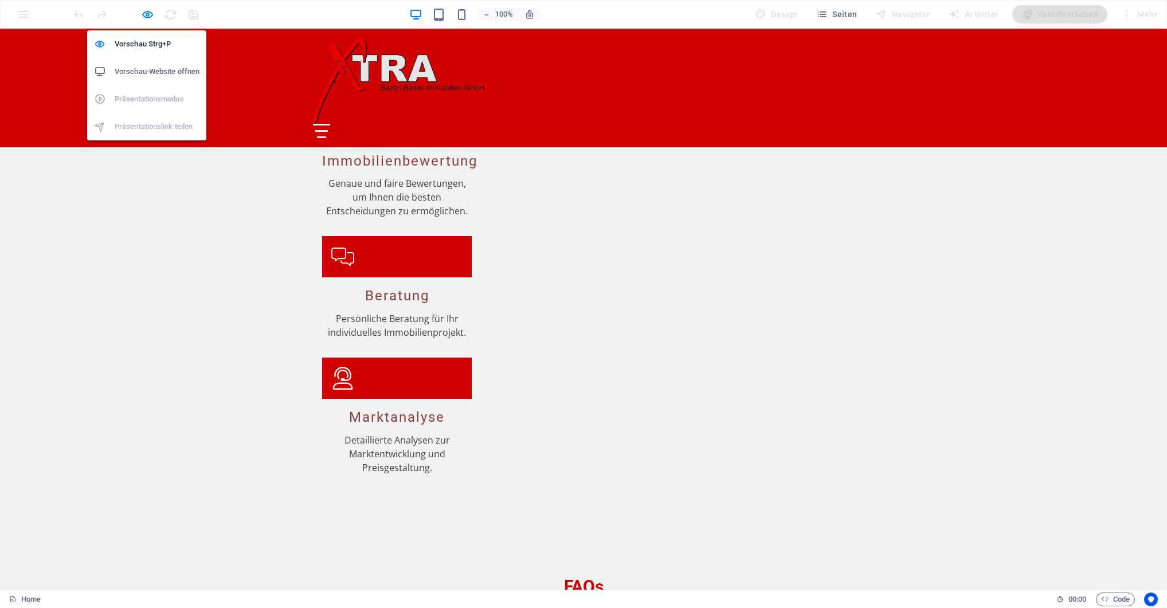
select select "px"
select select "rem"
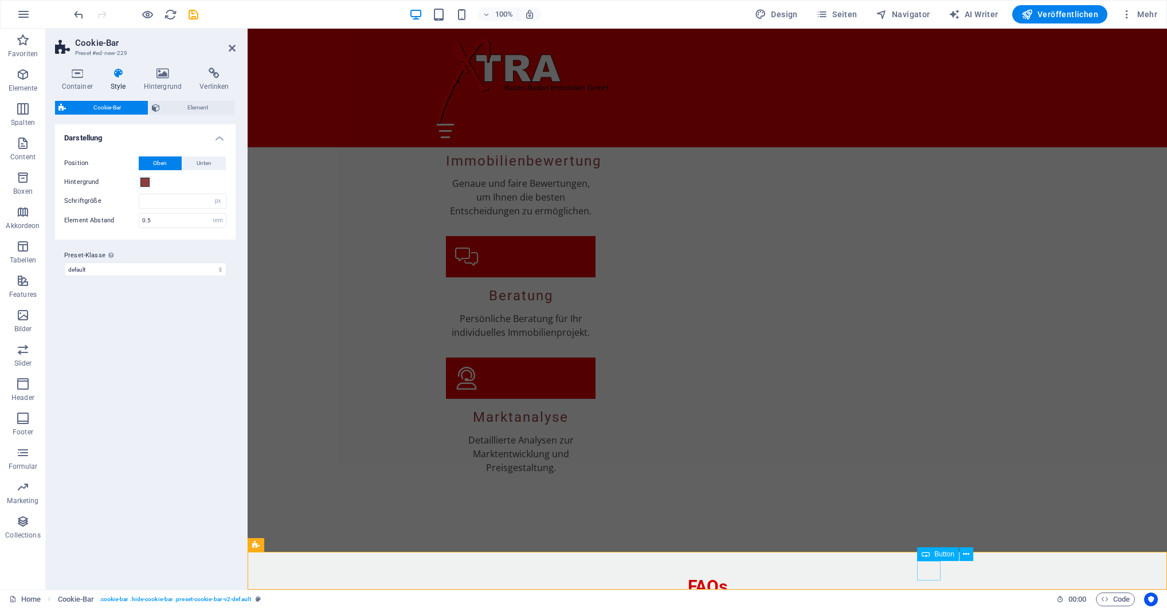
drag, startPoint x: 233, startPoint y: 48, endPoint x: 145, endPoint y: 52, distance: 87.8
click at [233, 48] on icon at bounding box center [232, 48] width 7 height 9
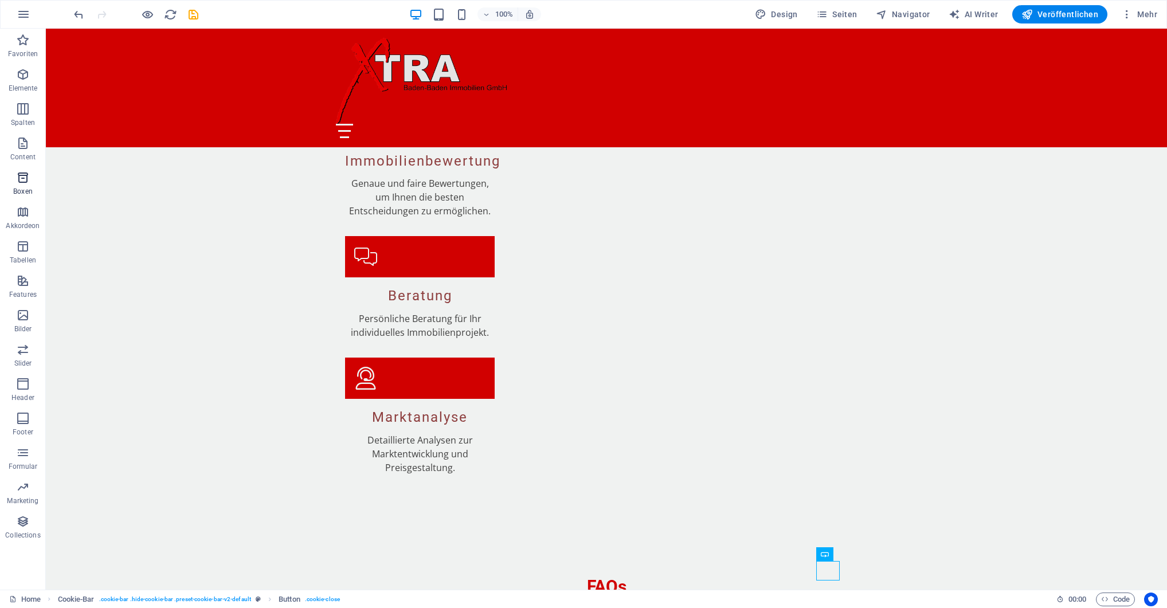
click at [21, 185] on span "Boxen" at bounding box center [23, 185] width 46 height 28
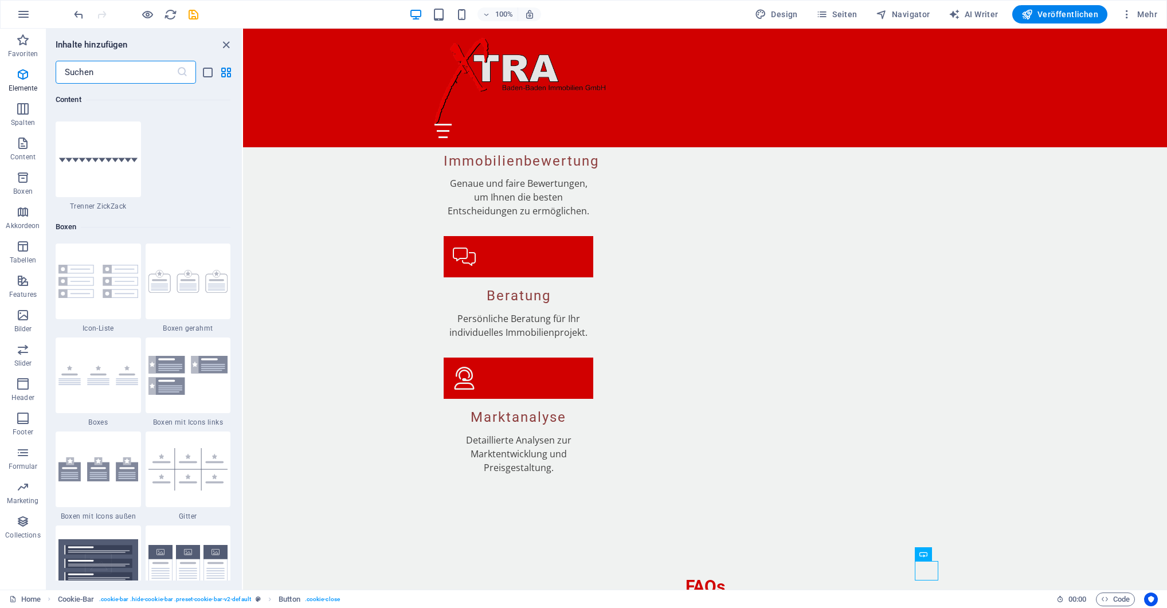
scroll to position [3163, 0]
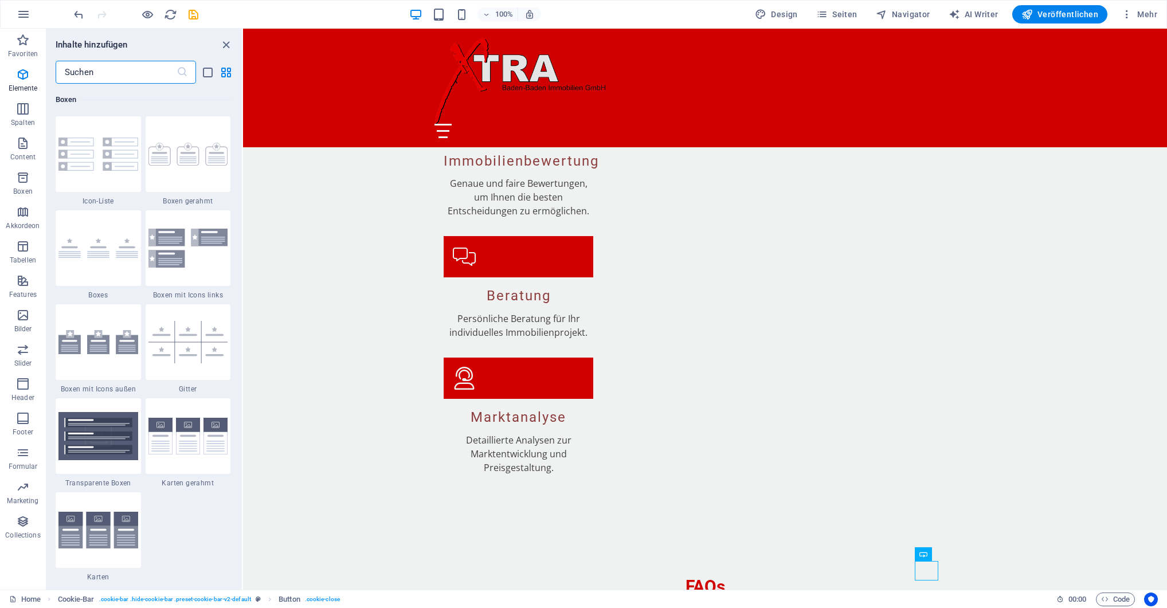
click at [101, 69] on input "text" at bounding box center [116, 72] width 121 height 23
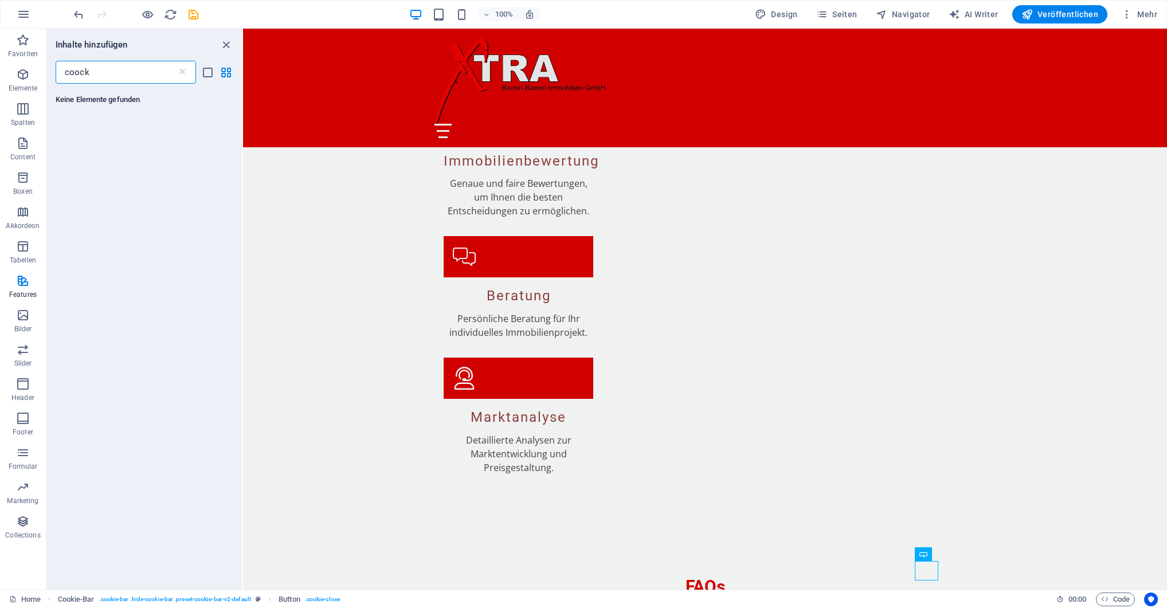
scroll to position [0, 0]
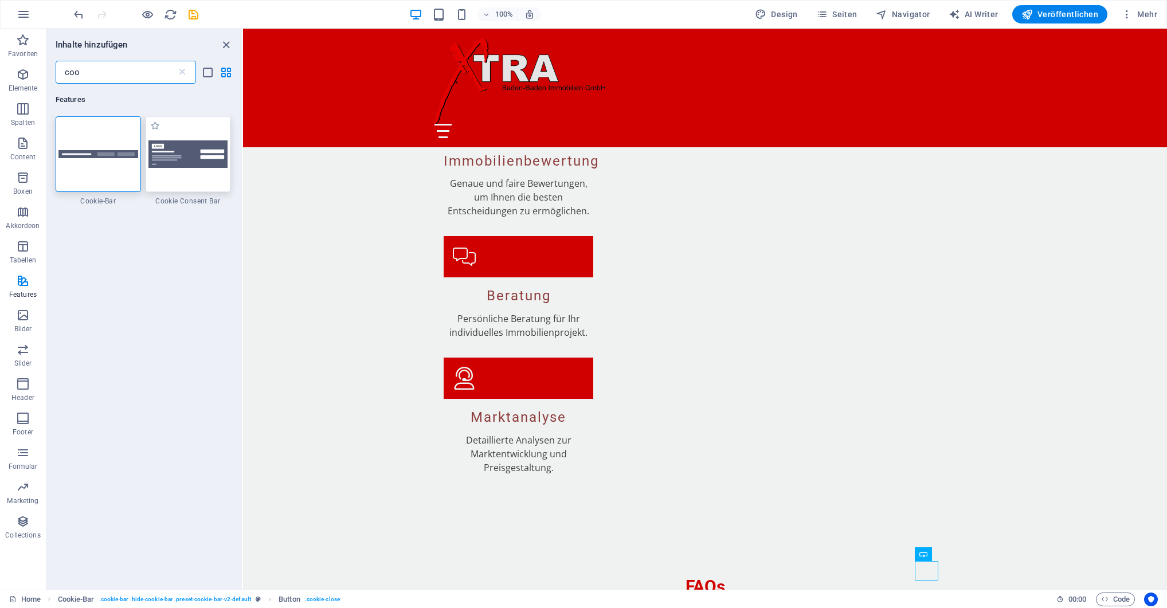
type input "coo"
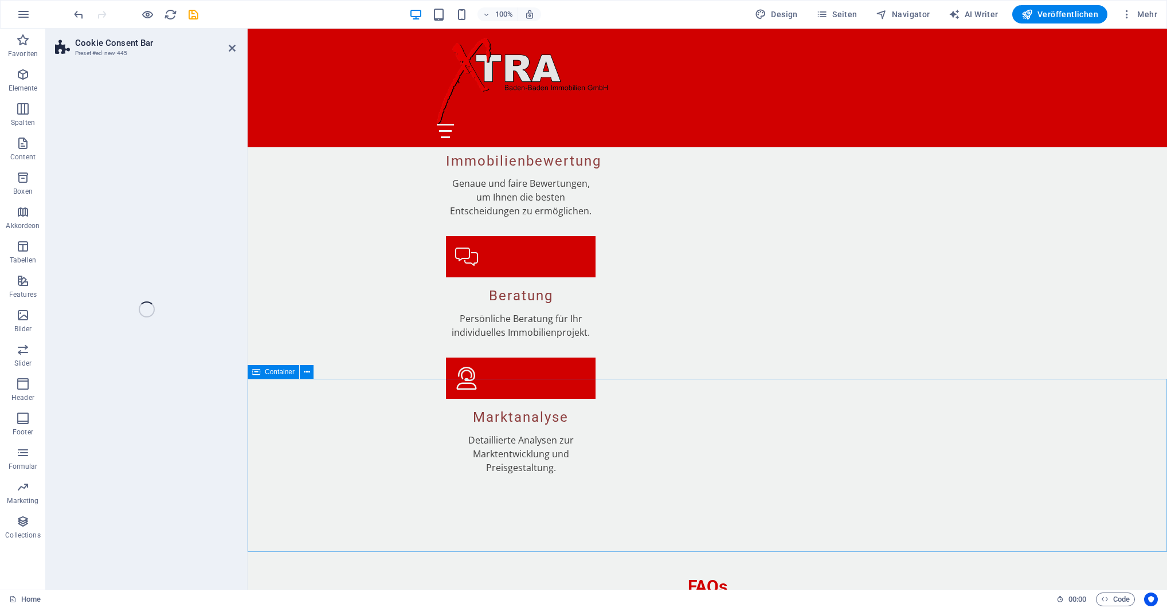
select select "rem"
select select "px"
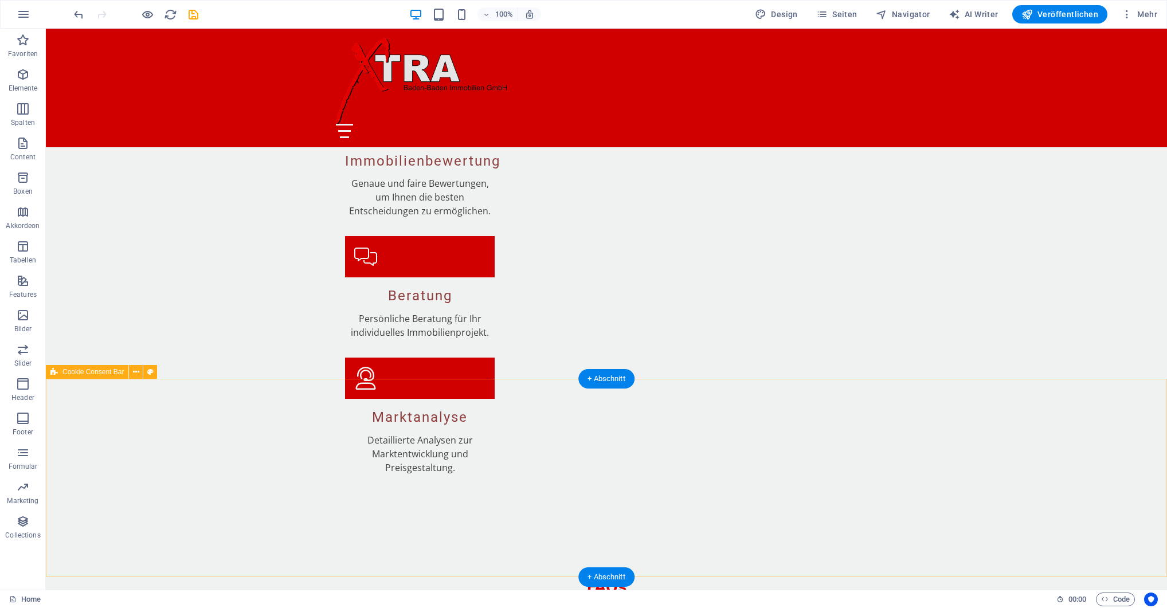
scroll to position [1840, 0]
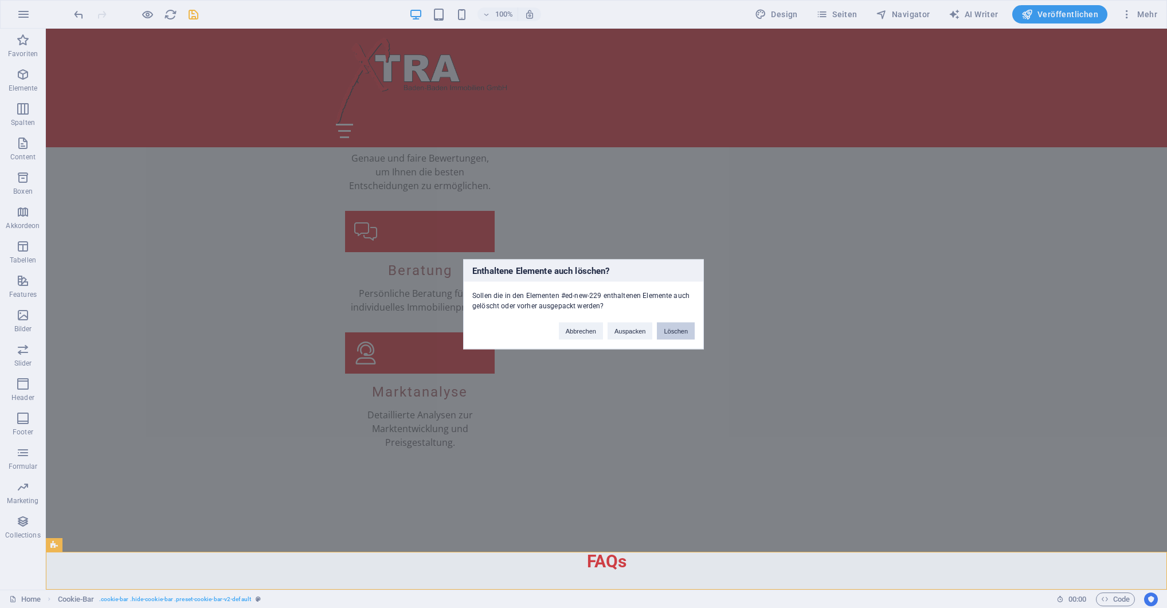
click at [679, 331] on button "Löschen" at bounding box center [676, 330] width 38 height 17
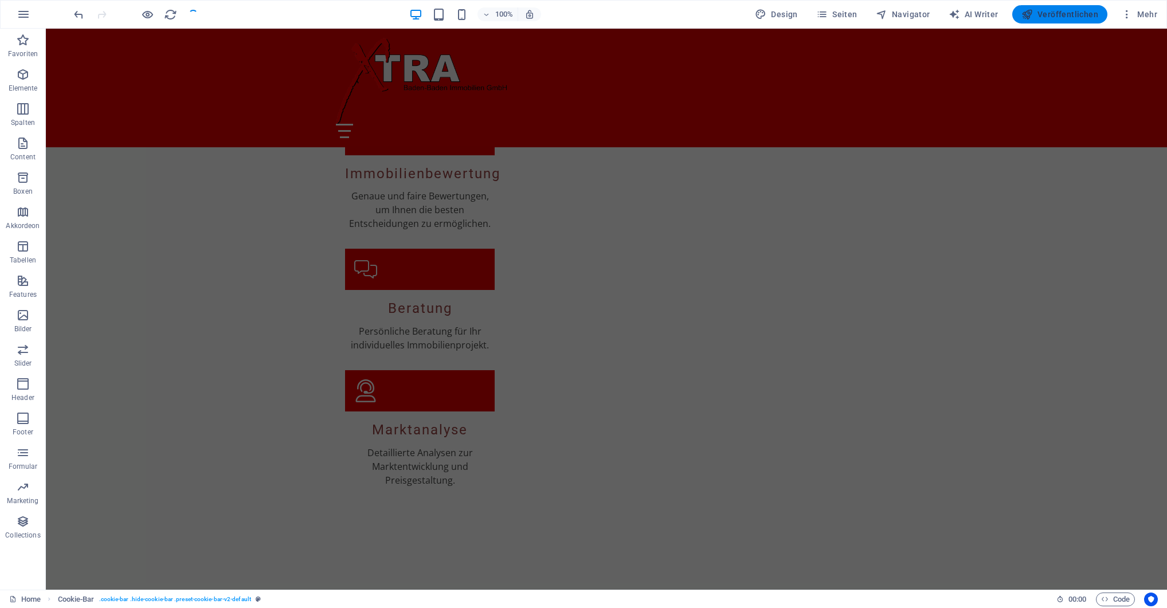
click at [1073, 17] on span "Veröffentlichen" at bounding box center [1060, 14] width 77 height 11
